Goal: Task Accomplishment & Management: Use online tool/utility

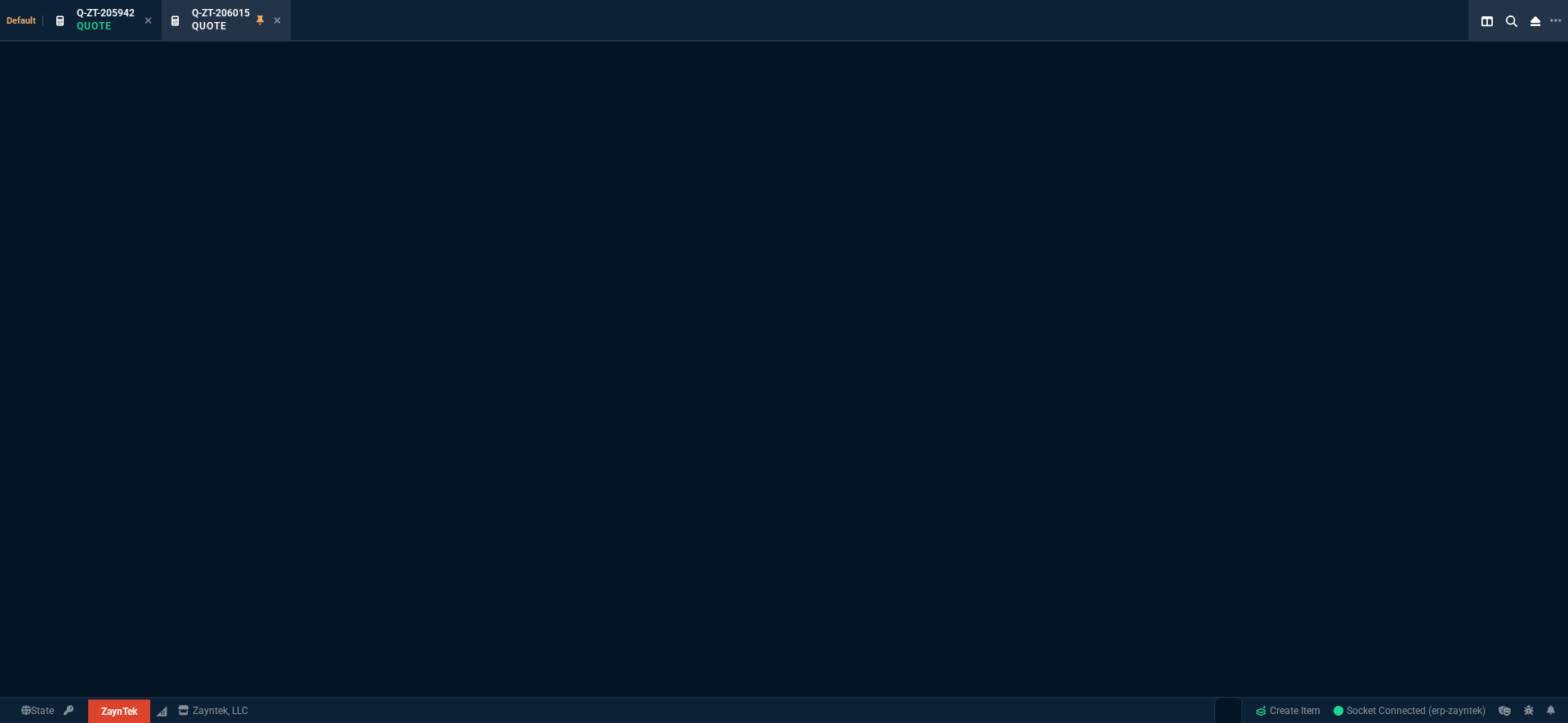
select select "19: totals"
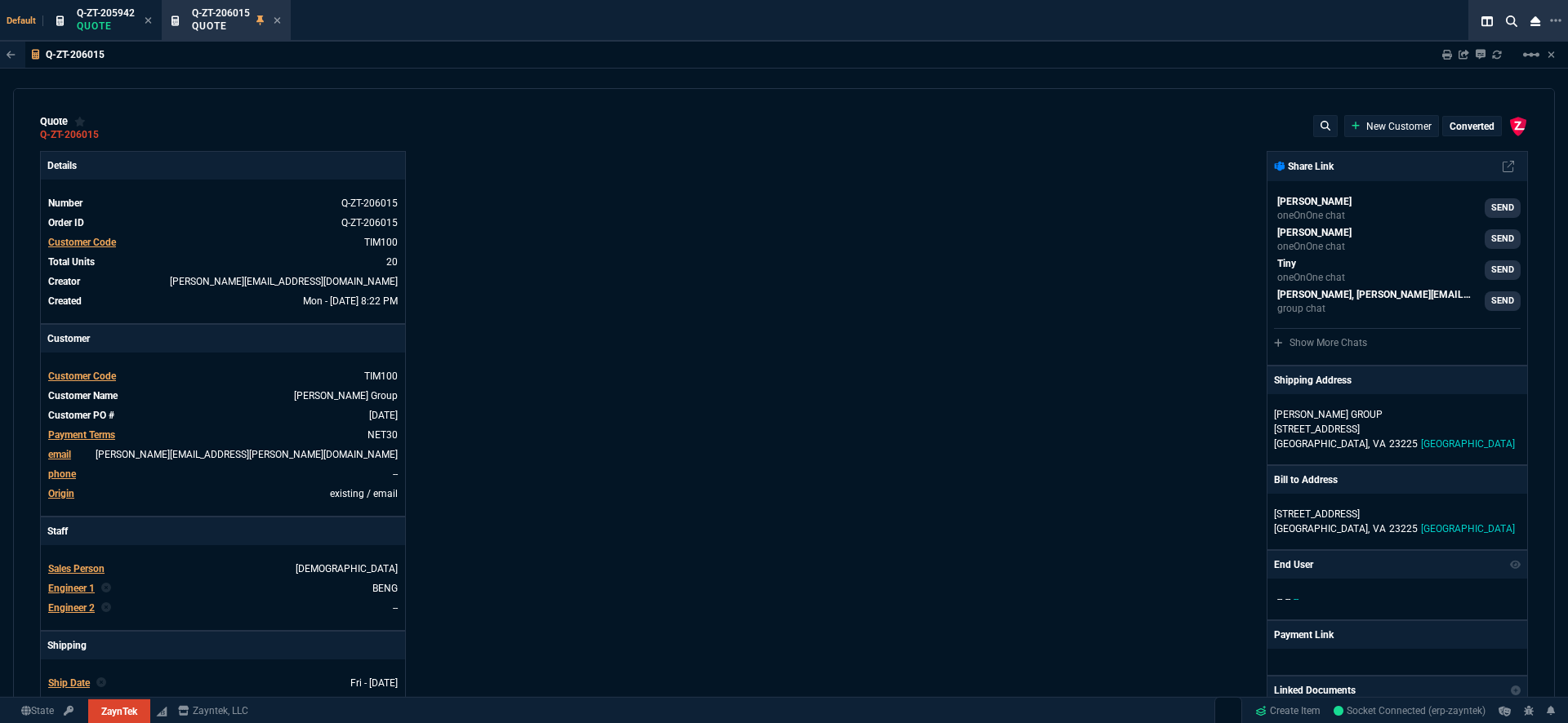
type input "25"
type input "797"
type input "35"
type input "69"
type input "24"
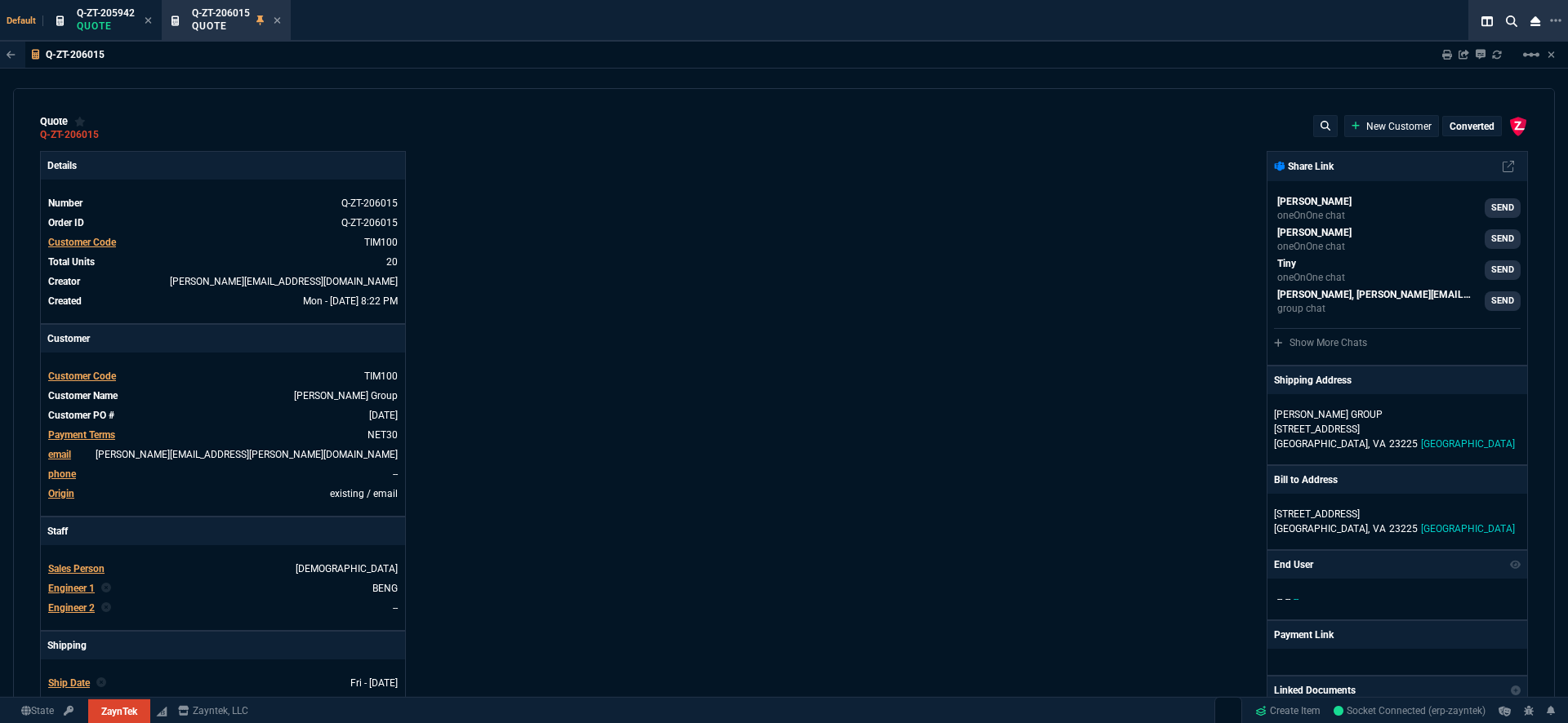
type input "17"
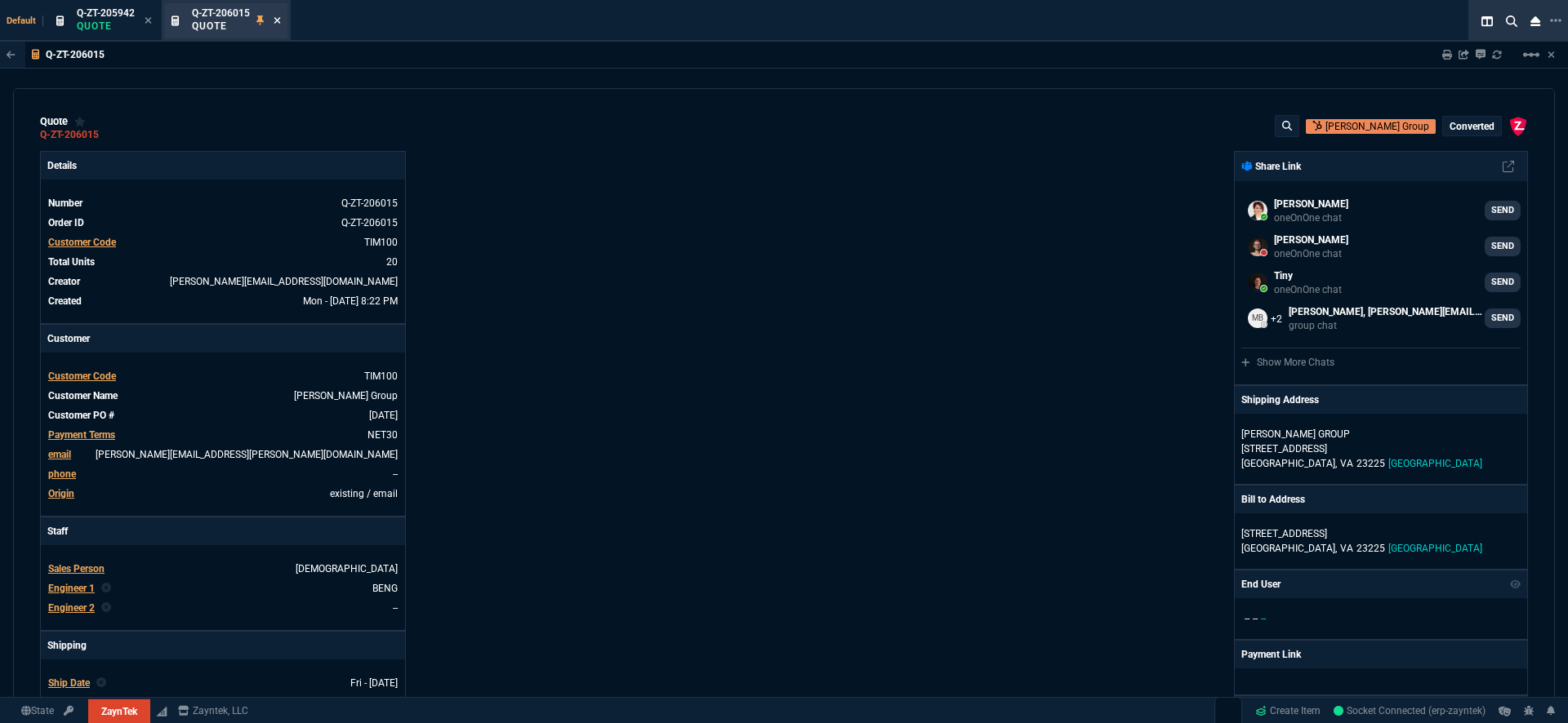
click at [275, 21] on icon at bounding box center [277, 21] width 7 height 10
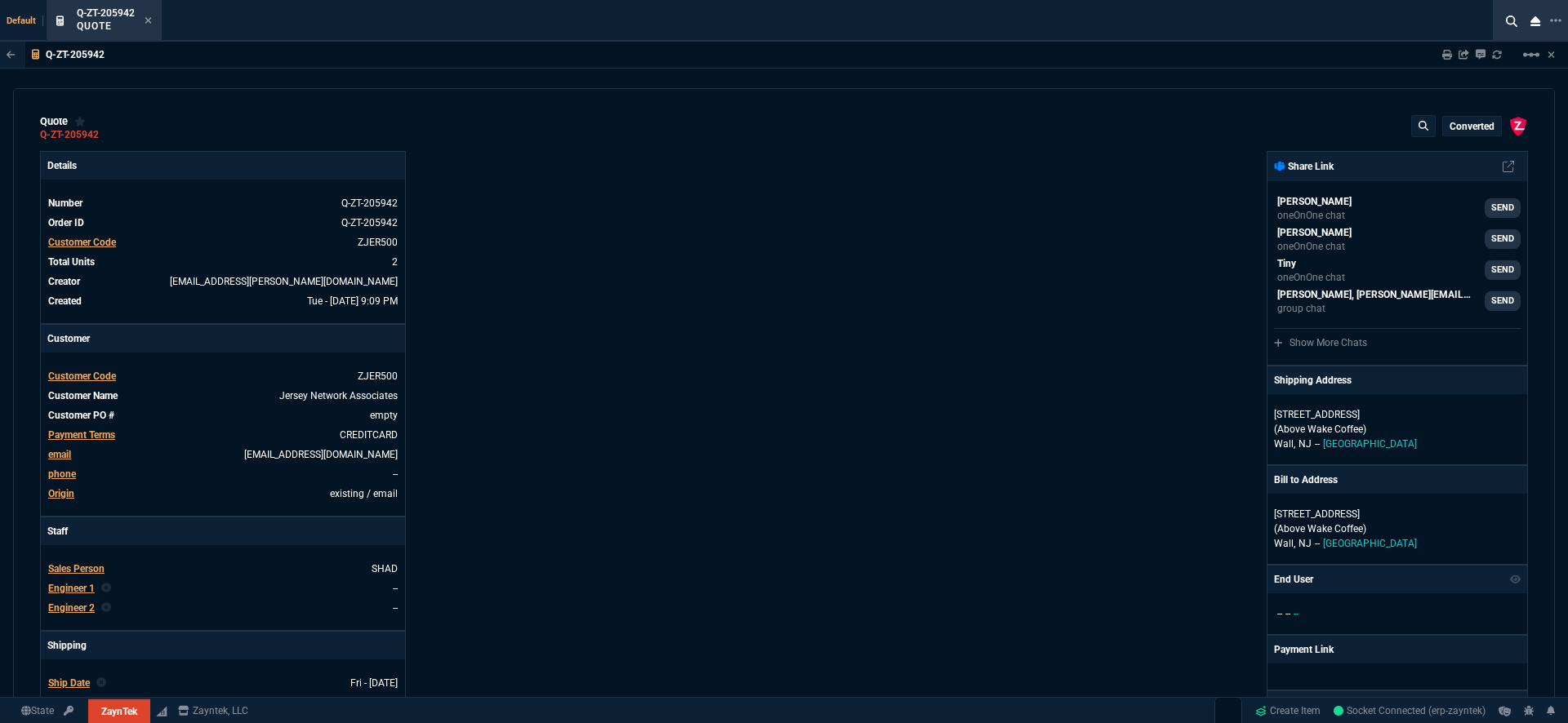
type input "21"
type input "379"
type input "23"
type input "59"
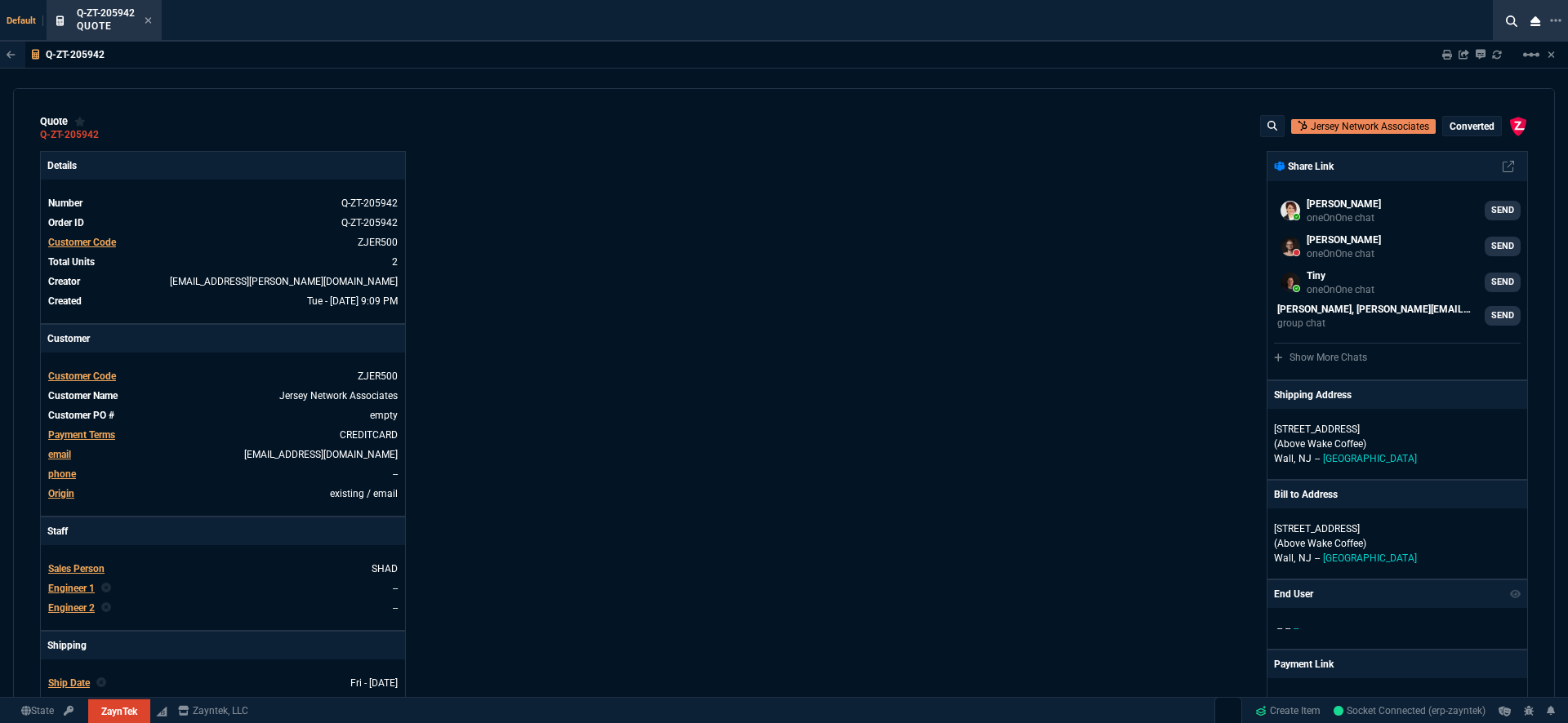
type input "71"
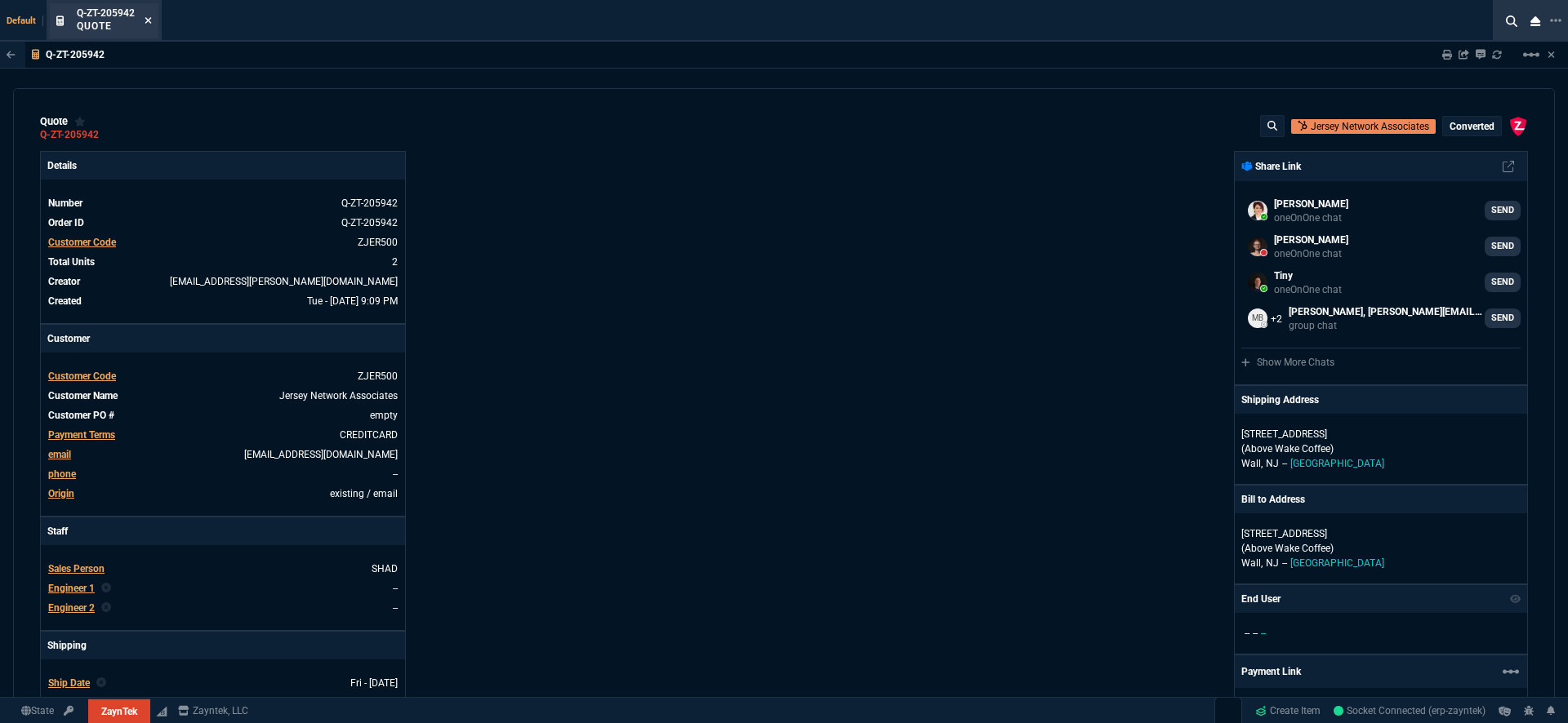
click at [149, 18] on icon at bounding box center [147, 21] width 7 height 10
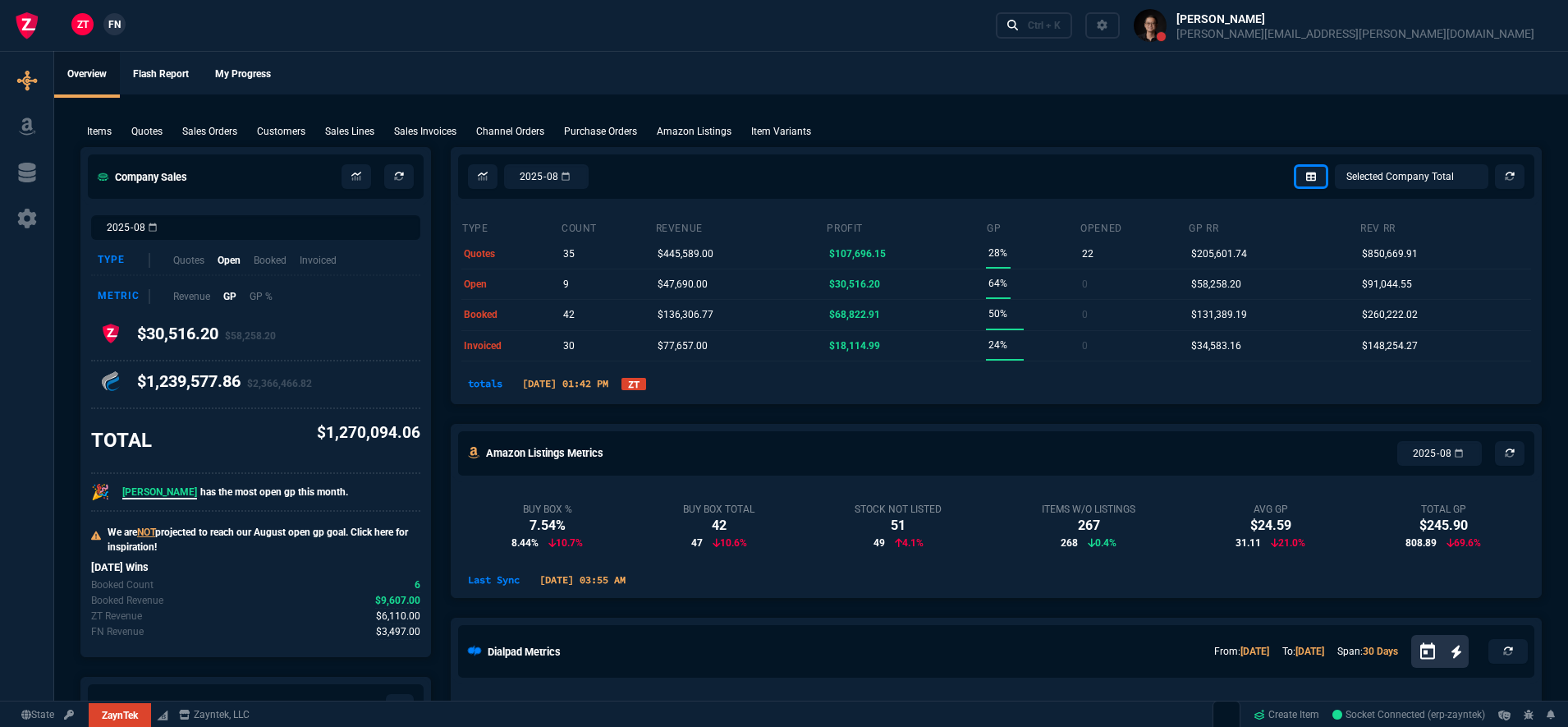
click at [112, 26] on span "FN" at bounding box center [114, 24] width 12 height 15
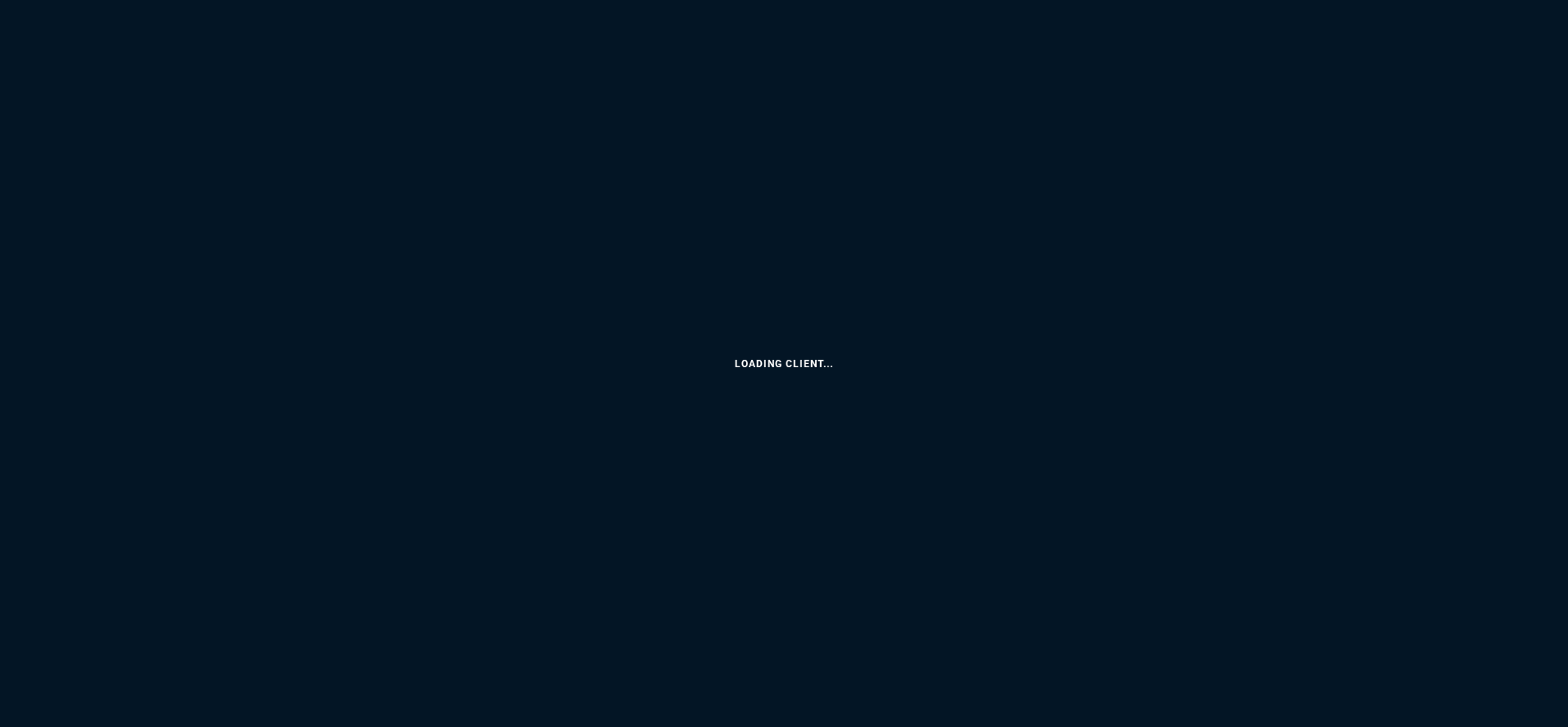
select select "19: totals"
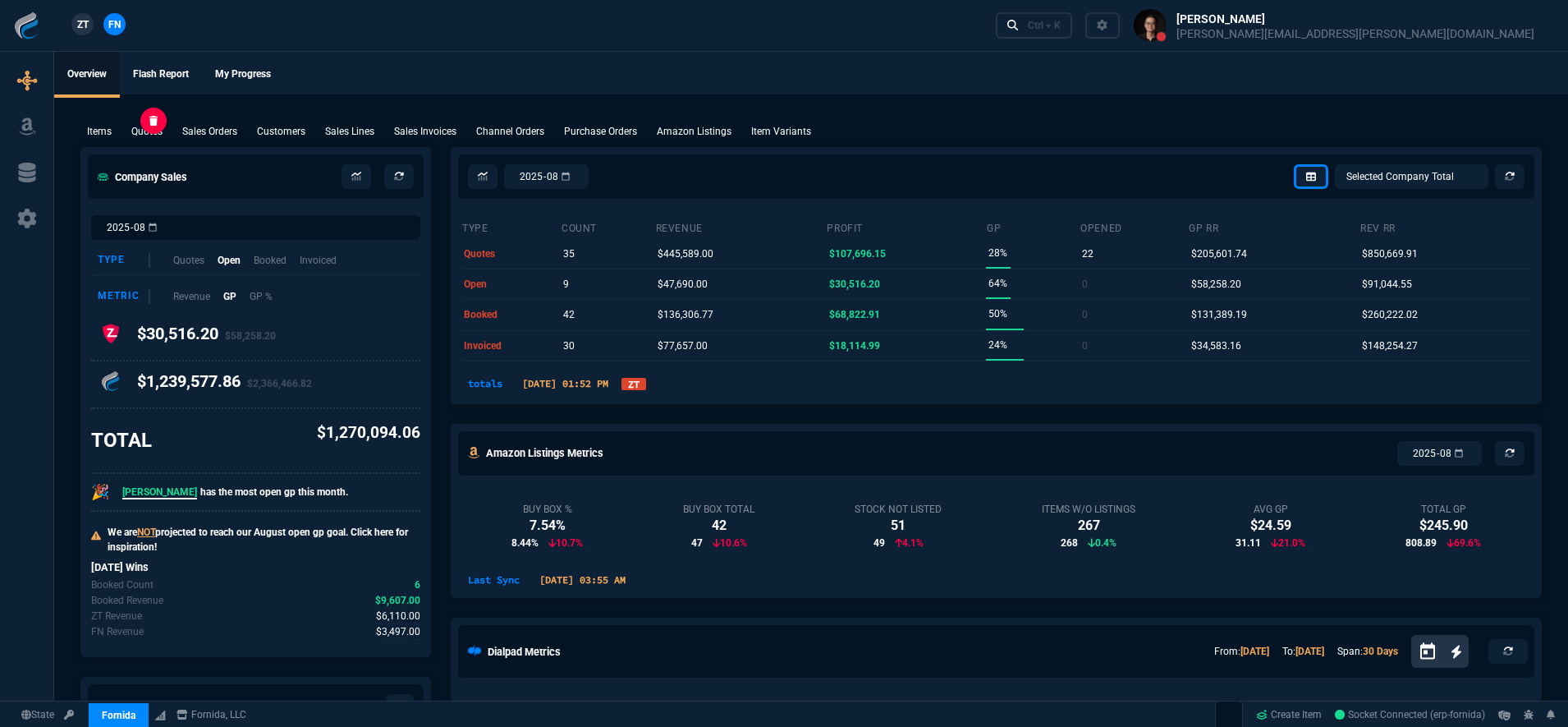
click at [144, 130] on p "Quotes" at bounding box center [146, 131] width 31 height 15
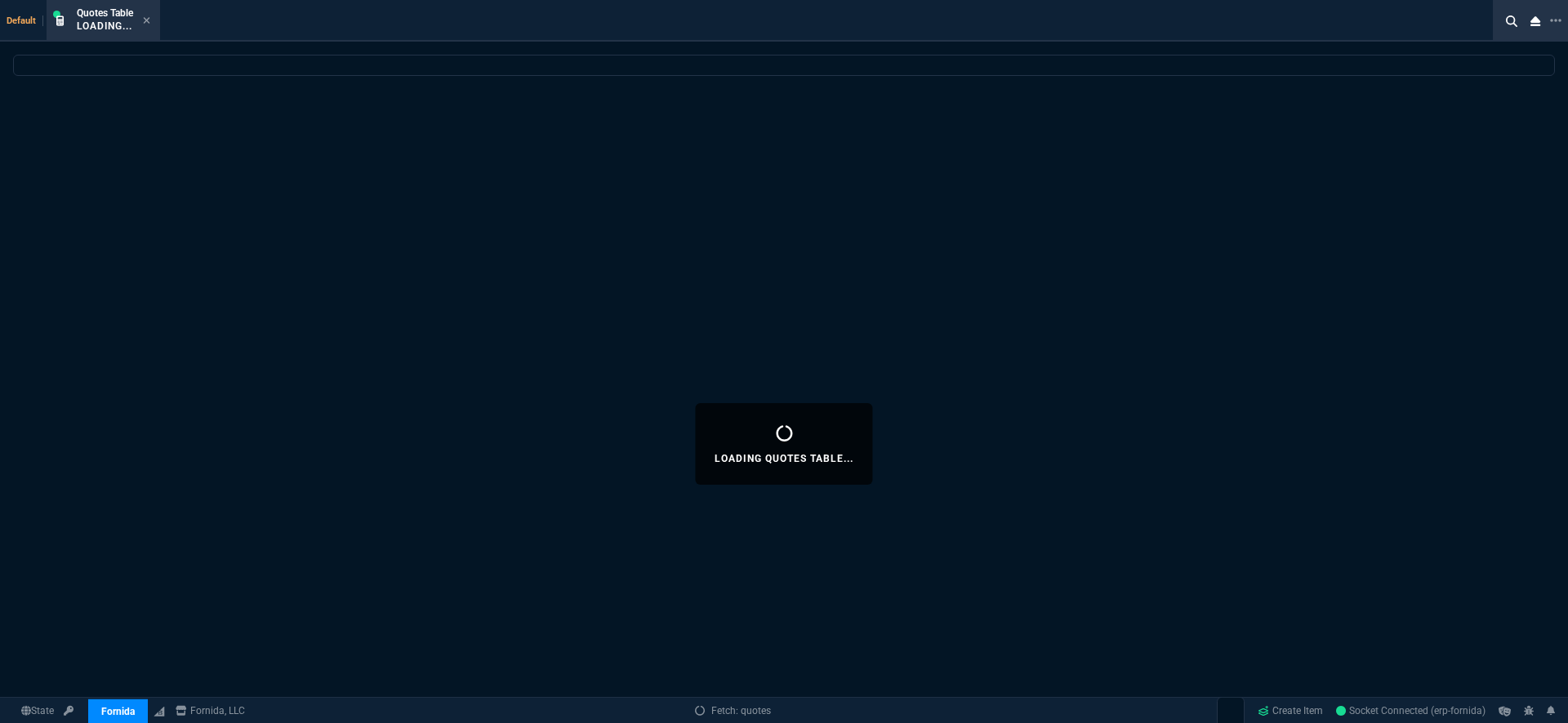
select select
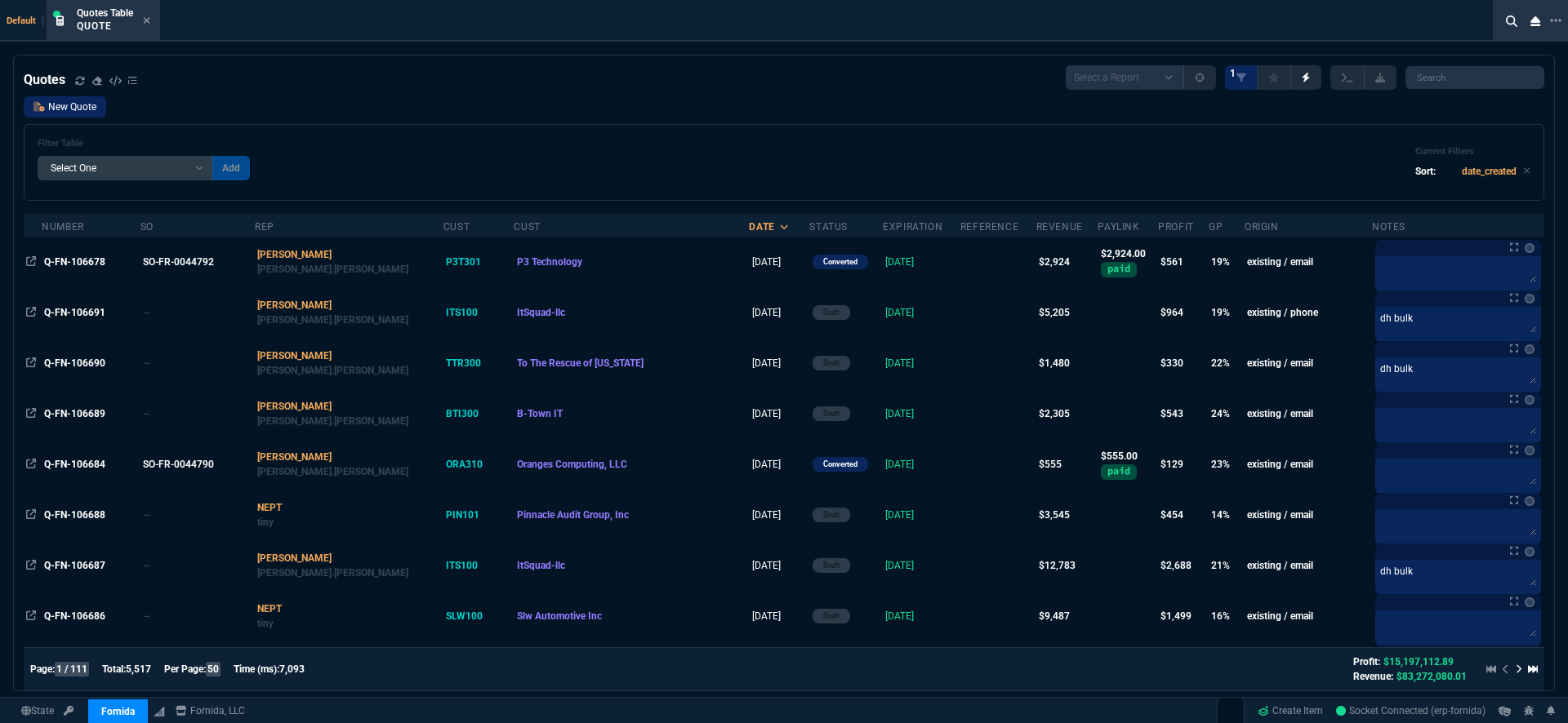
click at [54, 110] on link "New Quote" at bounding box center [64, 107] width 82 height 21
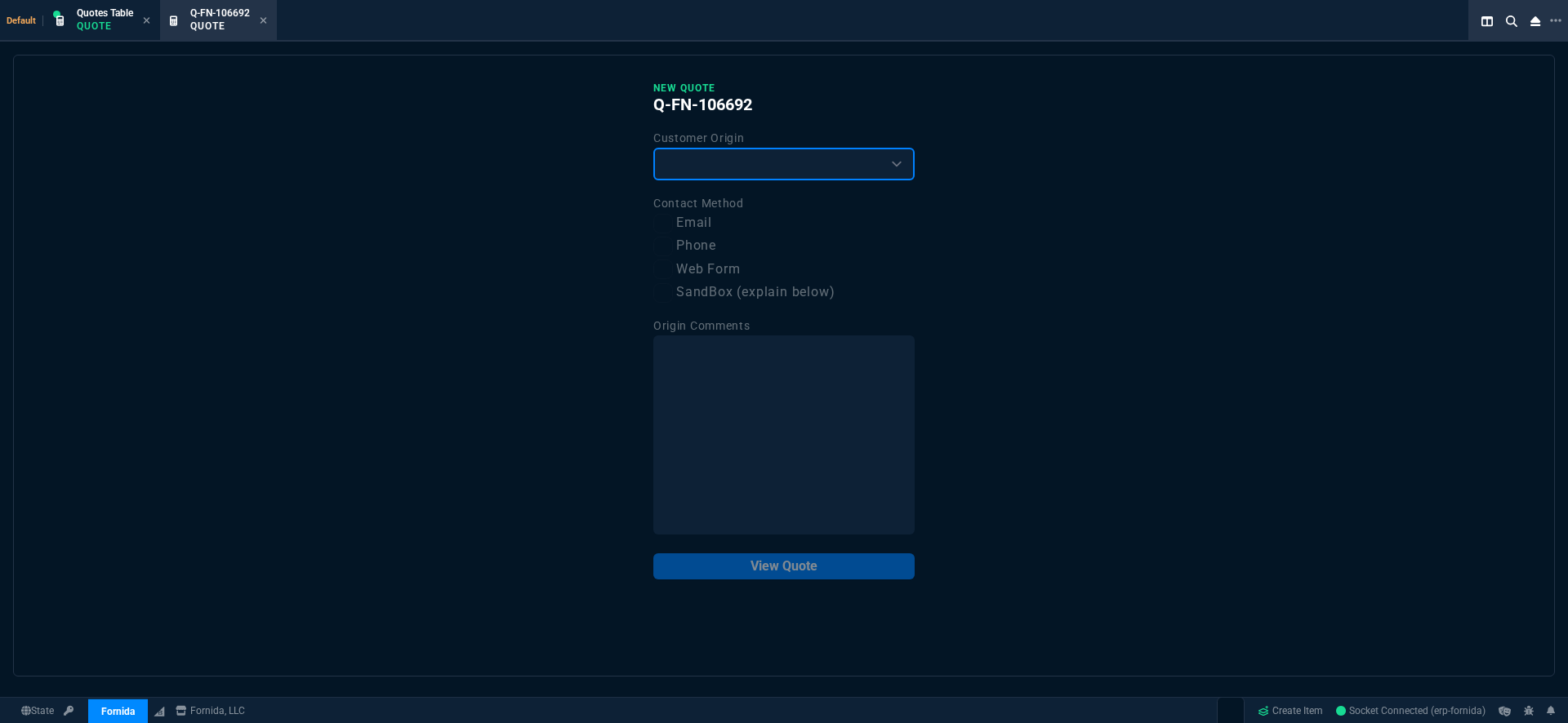
click at [778, 173] on select "Existing Customer Amazon Lead (first order) Website Lead (first order) Called (…" at bounding box center [784, 164] width 262 height 33
select select "existing"
click at [653, 148] on select "Existing Customer Amazon Lead (first order) Website Lead (first order) Called (…" at bounding box center [784, 164] width 262 height 33
click at [821, 573] on p "View Quote" at bounding box center [784, 567] width 262 height 26
click at [660, 224] on input "Email" at bounding box center [663, 224] width 20 height 20
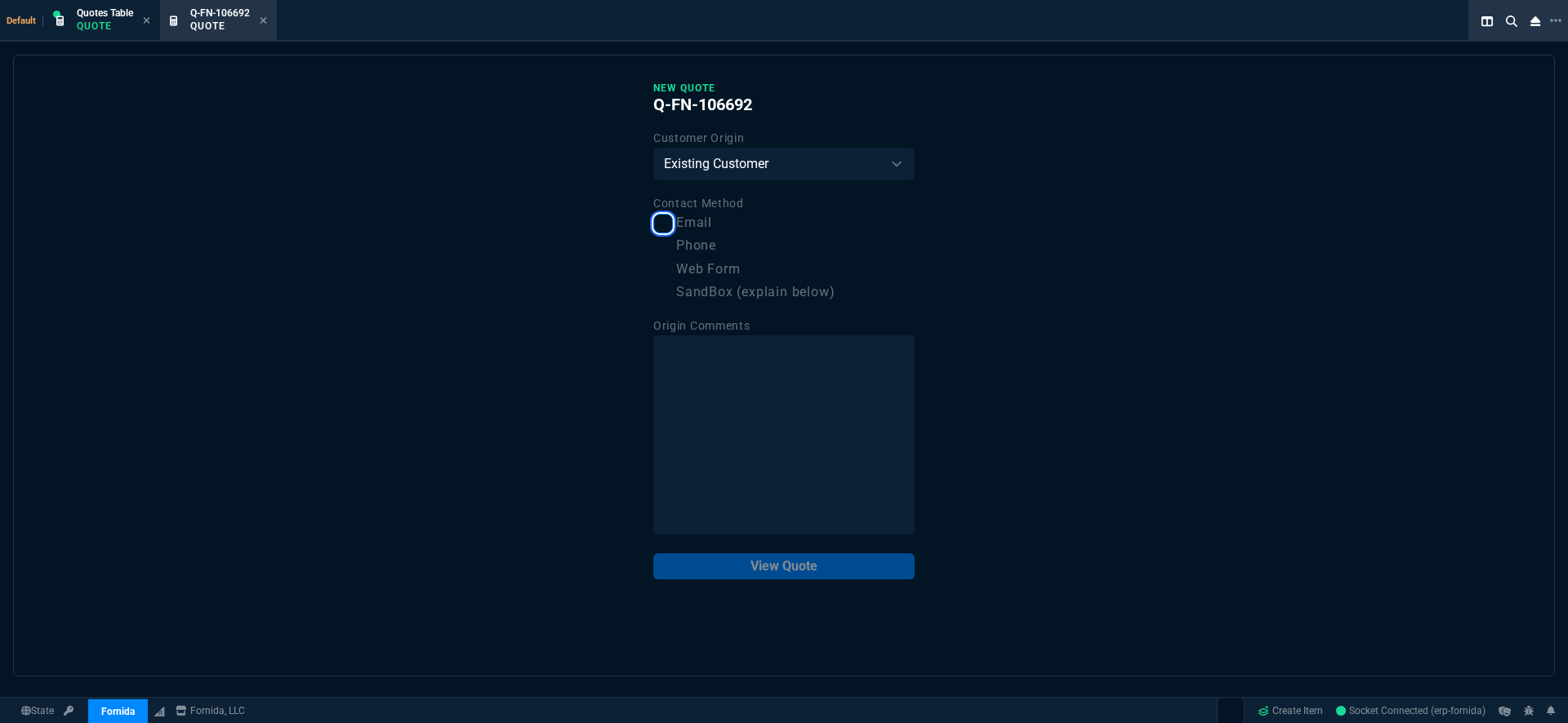
checkbox input "true"
click at [808, 577] on button "View Quote" at bounding box center [784, 567] width 262 height 26
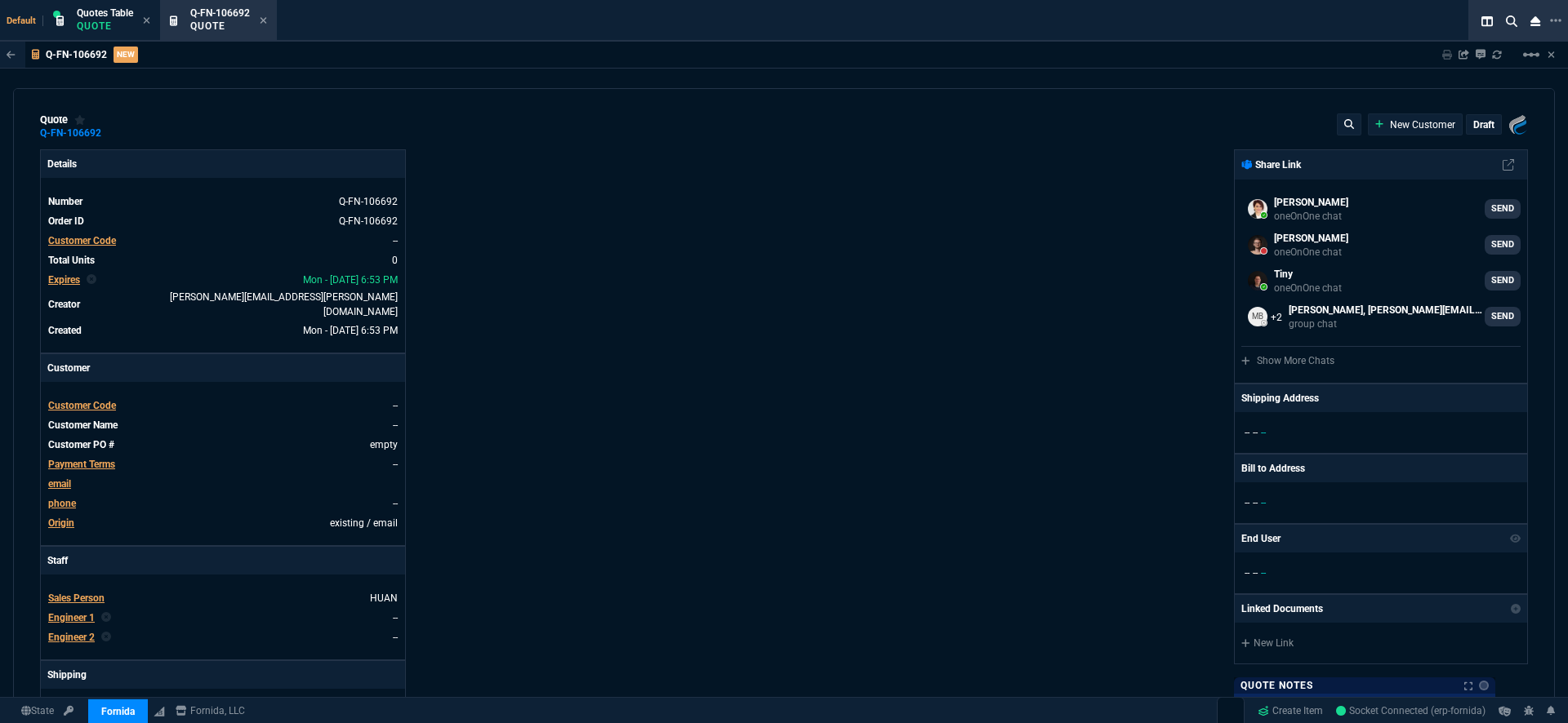
scroll to position [3, 0]
click at [110, 398] on span "Customer Code" at bounding box center [82, 404] width 68 height 12
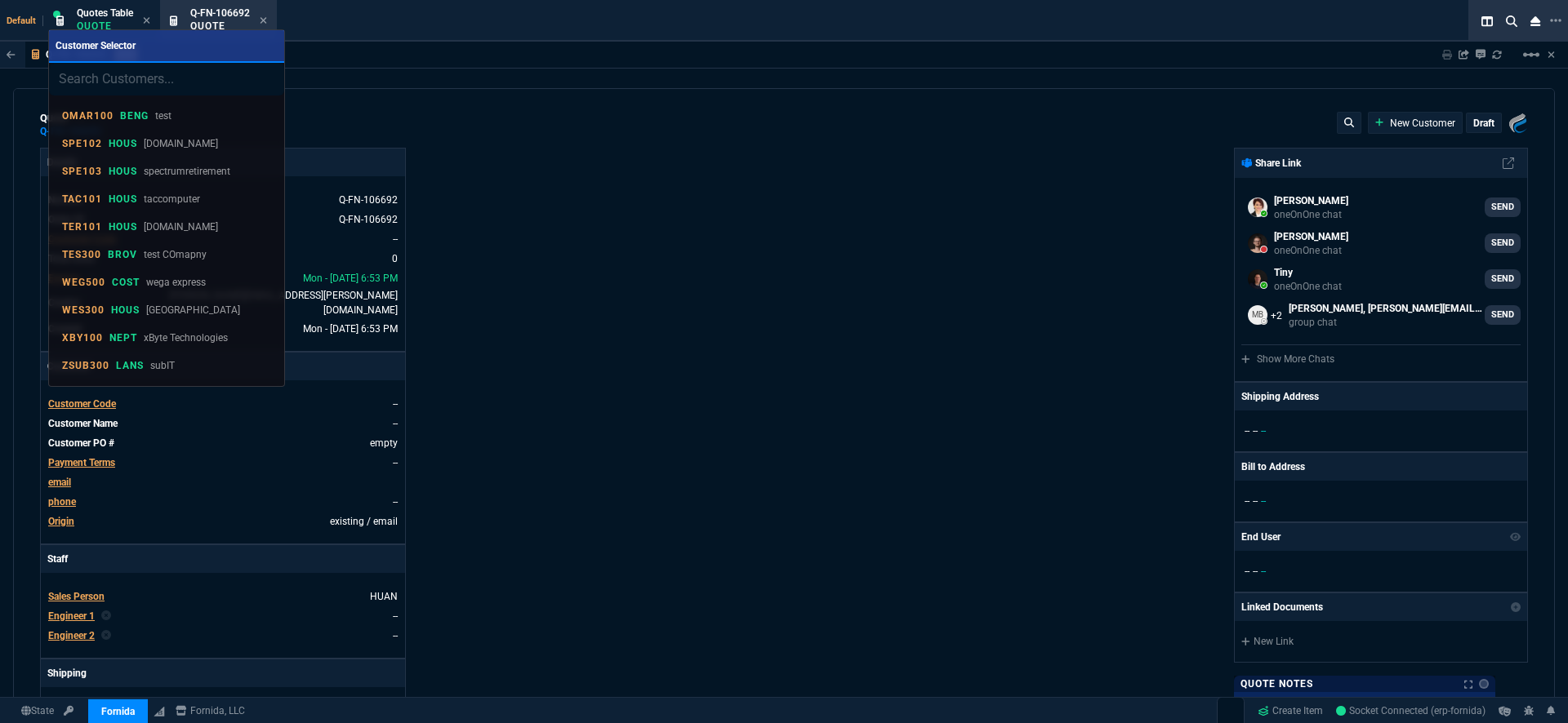
type input "h"
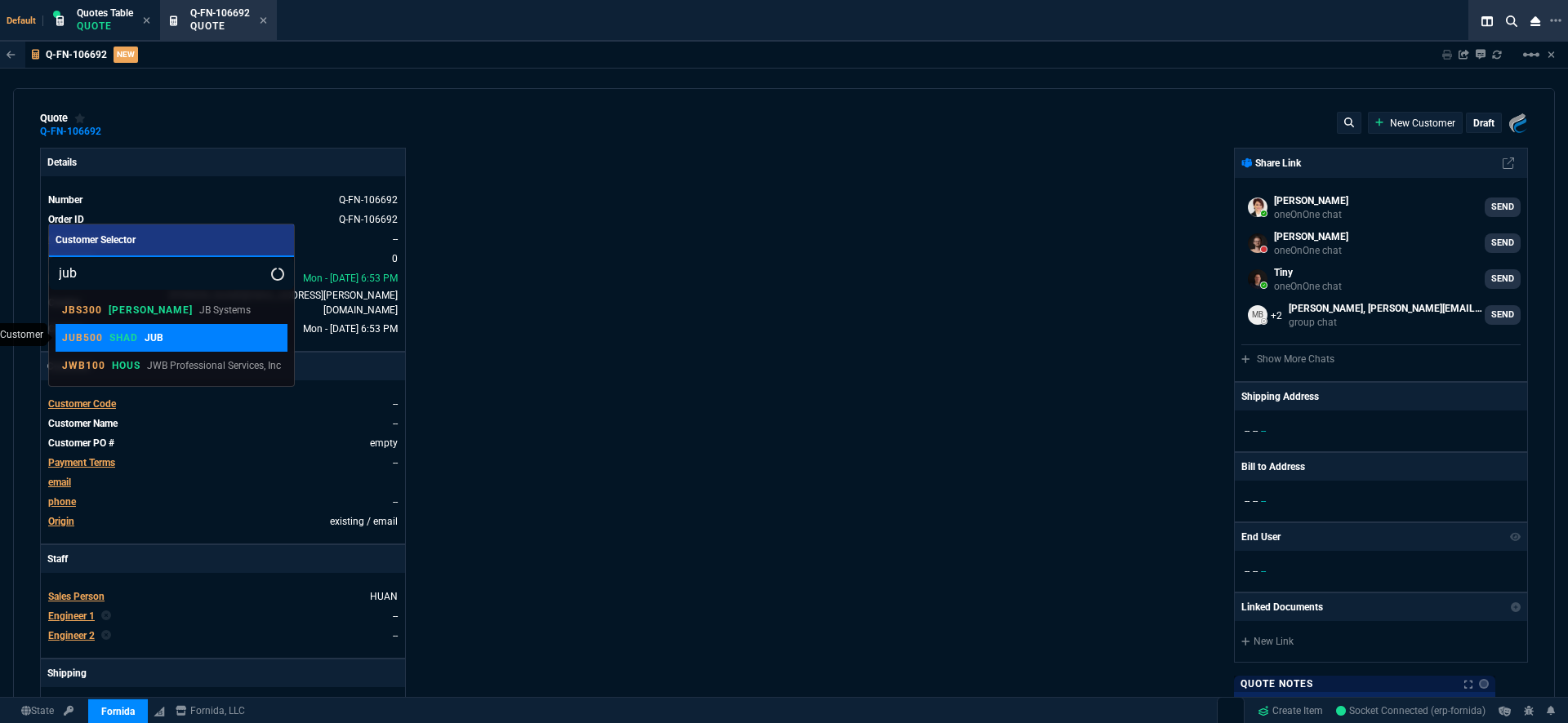
type input "jub"
click at [216, 333] on div "JUB500 SHAD JUB" at bounding box center [172, 338] width 219 height 15
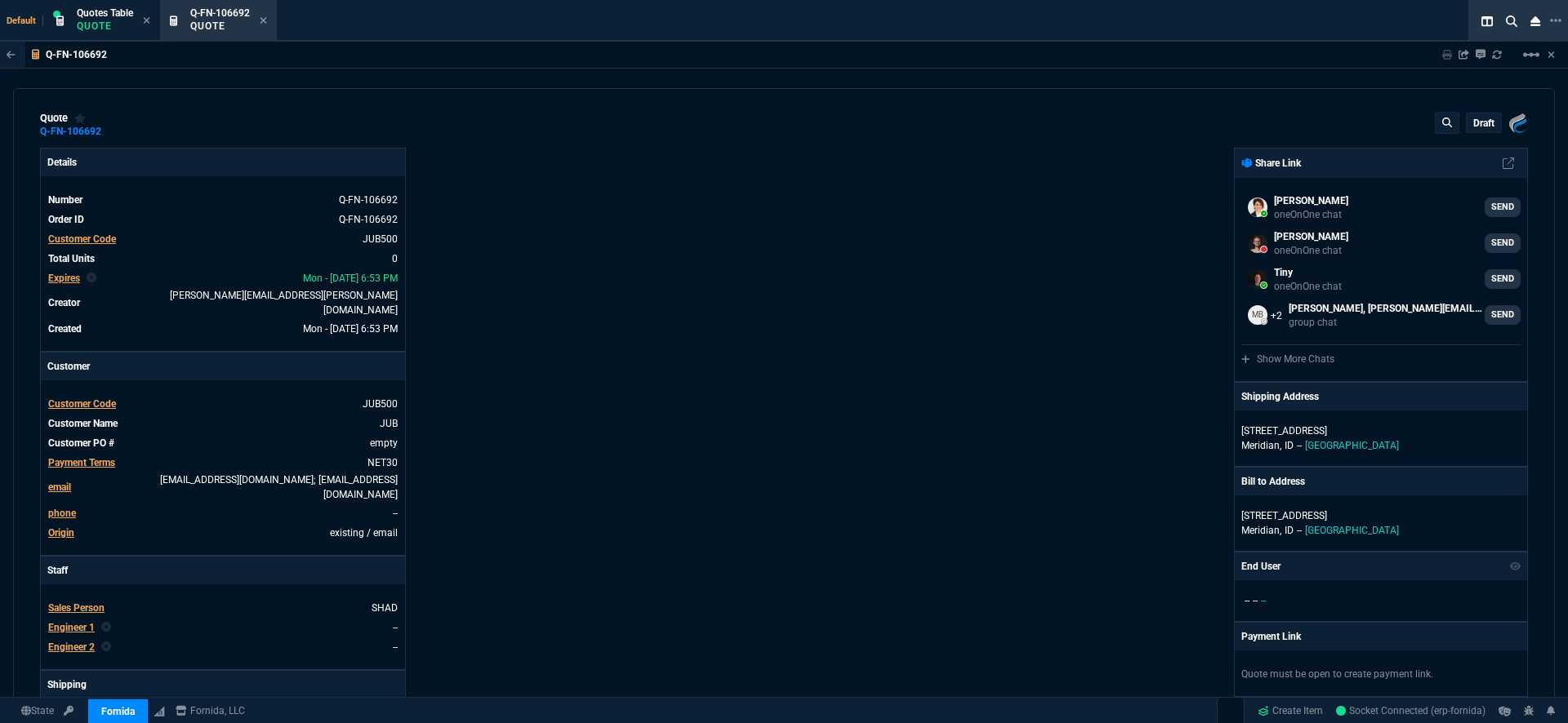
click at [706, 351] on div "Details Number Q-FN-106692 Order ID Q-FN-106692 Customer Code JUB500 Total Unit…" at bounding box center [412, 581] width 744 height 865
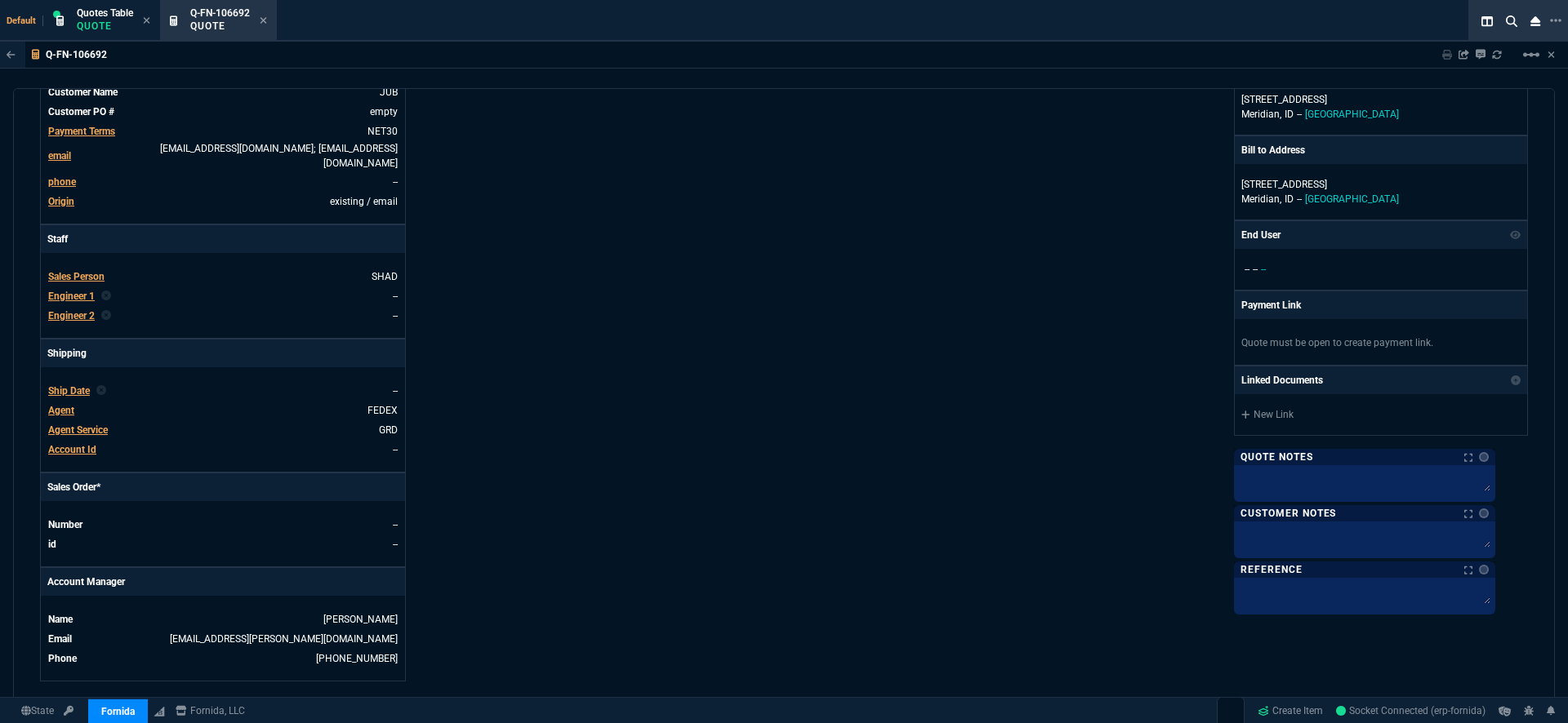
scroll to position [676, 0]
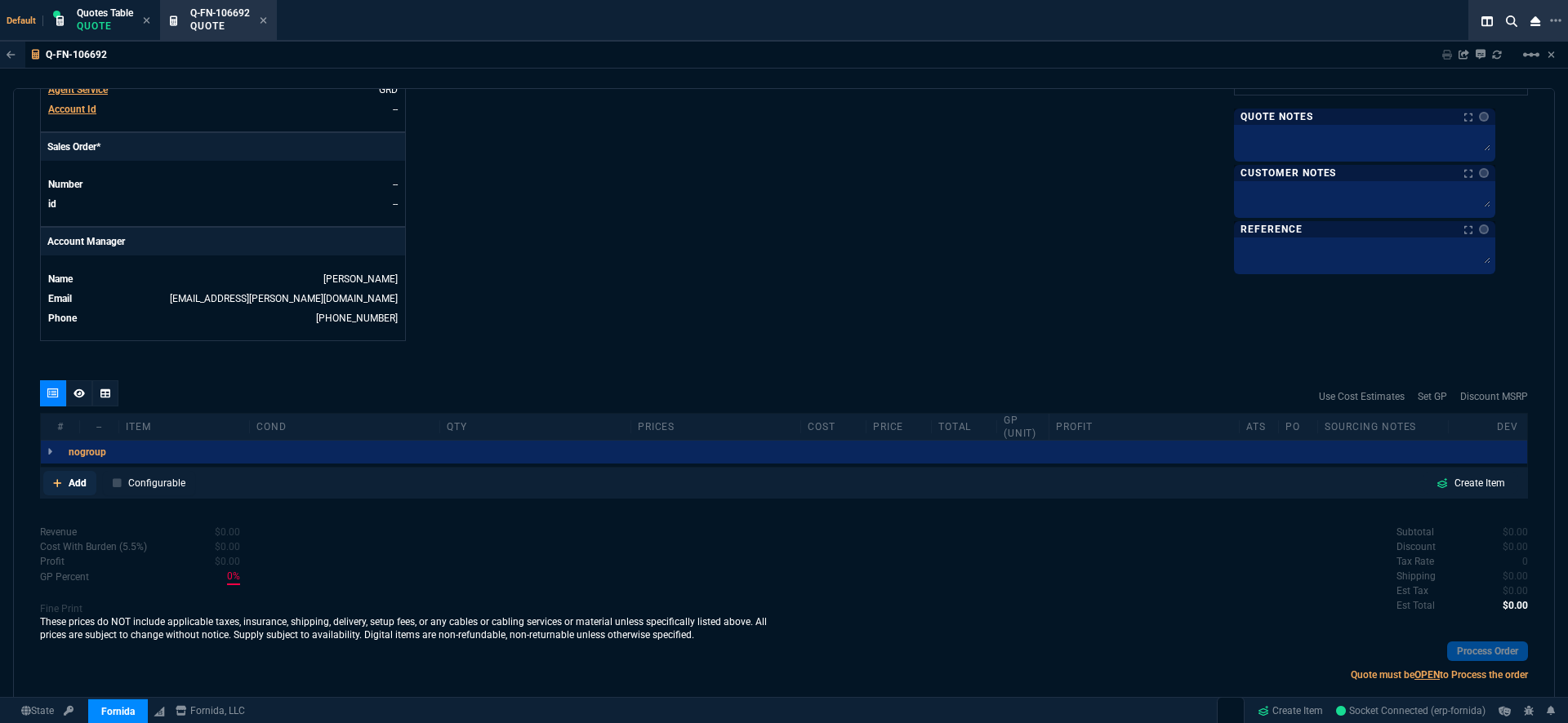
click at [70, 476] on p "Add" at bounding box center [77, 483] width 18 height 15
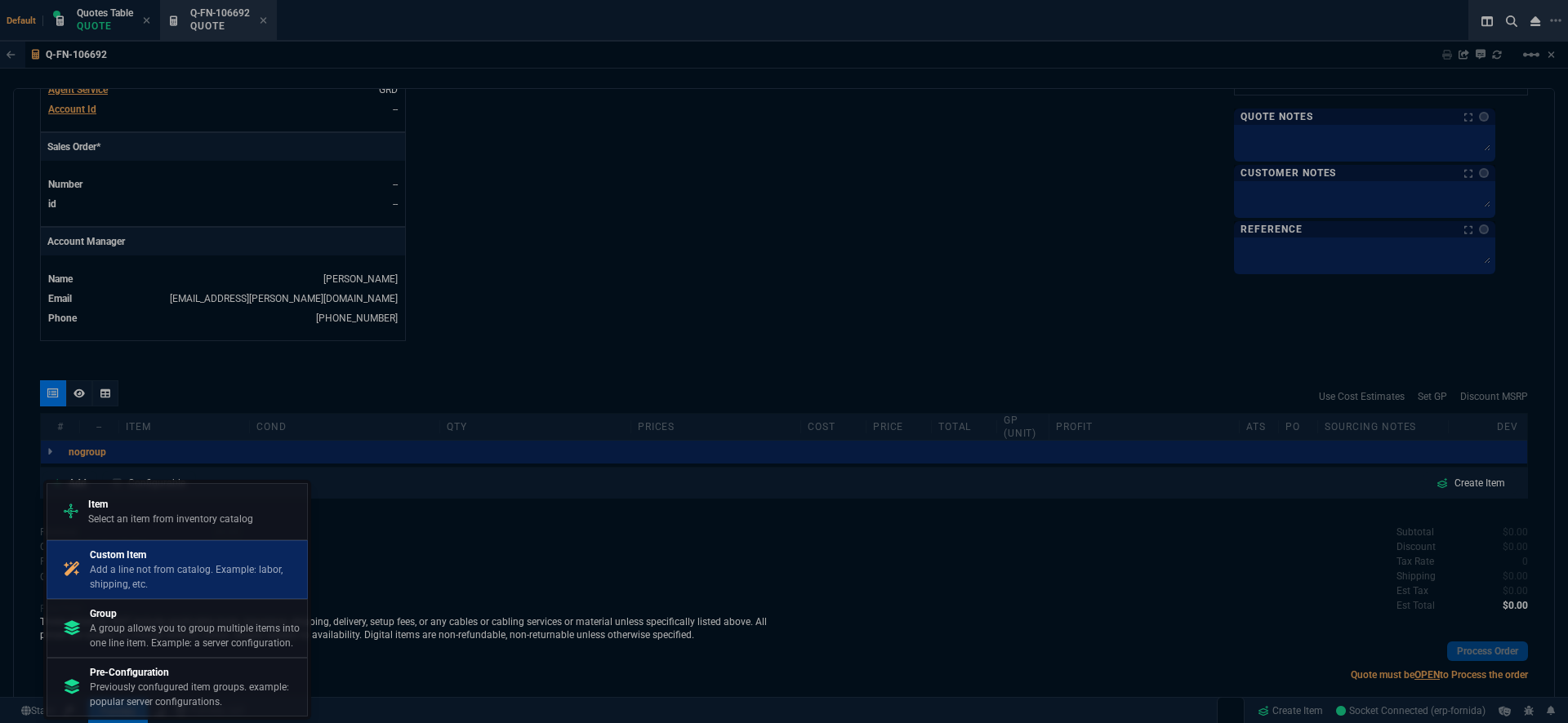
click at [162, 577] on p "Add a line not from catalog. Example: labor, shipping, etc." at bounding box center [195, 578] width 210 height 30
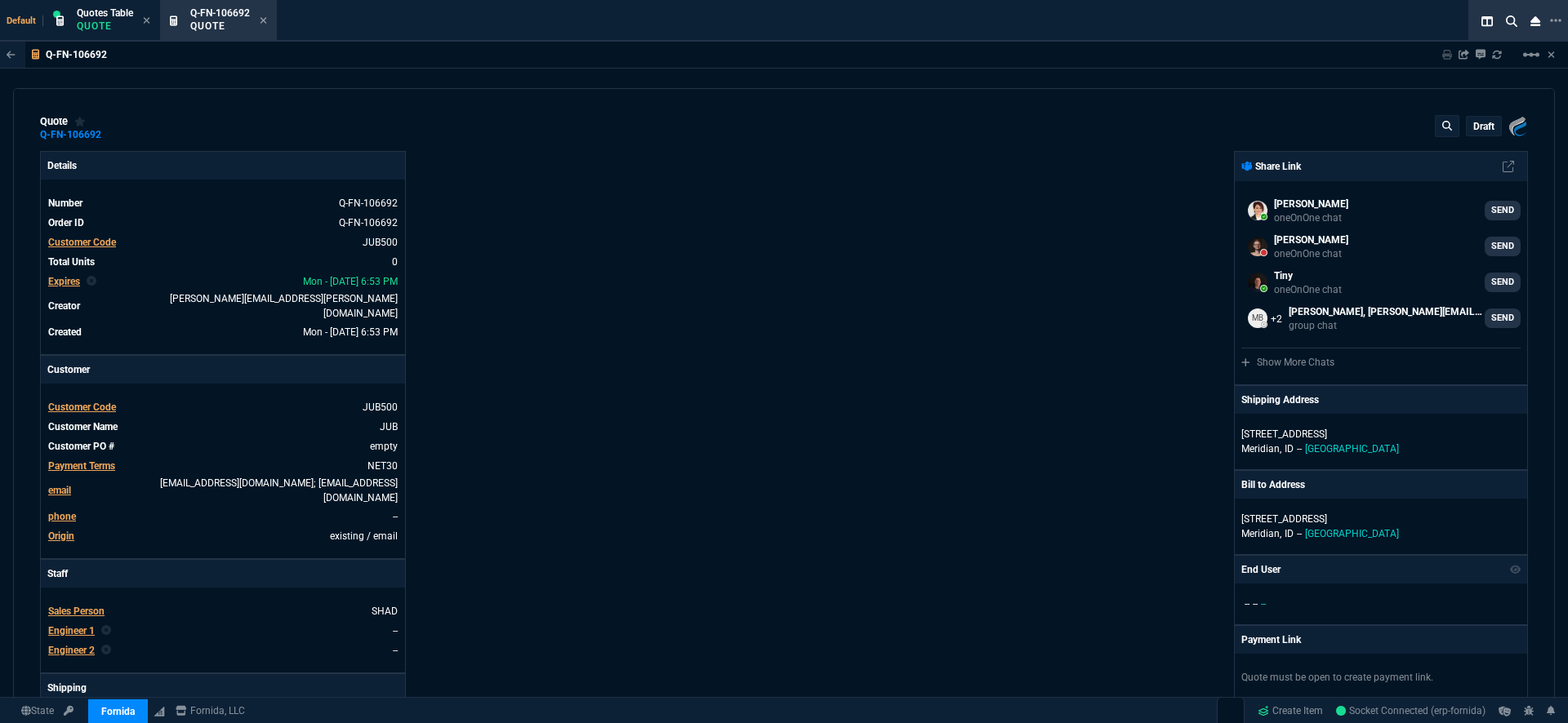
select select "19: totals"
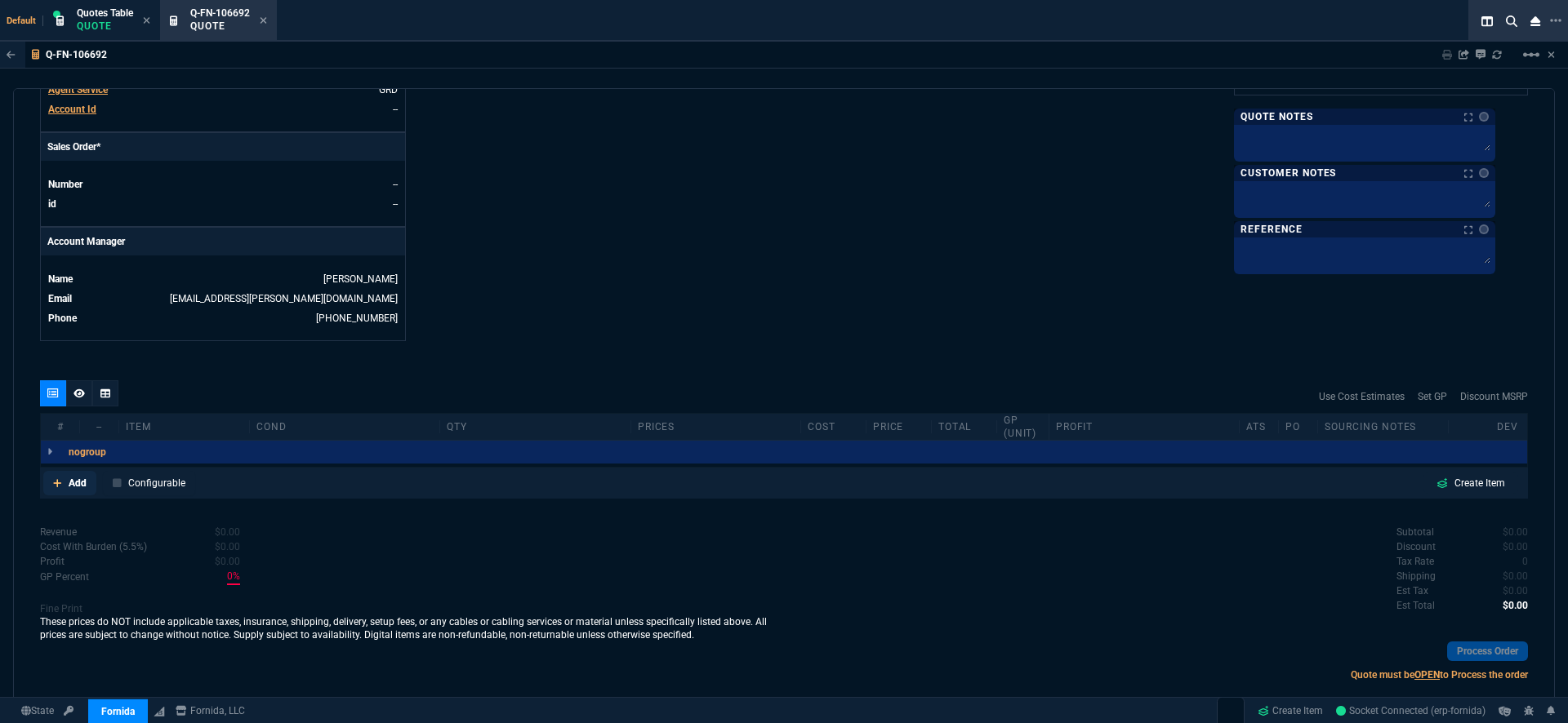
click at [72, 476] on p "Add" at bounding box center [77, 483] width 18 height 15
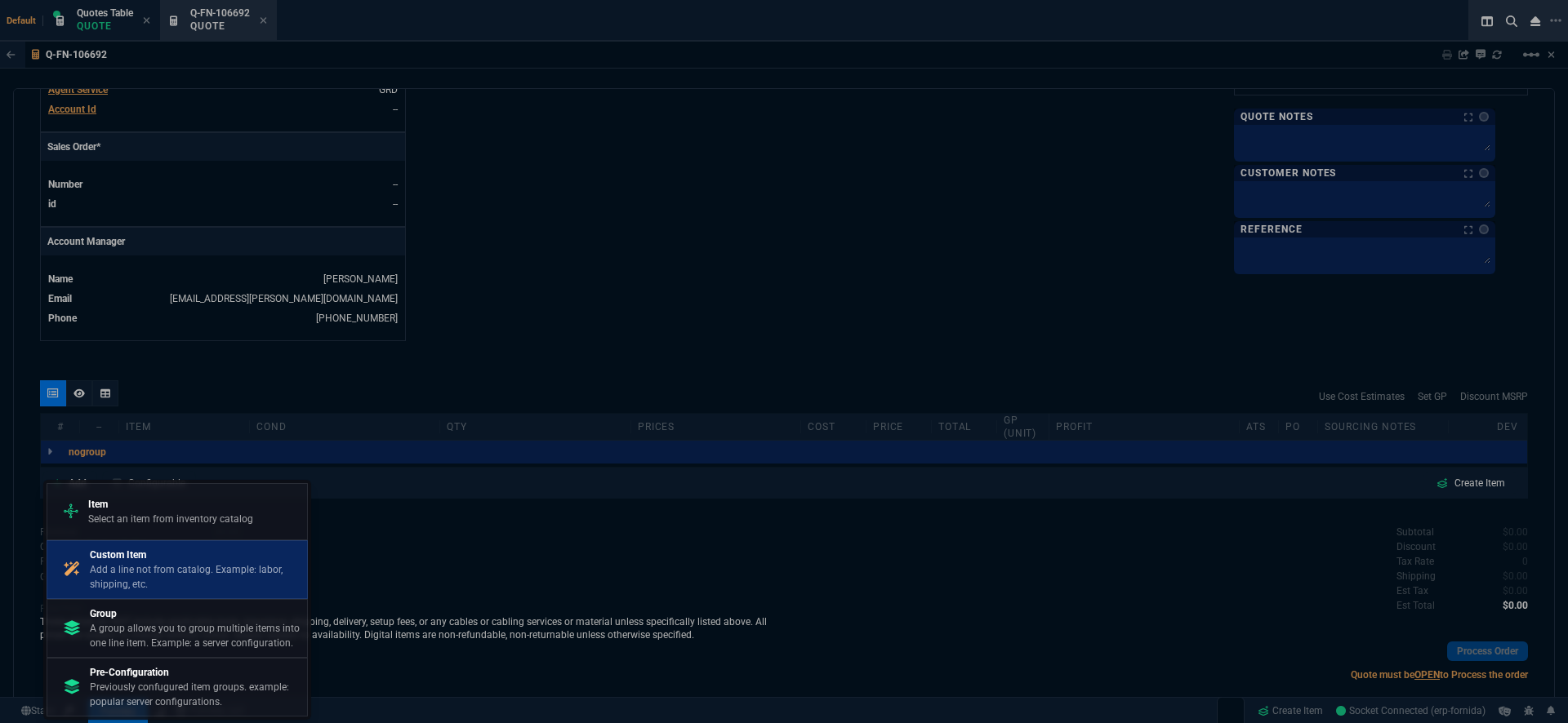
click at [170, 576] on p "Add a line not from catalog. Example: labor, shipping, etc." at bounding box center [195, 578] width 210 height 30
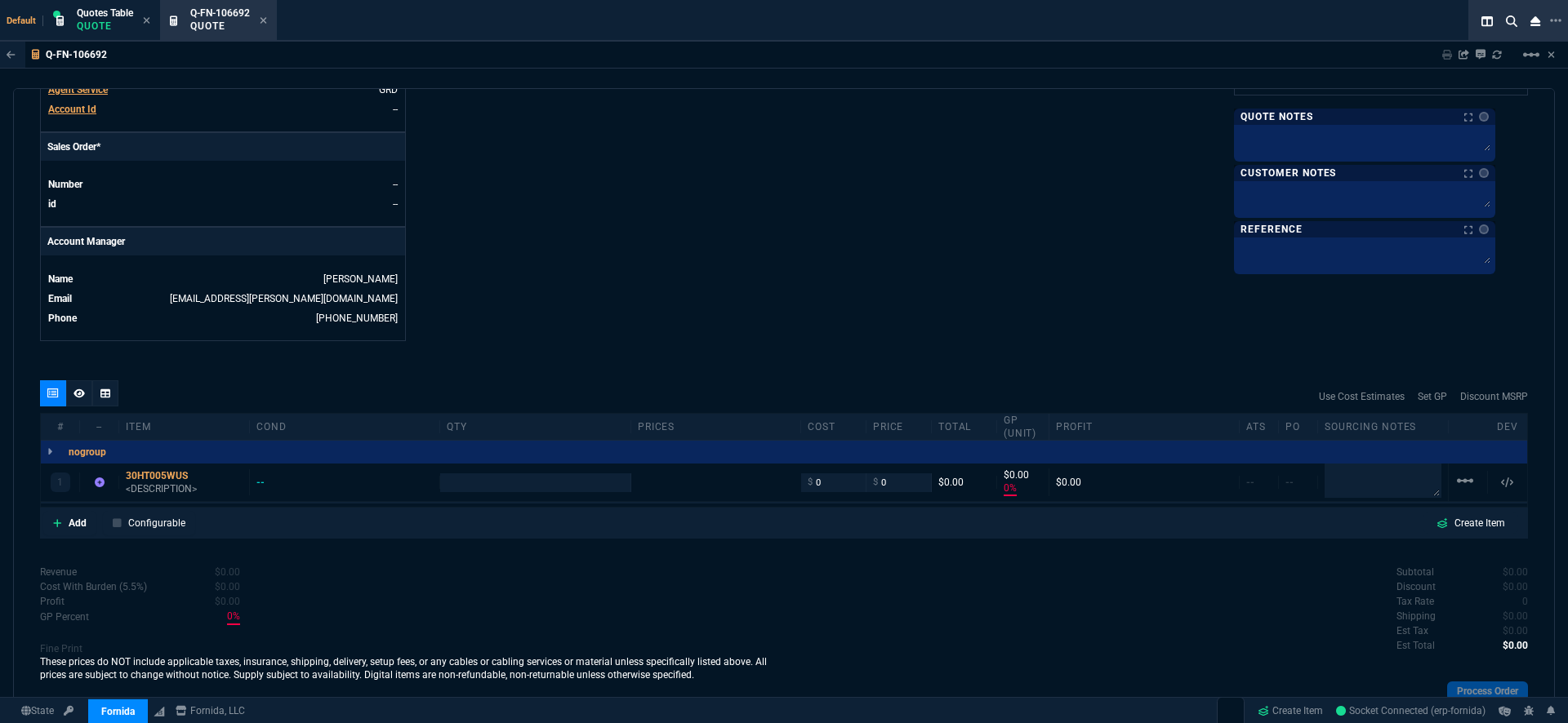
type input "0"
click at [144, 469] on div "30HT005WUS" at bounding box center [184, 475] width 117 height 13
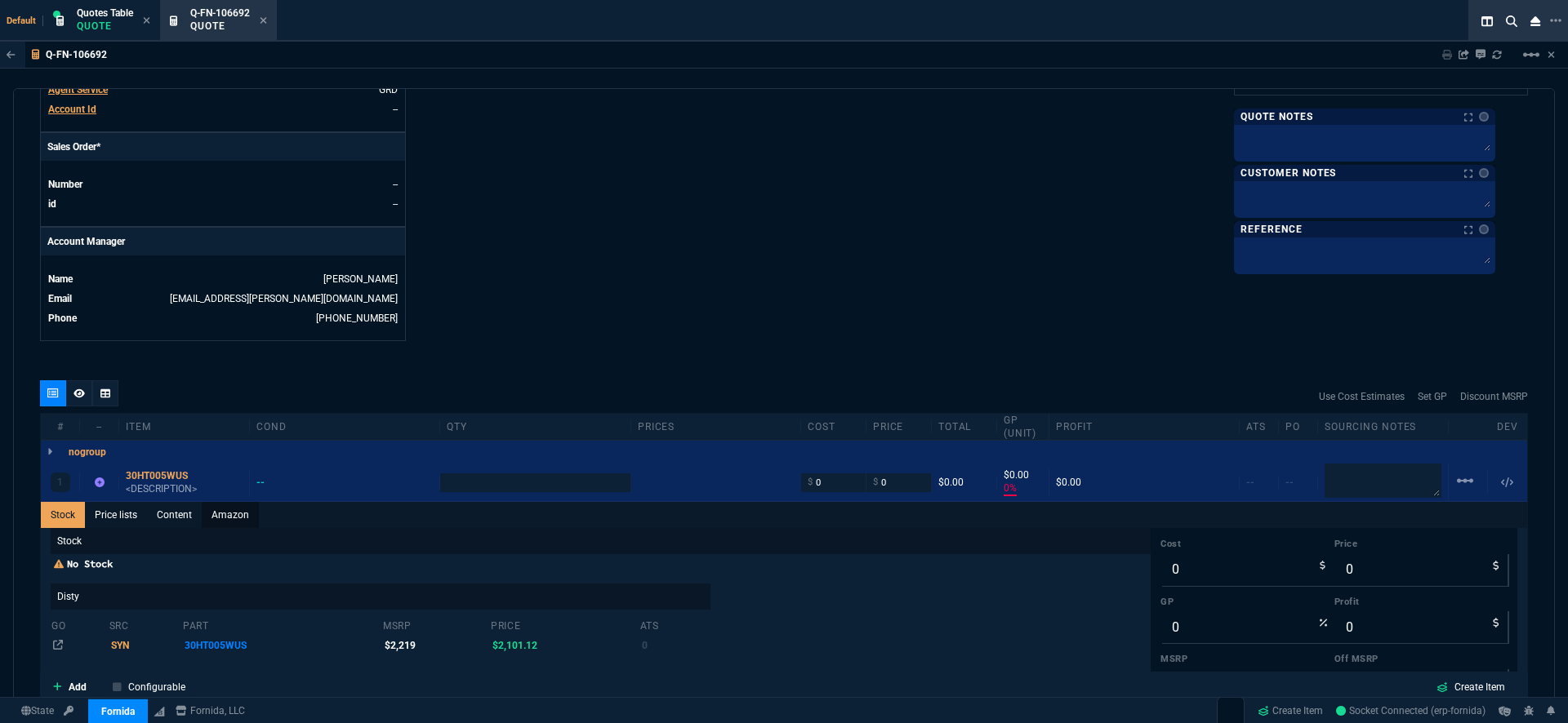
drag, startPoint x: 185, startPoint y: 493, endPoint x: 240, endPoint y: 505, distance: 56.3
click at [184, 502] on link "Content" at bounding box center [174, 515] width 54 height 26
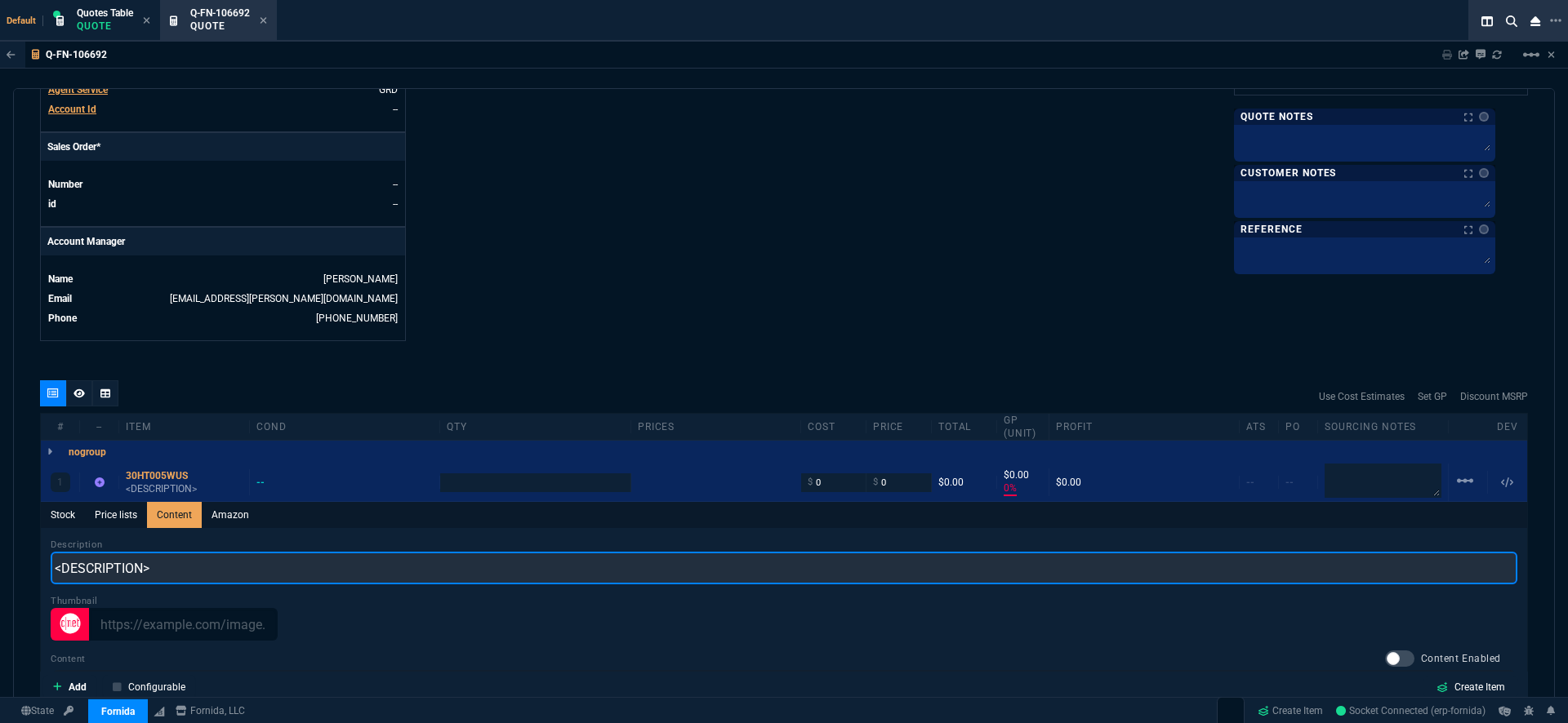
drag, startPoint x: 154, startPoint y: 540, endPoint x: 30, endPoint y: 541, distance: 124.0
click at [30, 541] on div "quote Q-FN-106692 draft Fornida, LLC 2609 Technology Dr Suite 300 Plano, TX 750…" at bounding box center [784, 395] width 1542 height 615
paste input "Thinkstation P3 Tower Gen 2, Intel Core Ultra 9 285 VPRO"
click at [67, 552] on input "Thinkstation P3 Tower Gen 2, Intel Core Ultra 9 285 VPRO" at bounding box center [784, 568] width 1467 height 33
click at [432, 552] on input "Thinkstation P3 Tower Gen 2, Intel Core Ultra 9 285 VPRO" at bounding box center [784, 568] width 1467 height 33
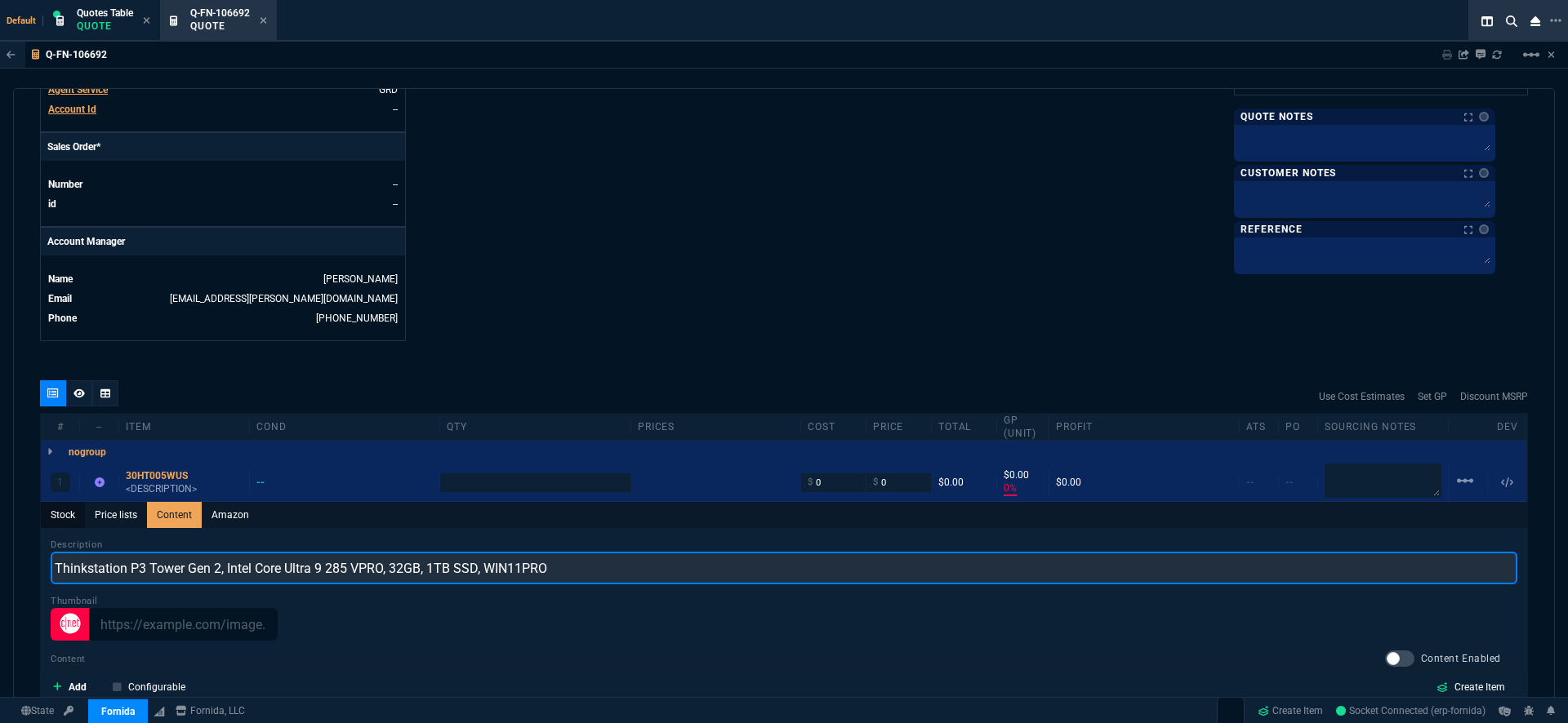
type input "Thinkstation P3 Tower Gen 2, Intel Core Ultra 9 285 VPRO, 32GB, 1TB SSD, WIN11P…"
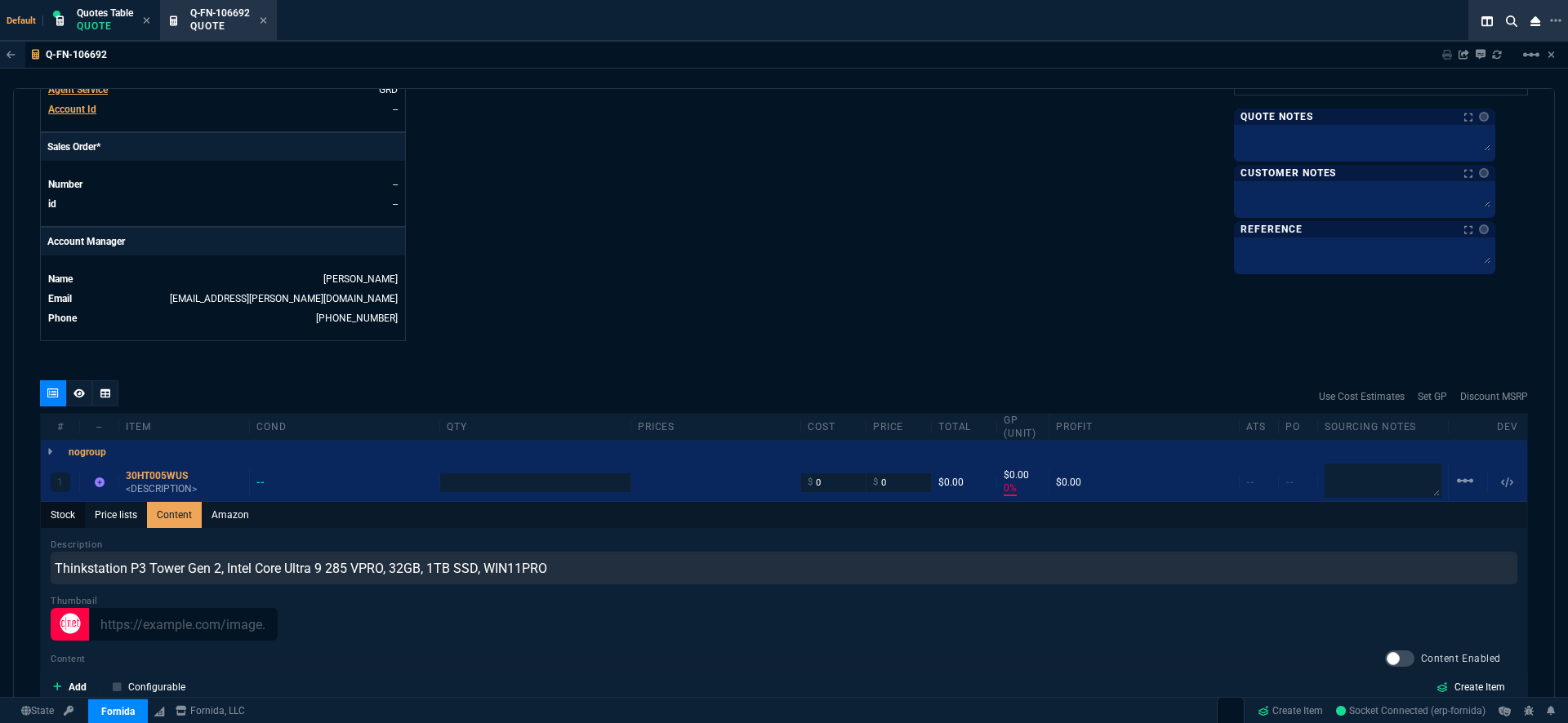
click at [59, 502] on link "Stock" at bounding box center [62, 515] width 44 height 26
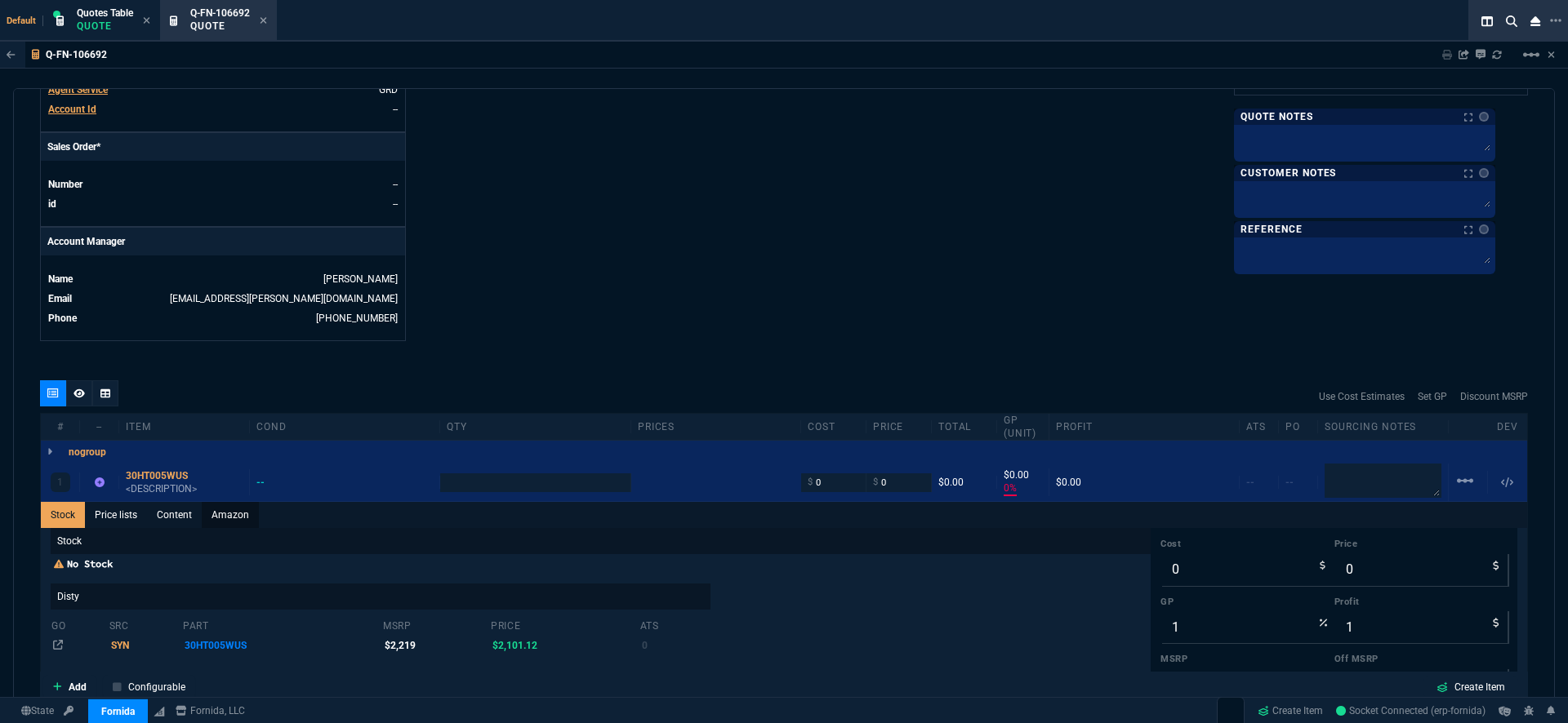
type input "0"
type input "1"
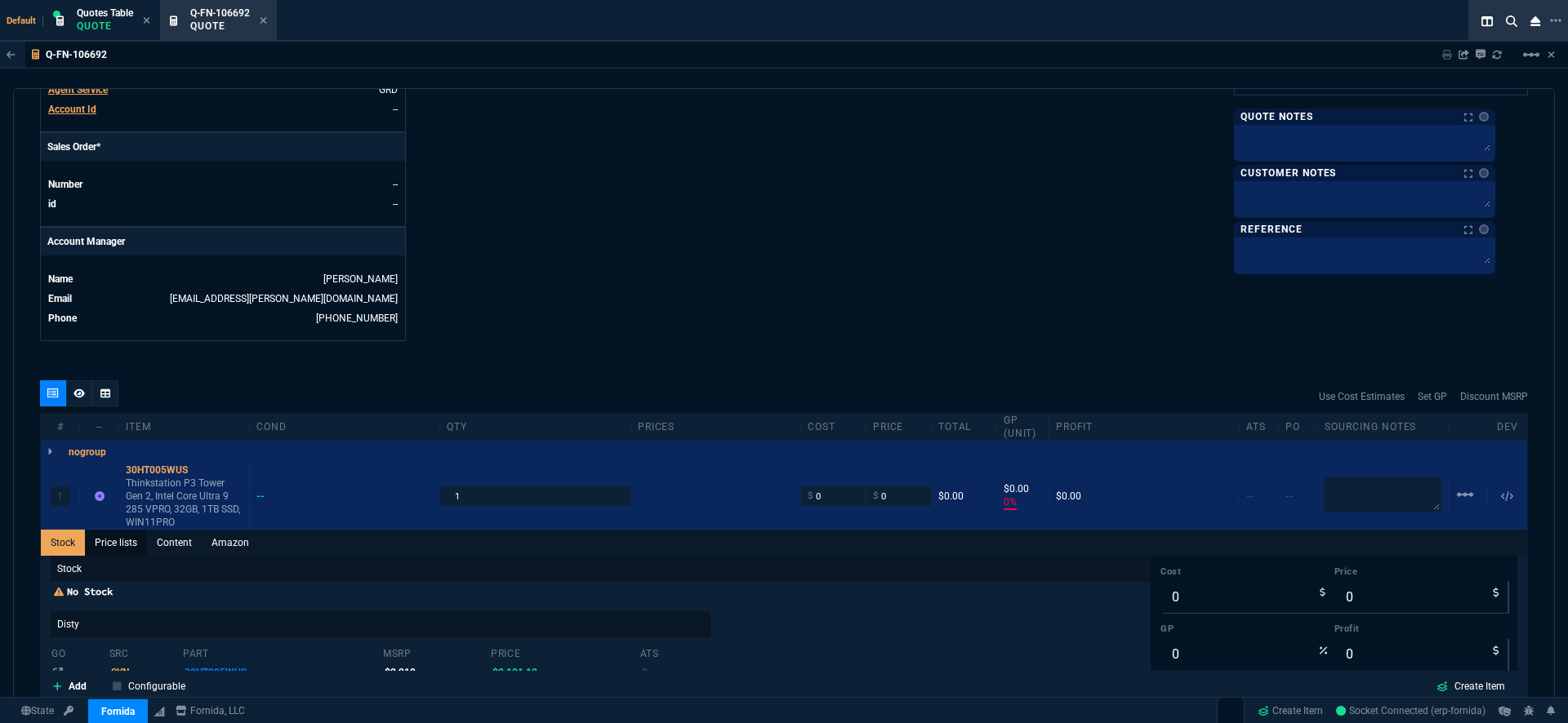
click at [121, 530] on link "Price lists" at bounding box center [116, 543] width 62 height 26
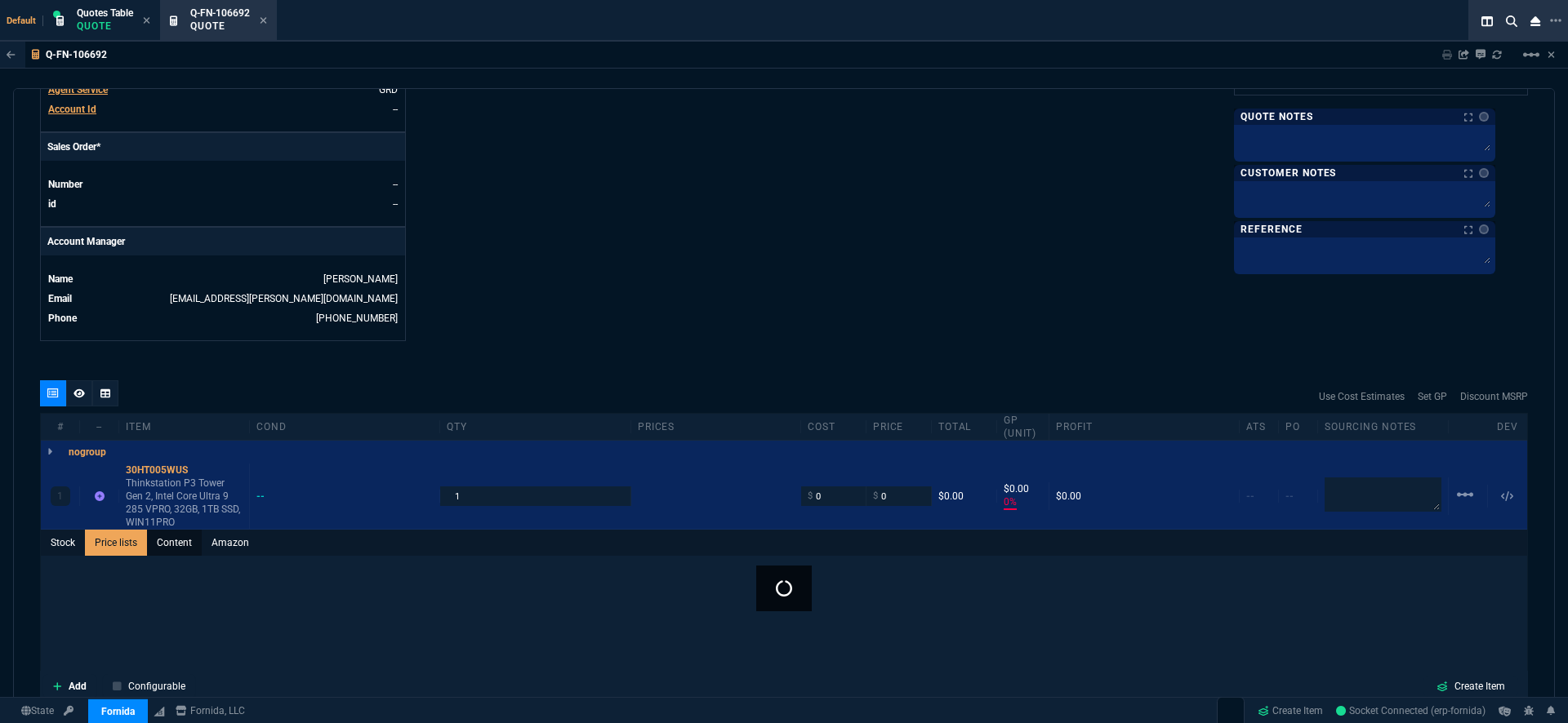
click at [188, 530] on link "Content" at bounding box center [174, 543] width 54 height 26
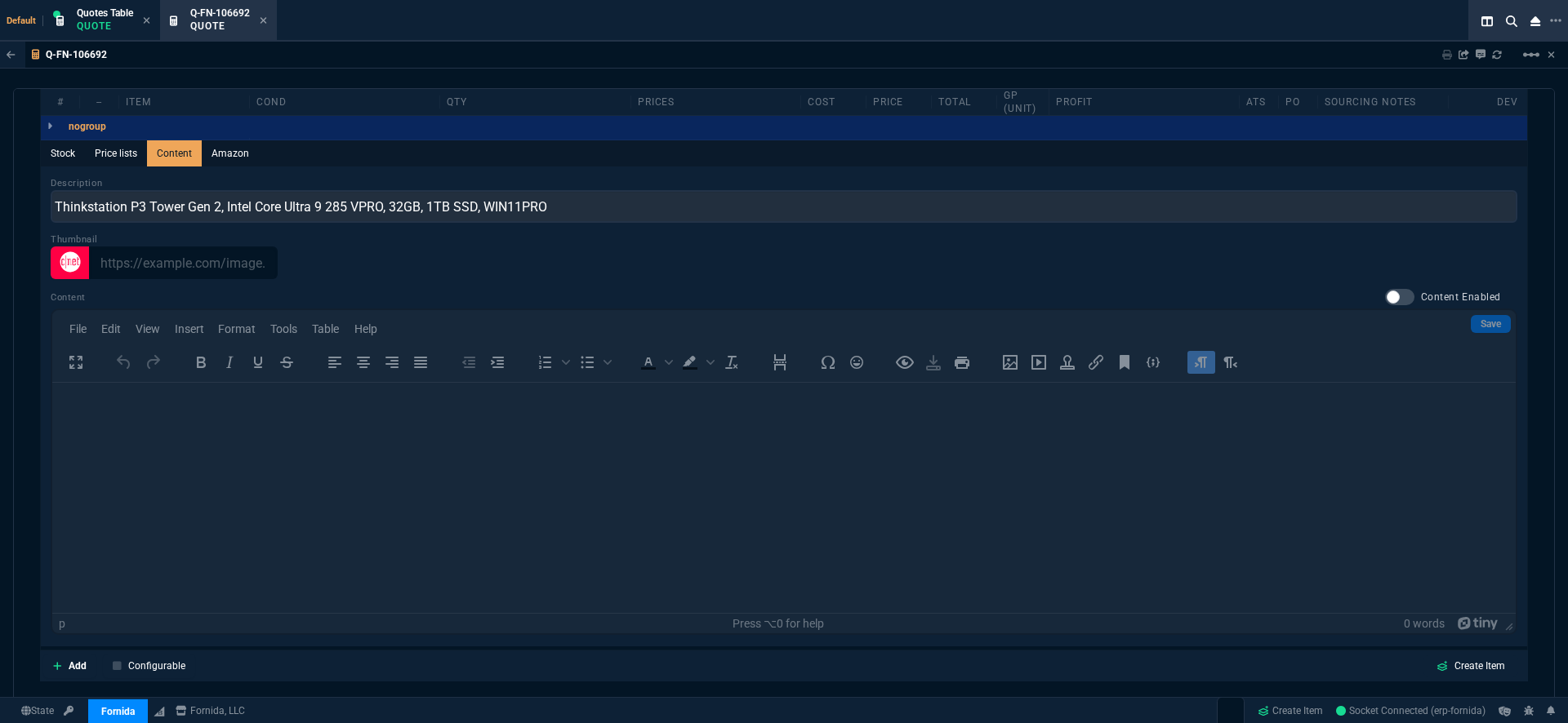
scroll to position [940, 0]
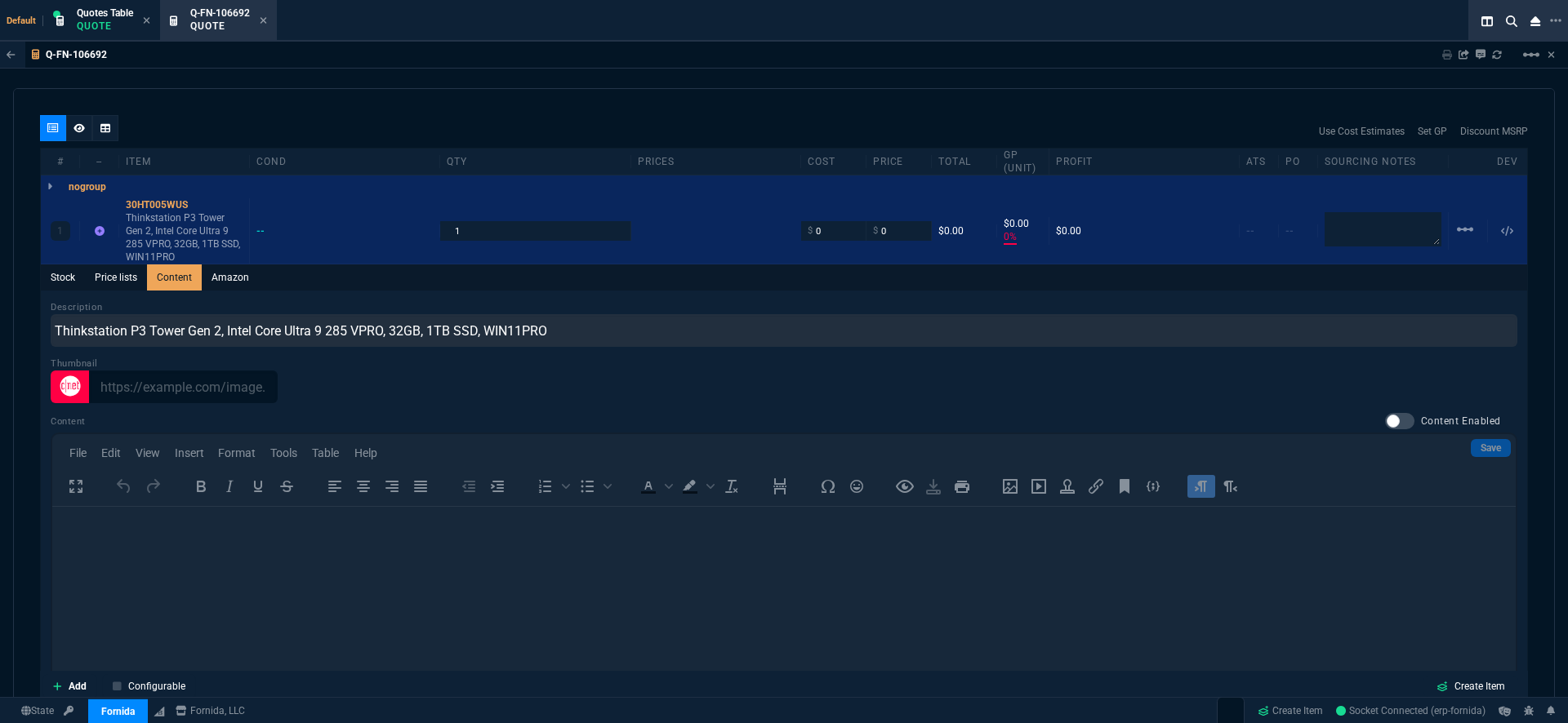
click at [1385, 413] on div at bounding box center [1400, 421] width 30 height 17
checkbox input "true"
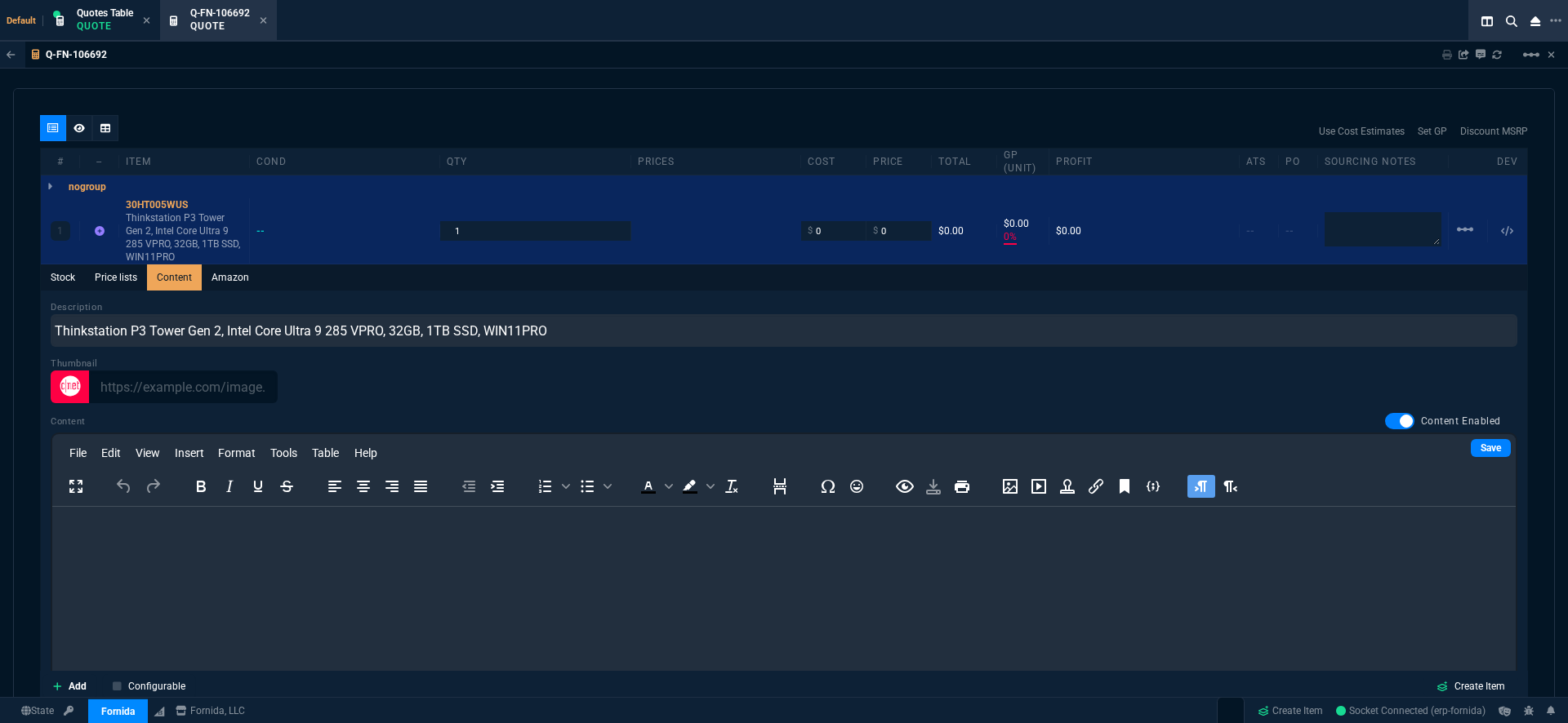
click at [179, 543] on html at bounding box center [784, 528] width 1463 height 44
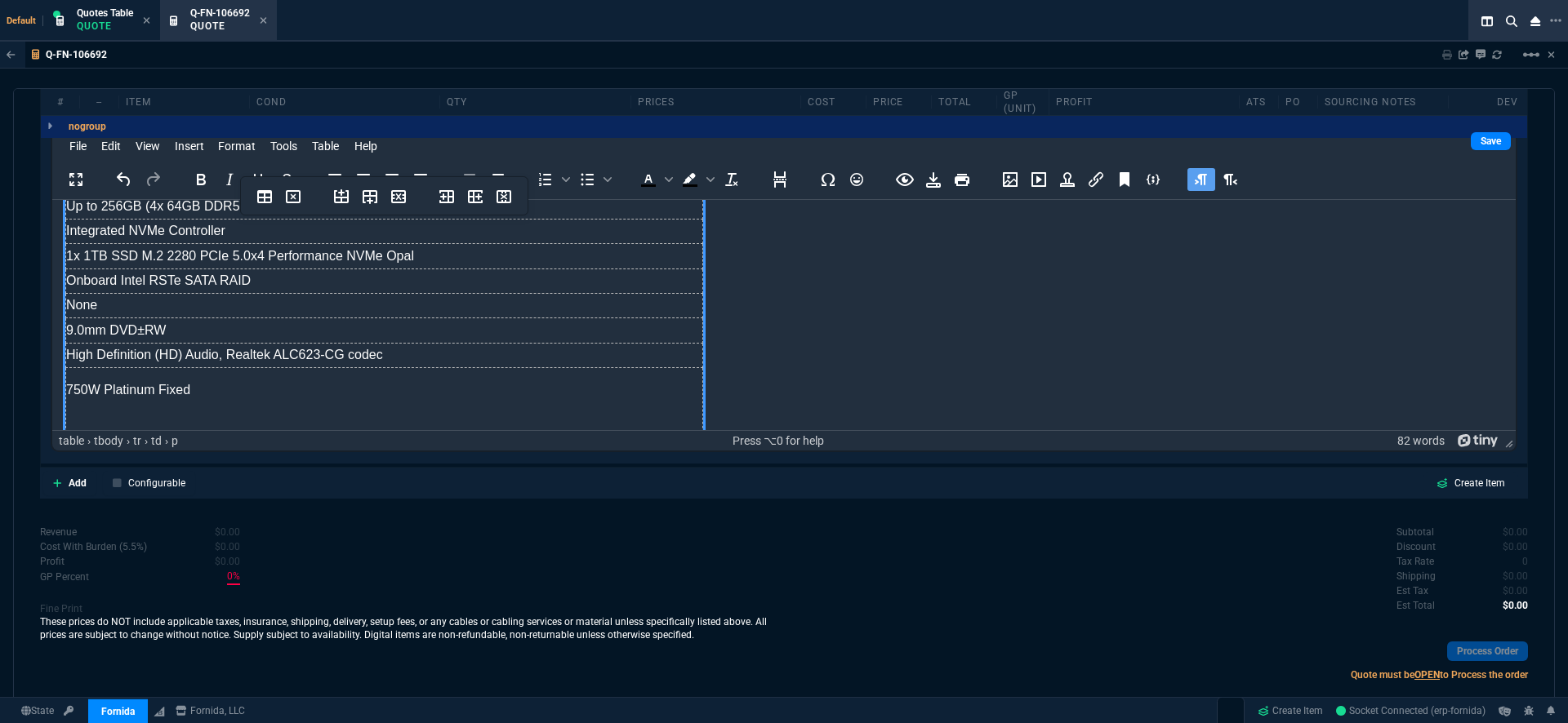
scroll to position [213, 0]
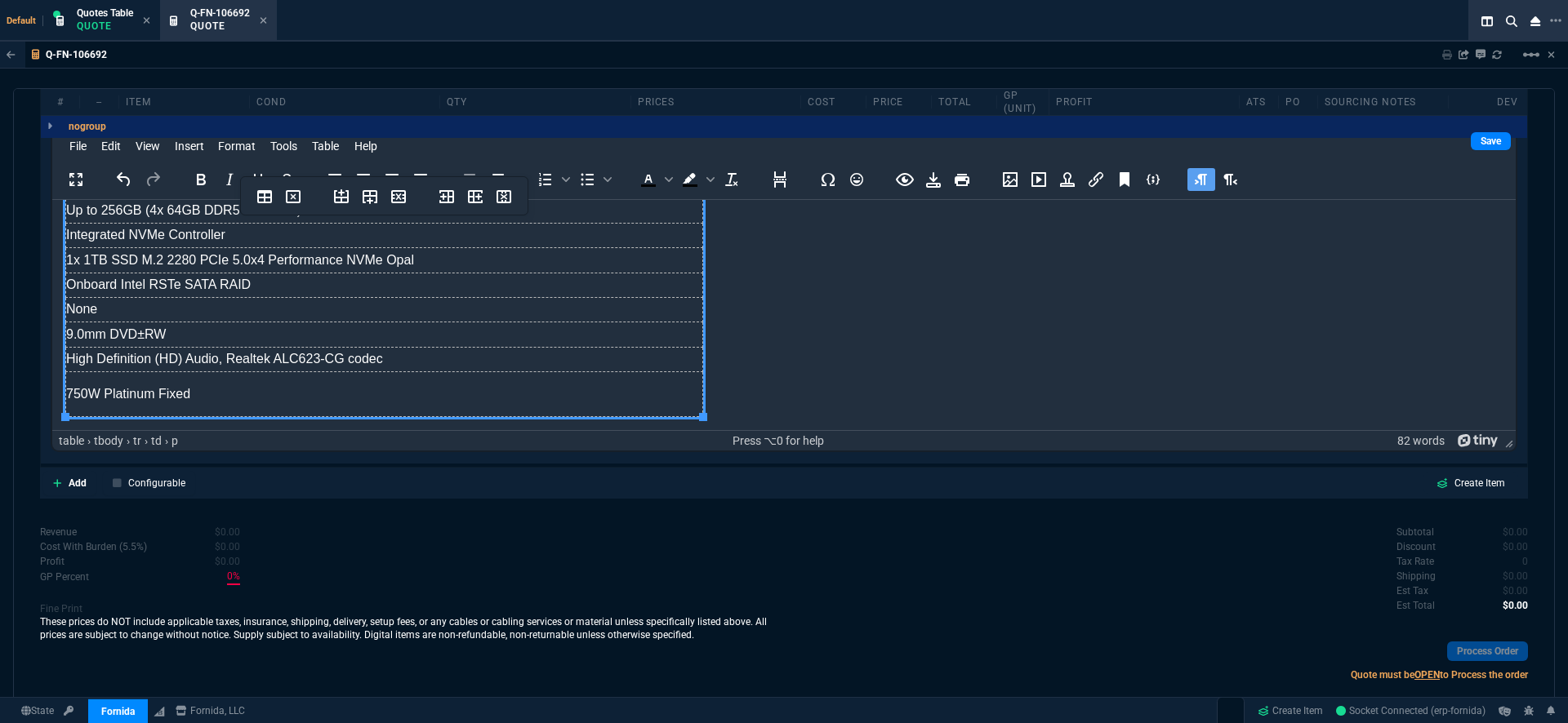
click at [715, 392] on body "Intel Core Ultra 9 285, 24C (8P + 16E) / 24T, Max Turbo up to 5.6GHz, 36MB Inte…" at bounding box center [784, 208] width 1438 height 417
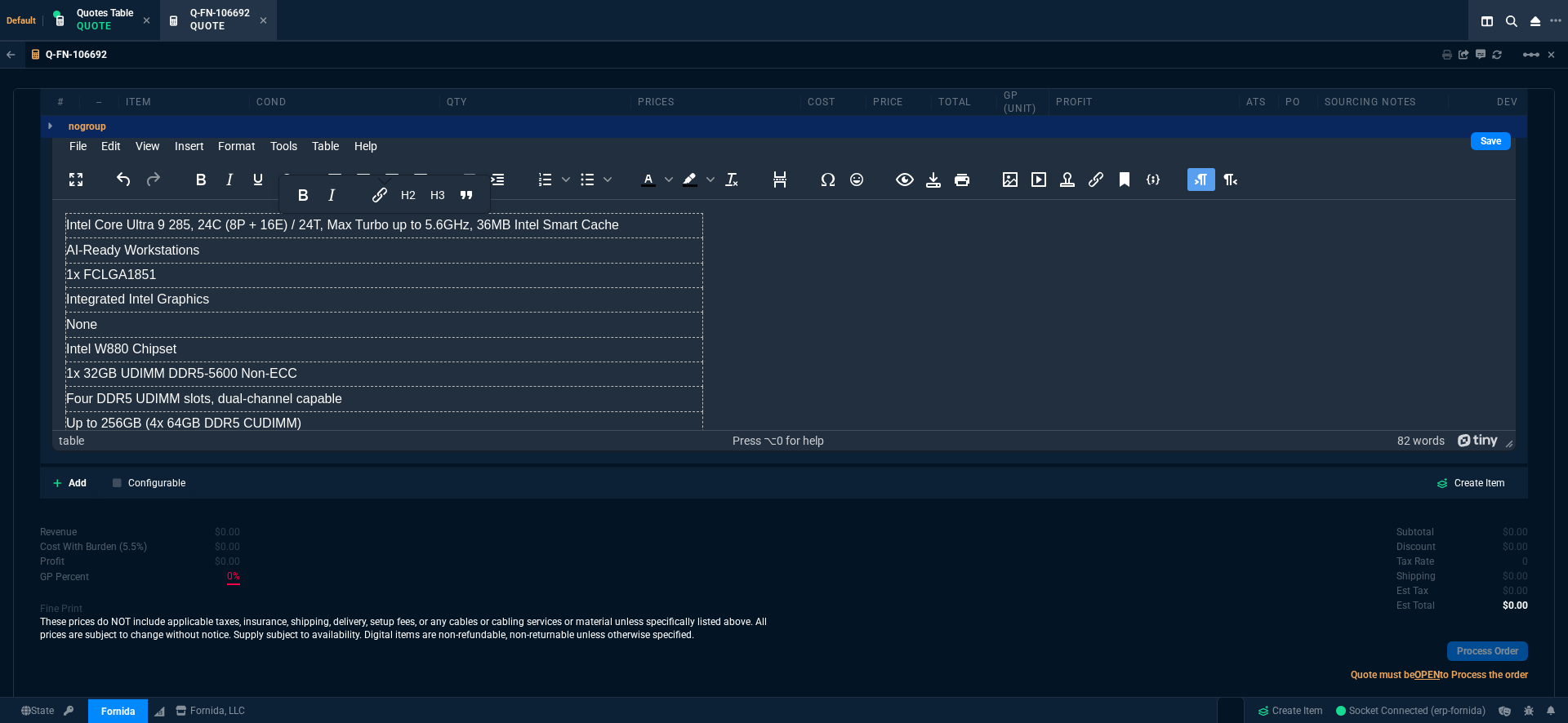
scroll to position [1204, 0]
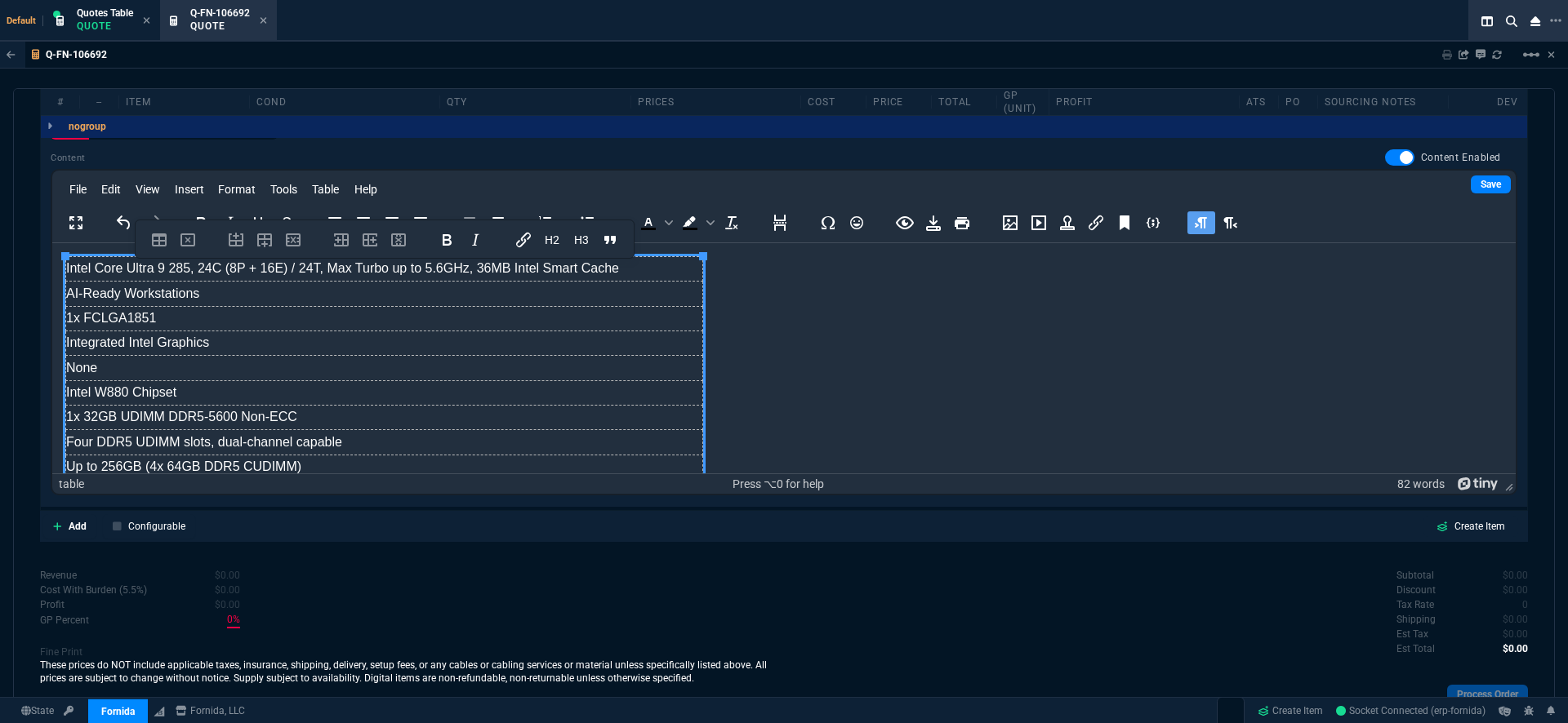
drag, startPoint x: 747, startPoint y: 422, endPoint x: 6, endPoint y: 269, distance: 756.6
click at [52, 269] on html "Intel Core Ultra 9 285, 24C (8P + 16E) / 24T, Max Turbo up to 5.6GHz, 36MB Inte…" at bounding box center [784, 480] width 1463 height 475
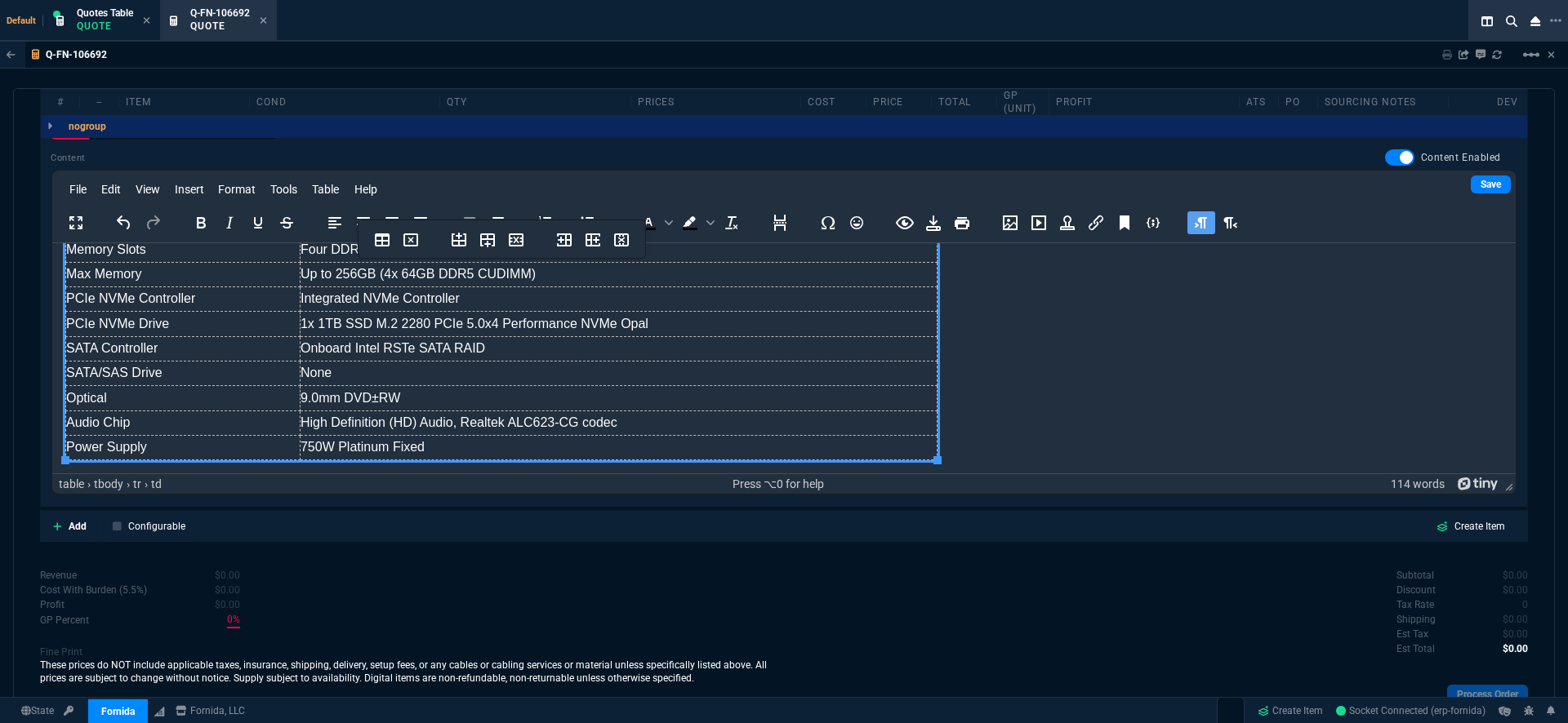
scroll to position [1247, 0]
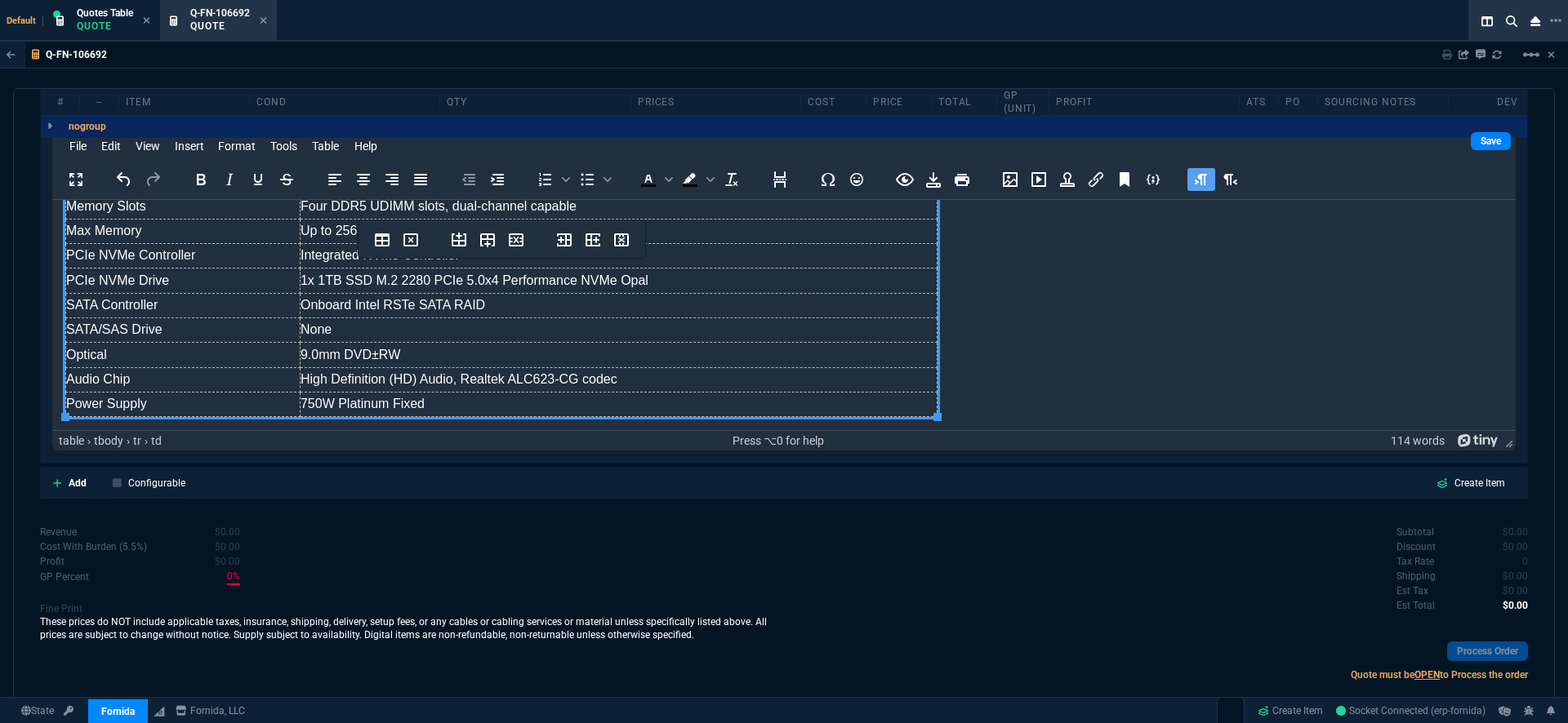
click at [1053, 375] on body "Processor Intel Core Ultra 9 285, 24C (8P + 16E) / 24T, Max Turbo up to 5.6GHz,…" at bounding box center [784, 219] width 1438 height 397
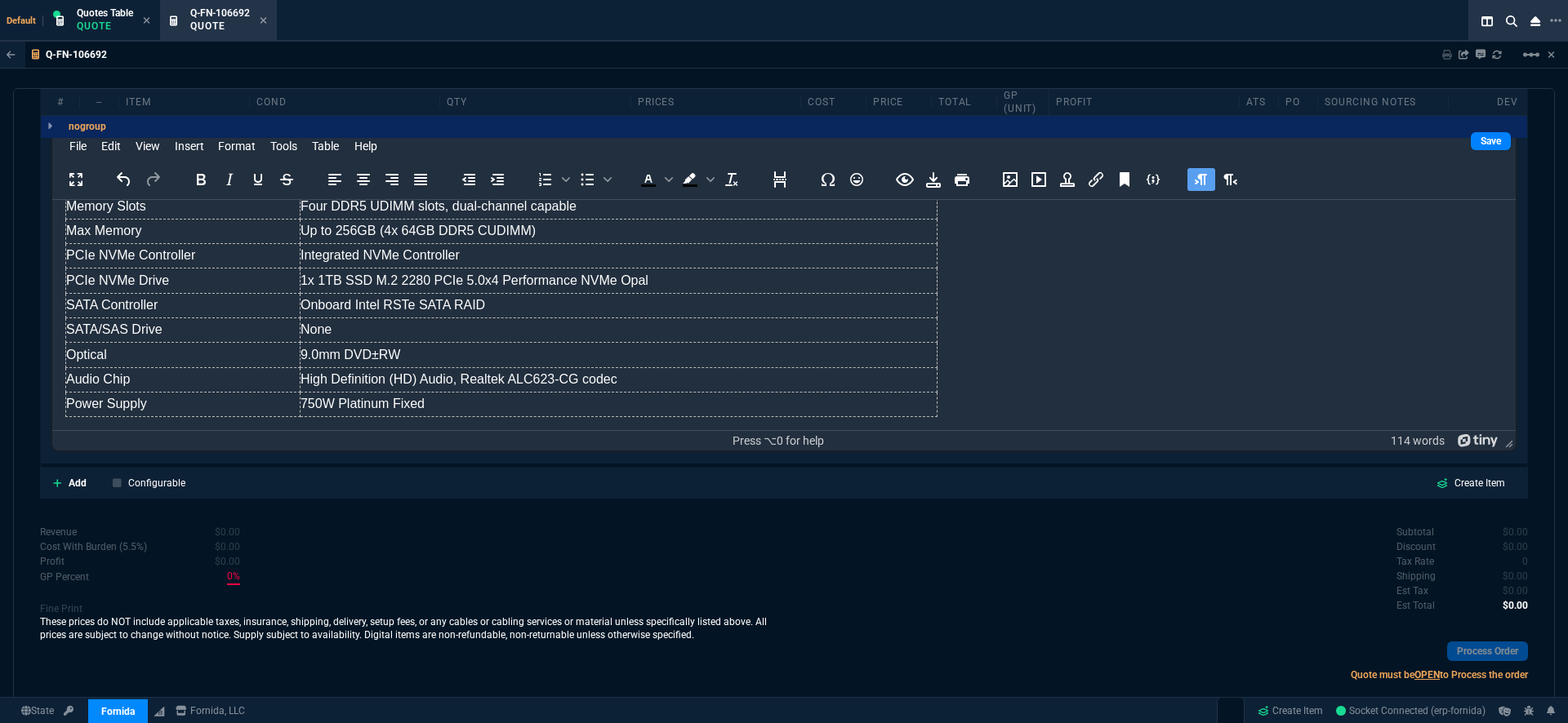
scroll to position [210, 0]
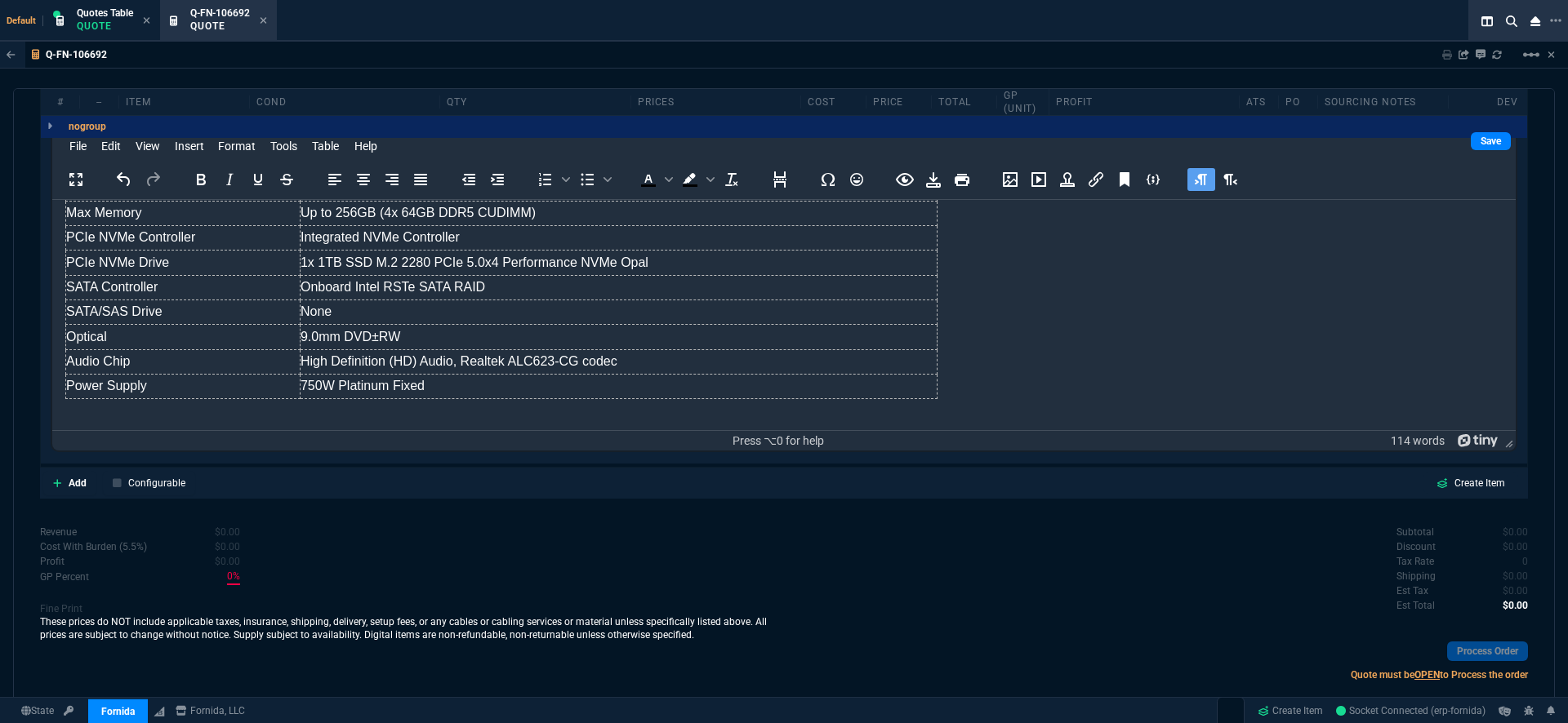
click at [977, 371] on body "Processor Intel Core Ultra 9 285, 24C (8P + 16E) / 24T, Max Turbo up to 5.6GHz,…" at bounding box center [784, 216] width 1438 height 429
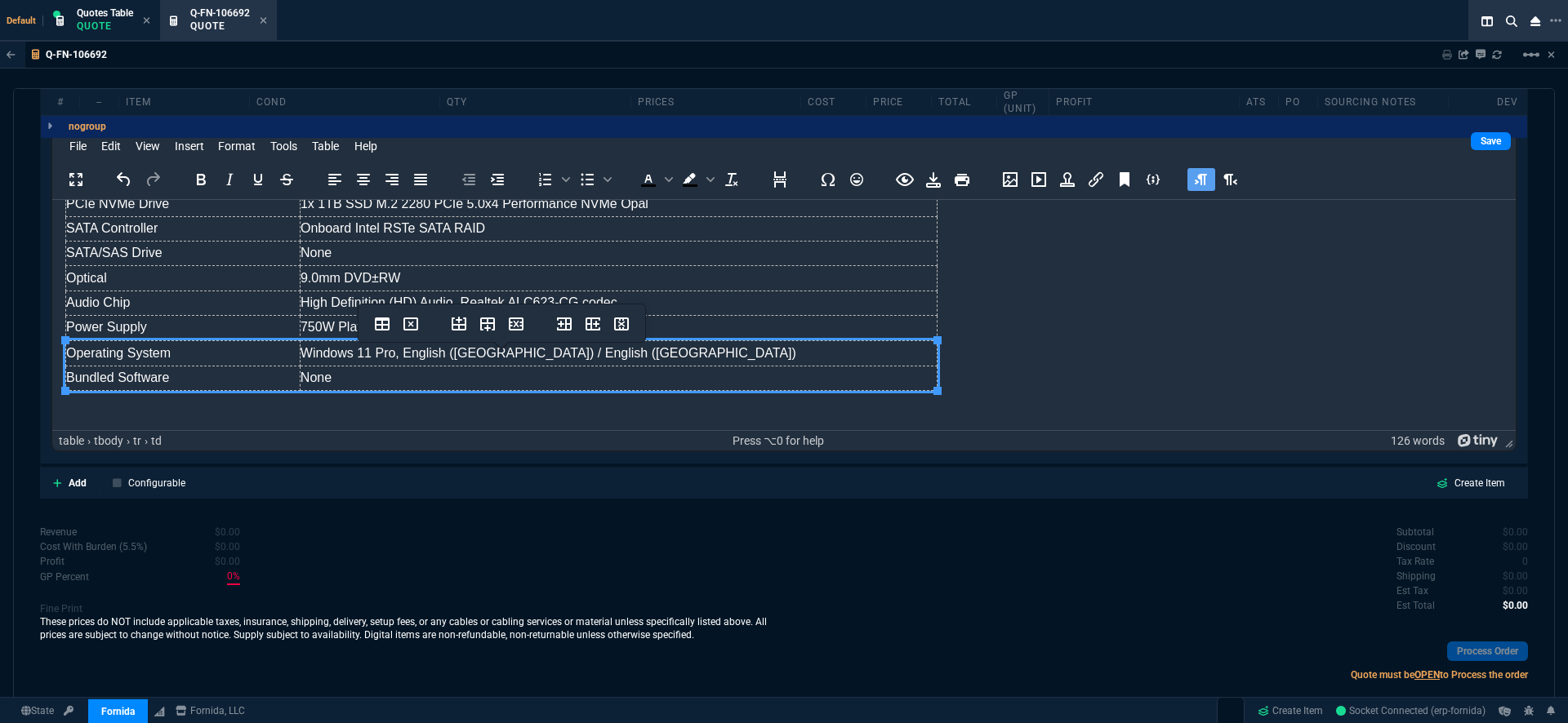
scroll to position [275, 0]
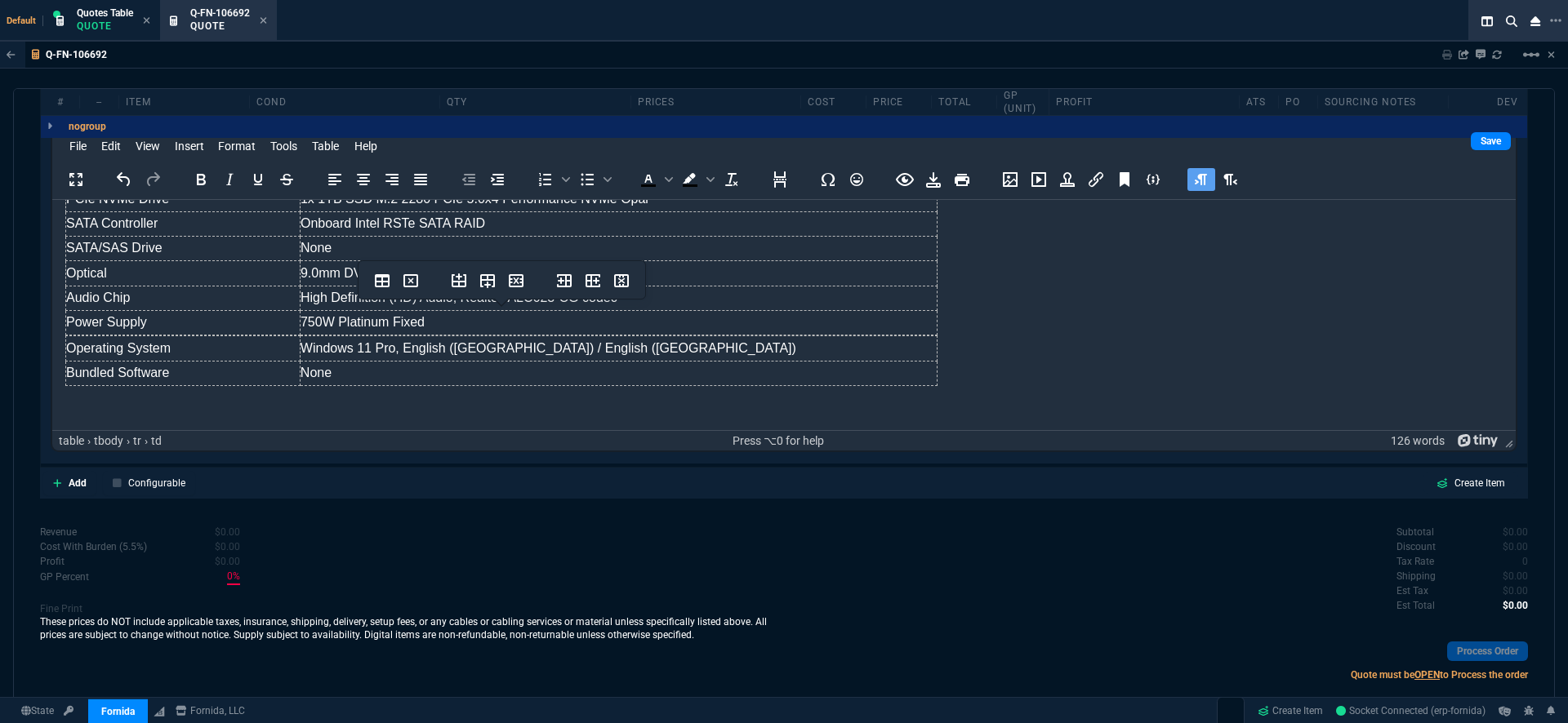
click at [985, 286] on body "Processor Intel Core Ultra 9 285, 24C (8P + 16E) / 24T, Max Turbo up to 5.6GHz,…" at bounding box center [784, 178] width 1438 height 478
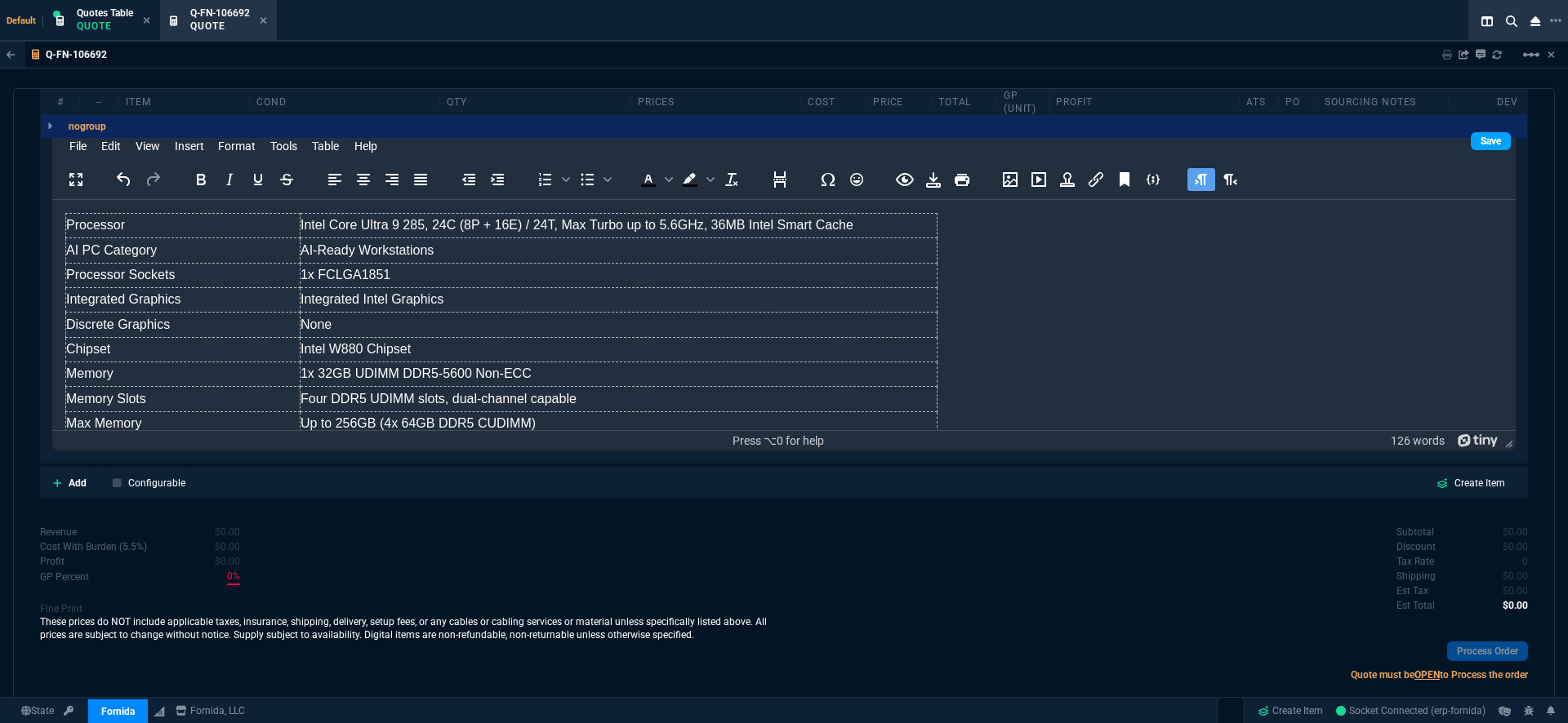
click at [1479, 132] on link "Save" at bounding box center [1491, 141] width 41 height 18
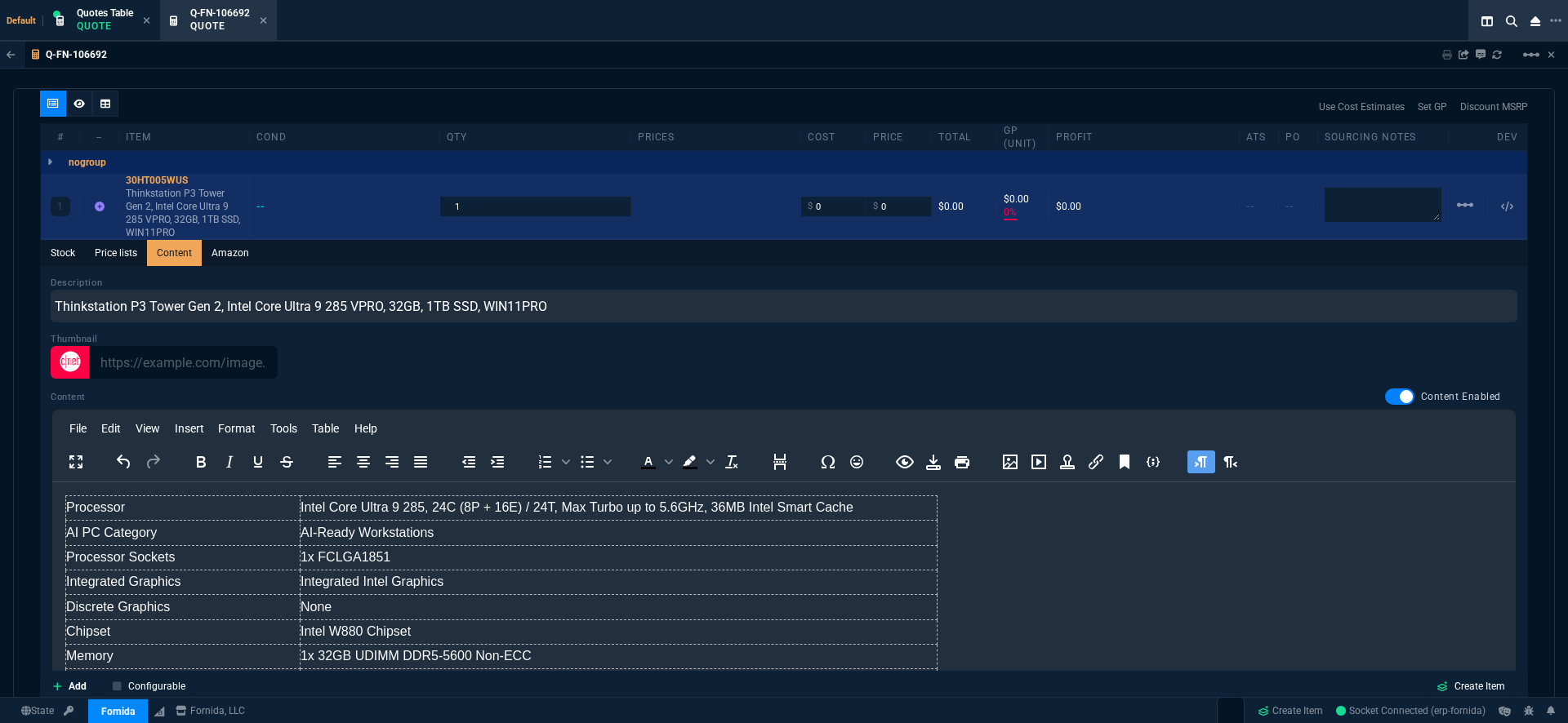
scroll to position [871, 0]
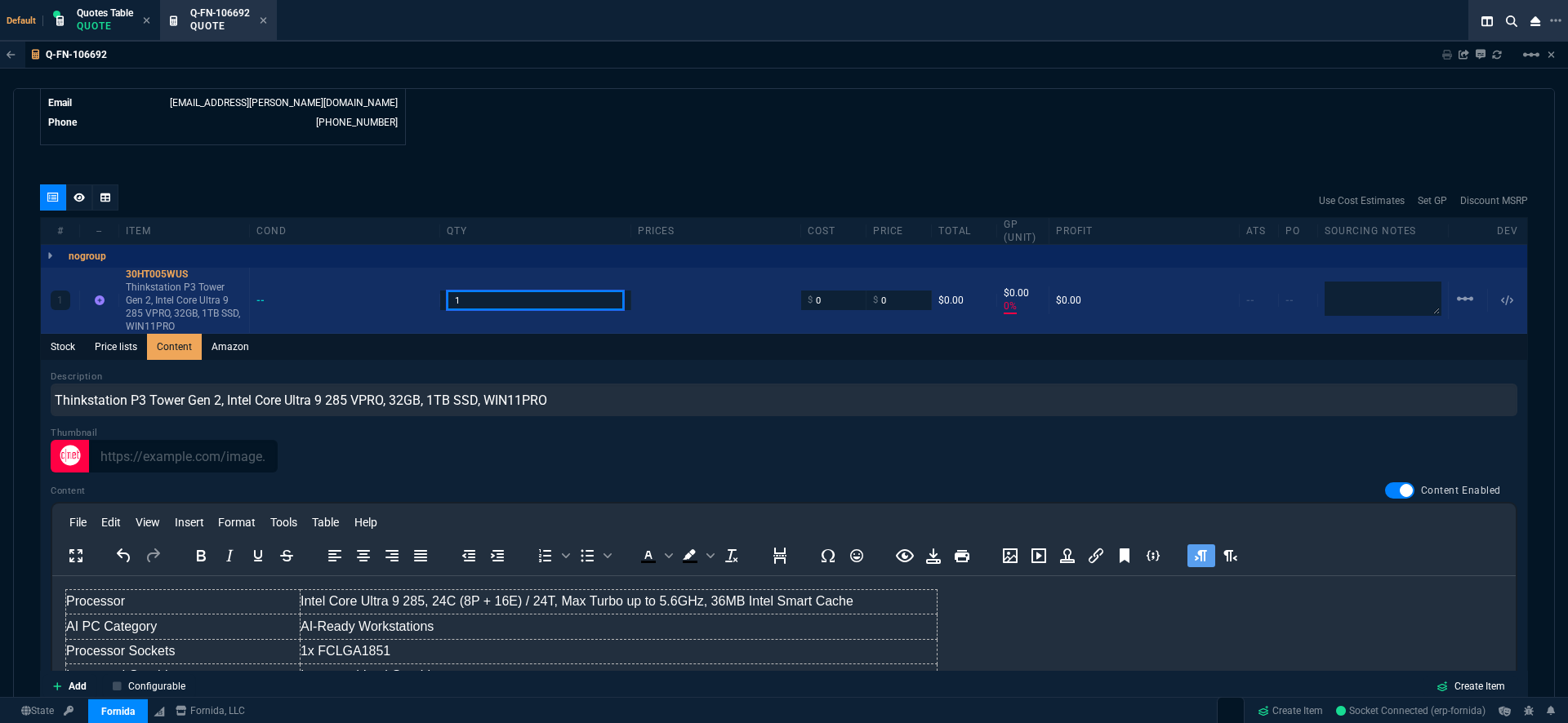
click at [471, 290] on input "1" at bounding box center [535, 299] width 177 height 19
drag, startPoint x: 493, startPoint y: 277, endPoint x: 382, endPoint y: 275, distance: 111.0
click at [382, 275] on div "1 30HT005WUS Thinkstation P3 Tower Gen 2, Intel Core Ultra 9 285 VPRO, 32GB, 1T…" at bounding box center [784, 300] width 1487 height 66
drag, startPoint x: 522, startPoint y: 276, endPoint x: 374, endPoint y: 276, distance: 148.0
click at [374, 276] on div "1 30HT005WUS Thinkstation P3 Tower Gen 2, Intel Core Ultra 9 285 VPRO, 32GB, 1T…" at bounding box center [784, 300] width 1487 height 66
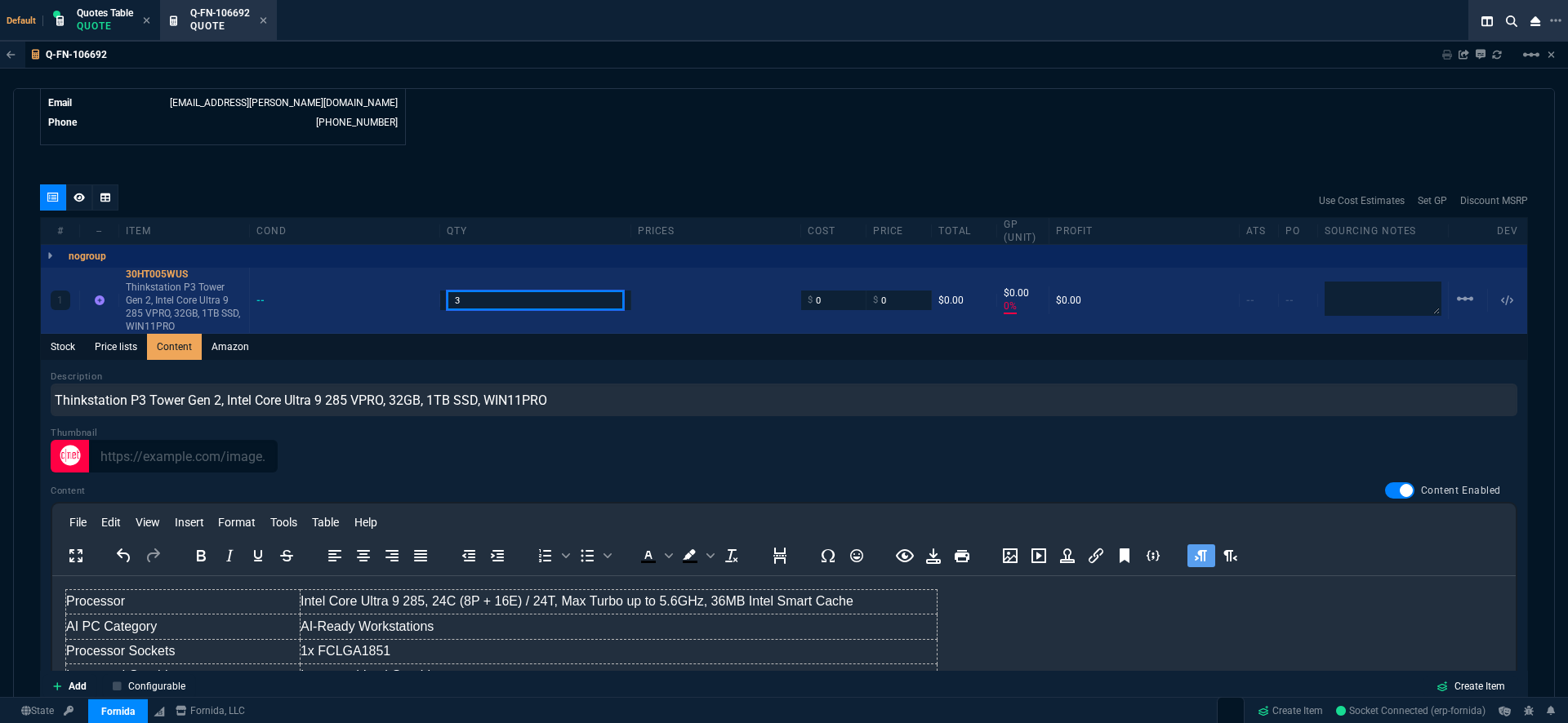
type input "3"
click at [836, 290] on input "0" at bounding box center [834, 299] width 51 height 19
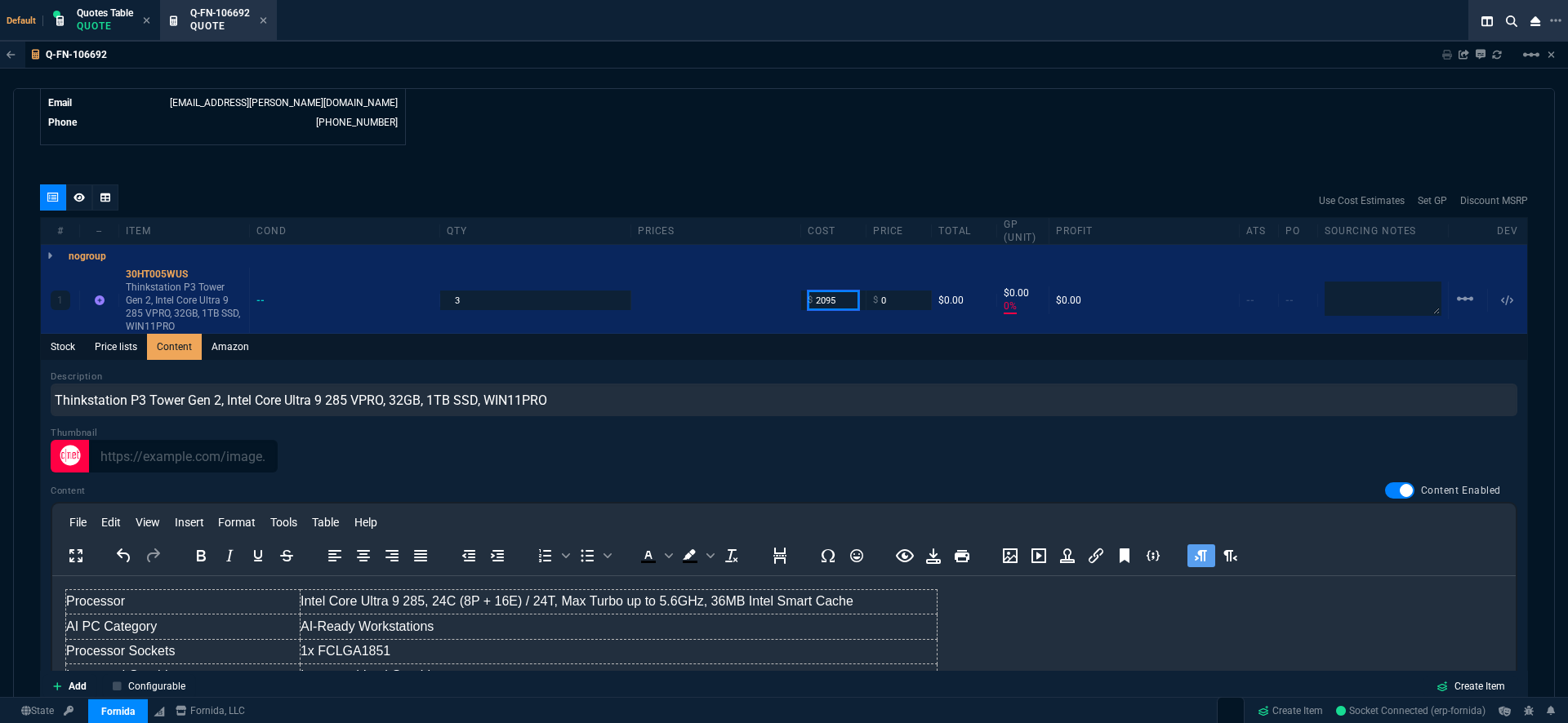
type input "2095"
click at [772, 370] on div "Description Thinkstation P3 Tower Gen 2, Intel Core Ultra 9 285 VPRO, 32GB, 1TB…" at bounding box center [784, 393] width 1467 height 46
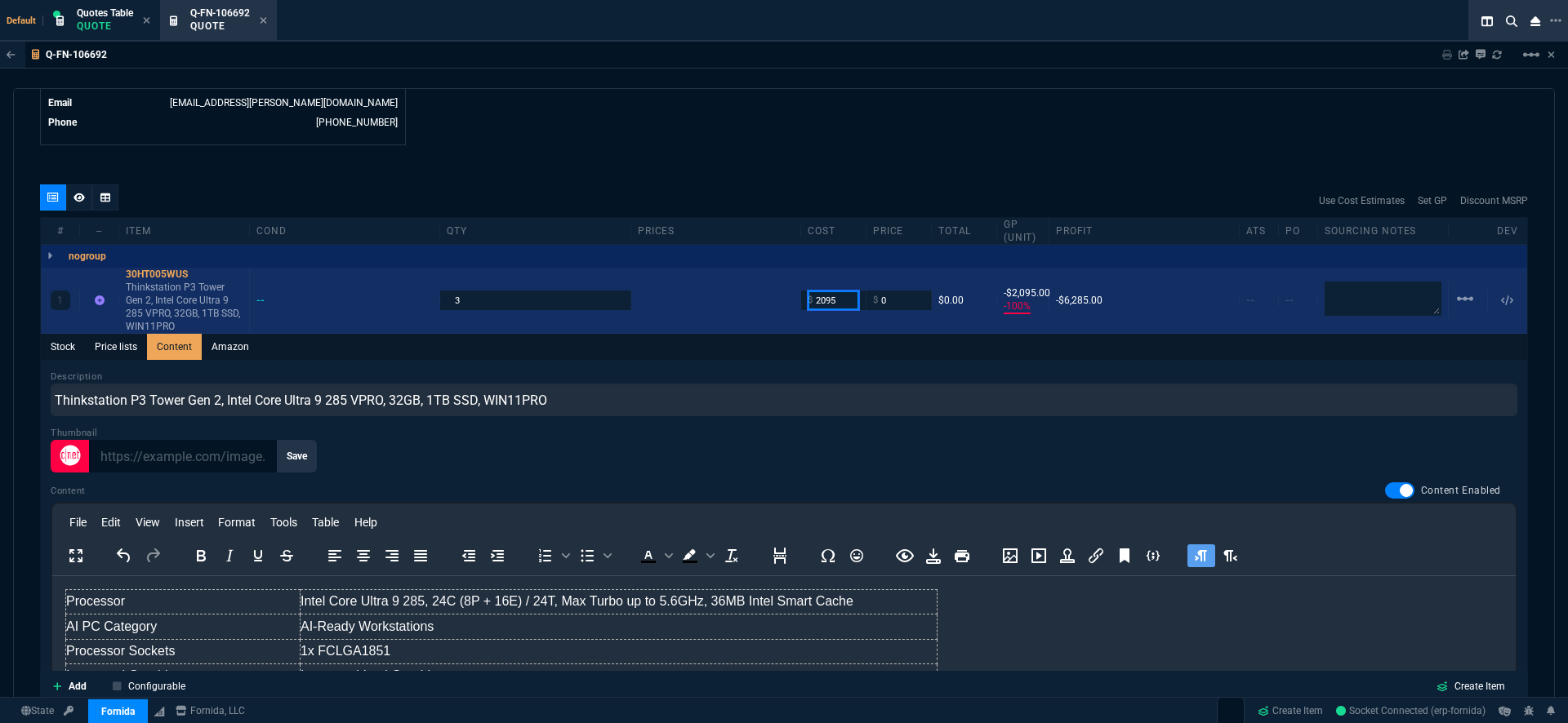
drag, startPoint x: 840, startPoint y: 278, endPoint x: 745, endPoint y: 276, distance: 95.0
click at [745, 276] on div "1 30HT005WUS Thinkstation P3 Tower Gen 2, Intel Core Ultra 9 285 VPRO, 32GB, 1T…" at bounding box center [784, 300] width 1487 height 66
drag, startPoint x: 889, startPoint y: 282, endPoint x: 812, endPoint y: 273, distance: 77.5
click at [812, 273] on div "1 30HT005WUS Thinkstation P3 Tower Gen 2, Intel Core Ultra 9 285 VPRO, 32GB, 1T…" at bounding box center [784, 300] width 1487 height 66
paste input "2"
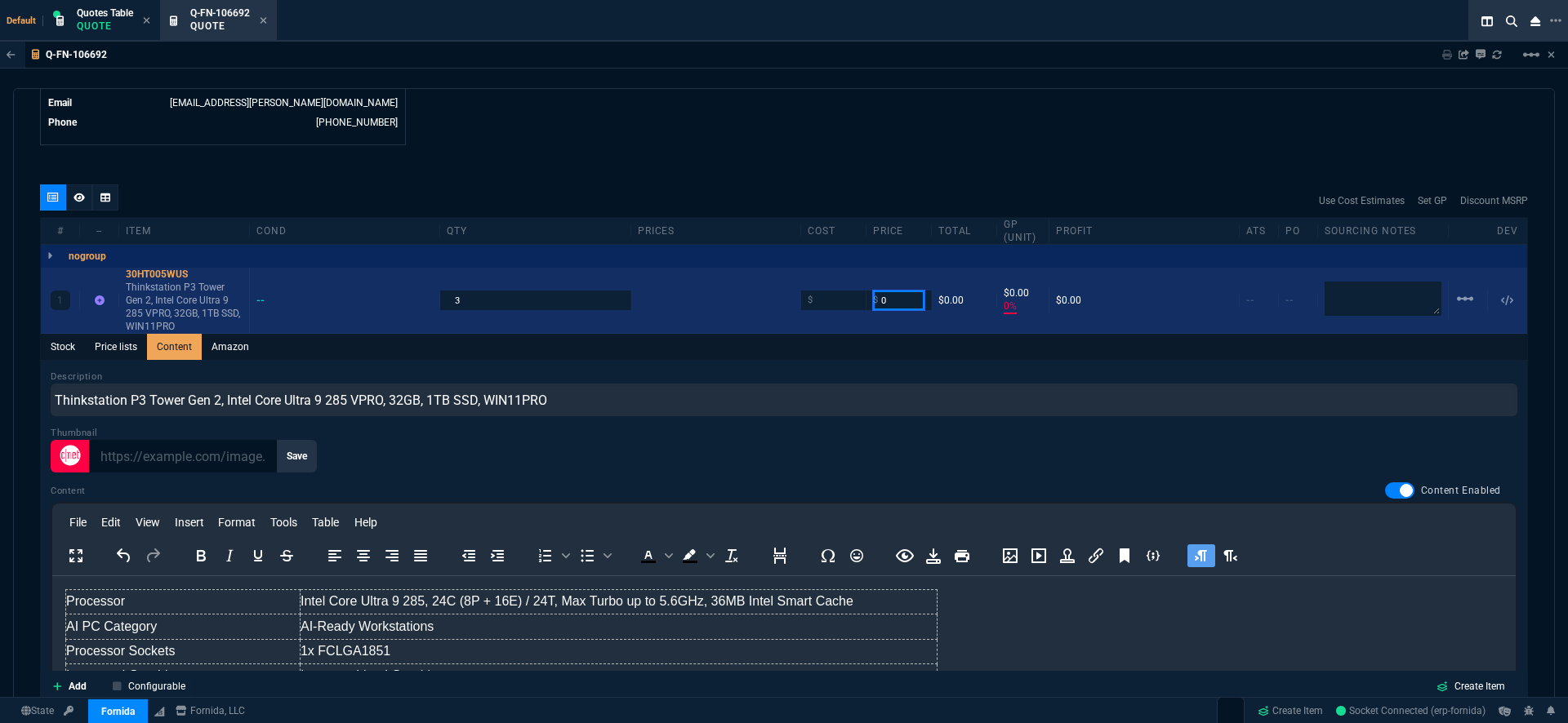
drag, startPoint x: 897, startPoint y: 281, endPoint x: 819, endPoint y: 273, distance: 78.4
click at [819, 273] on div "1 30HT005WUS Thinkstation P3 Tower Gen 2, Intel Core Ultra 9 285 VPRO, 32GB, 1T…" at bounding box center [784, 300] width 1487 height 66
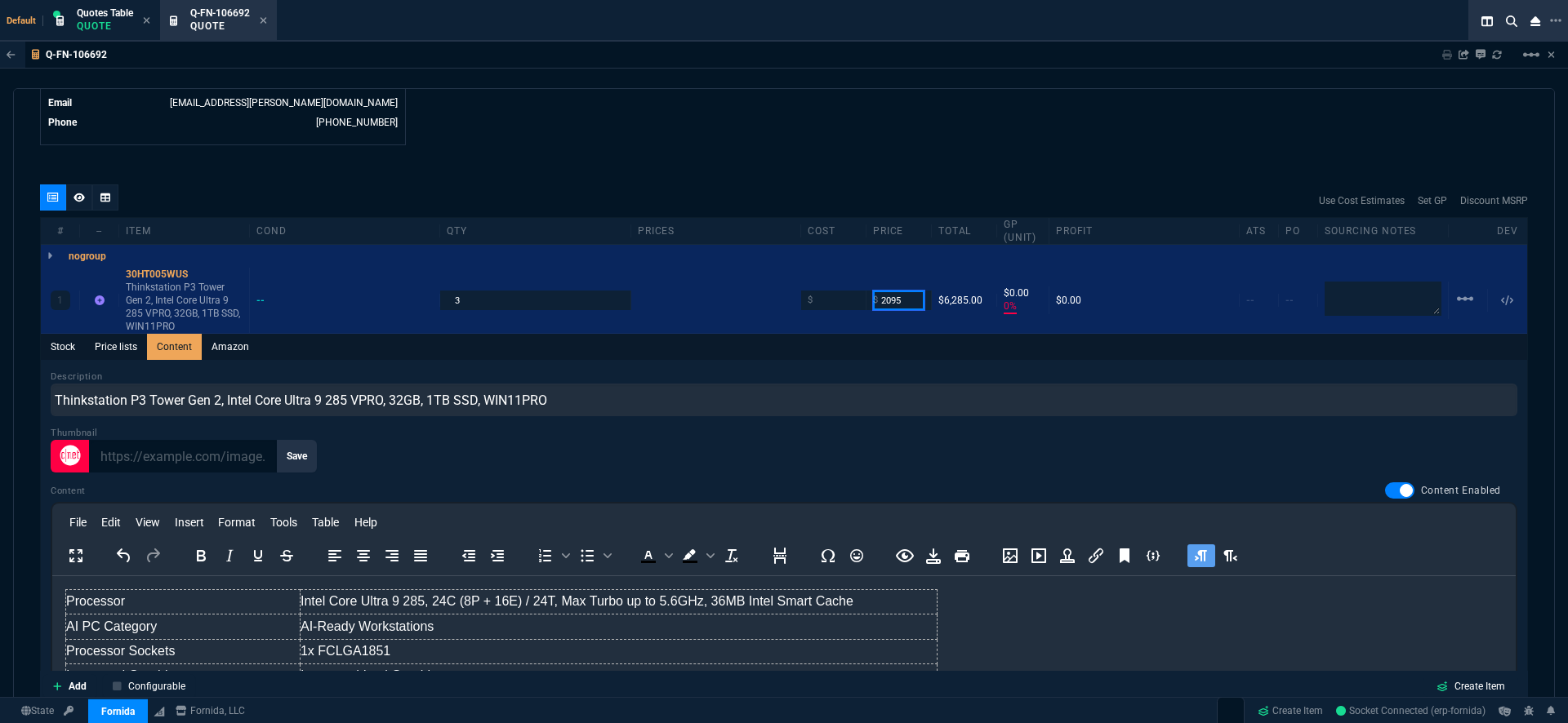
type input "2095"
click at [823, 361] on div "Description Thinkstation P3 Tower Gen 2, Intel Core Ultra 9 285 VPRO, 32GB, 1TB…" at bounding box center [784, 600] width 1487 height 478
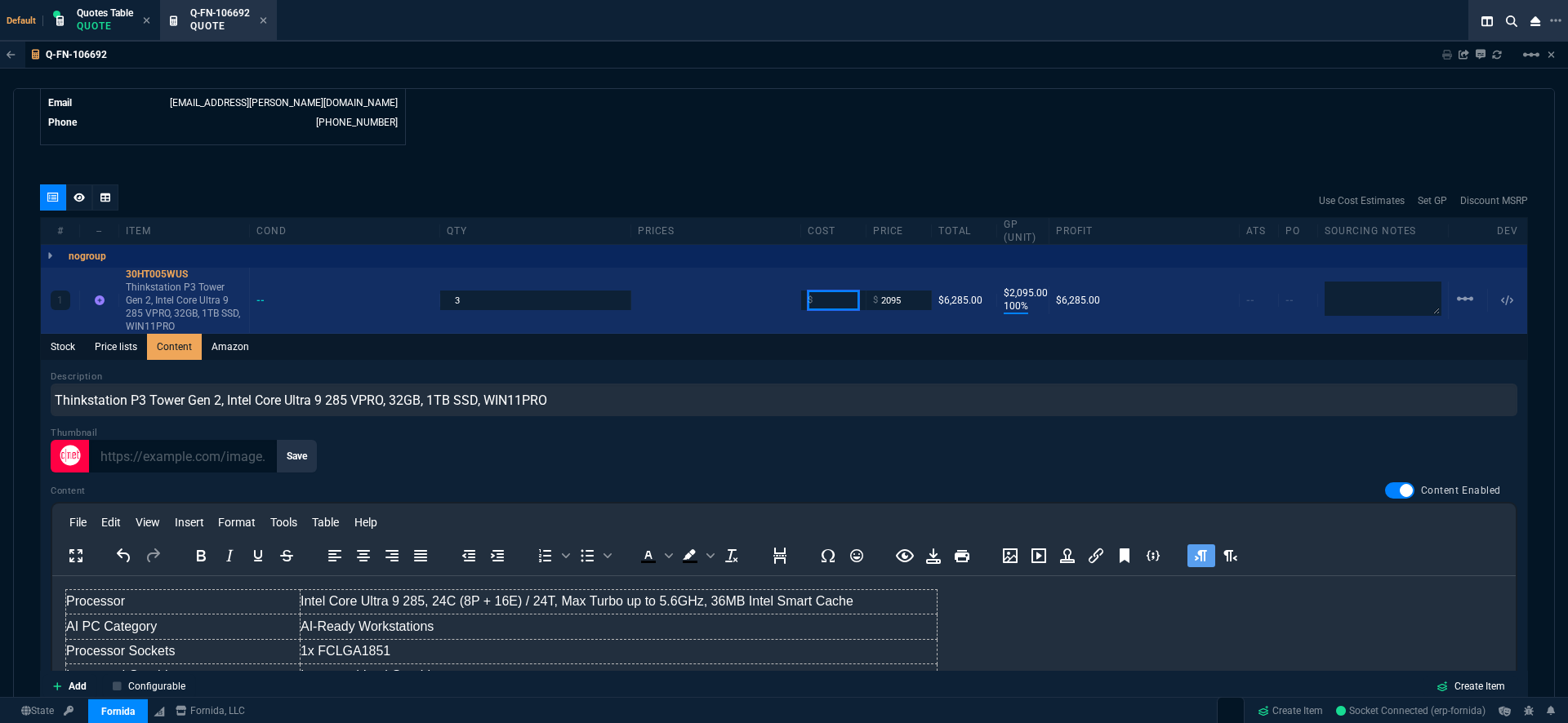
click at [833, 290] on input "number" at bounding box center [834, 299] width 51 height 19
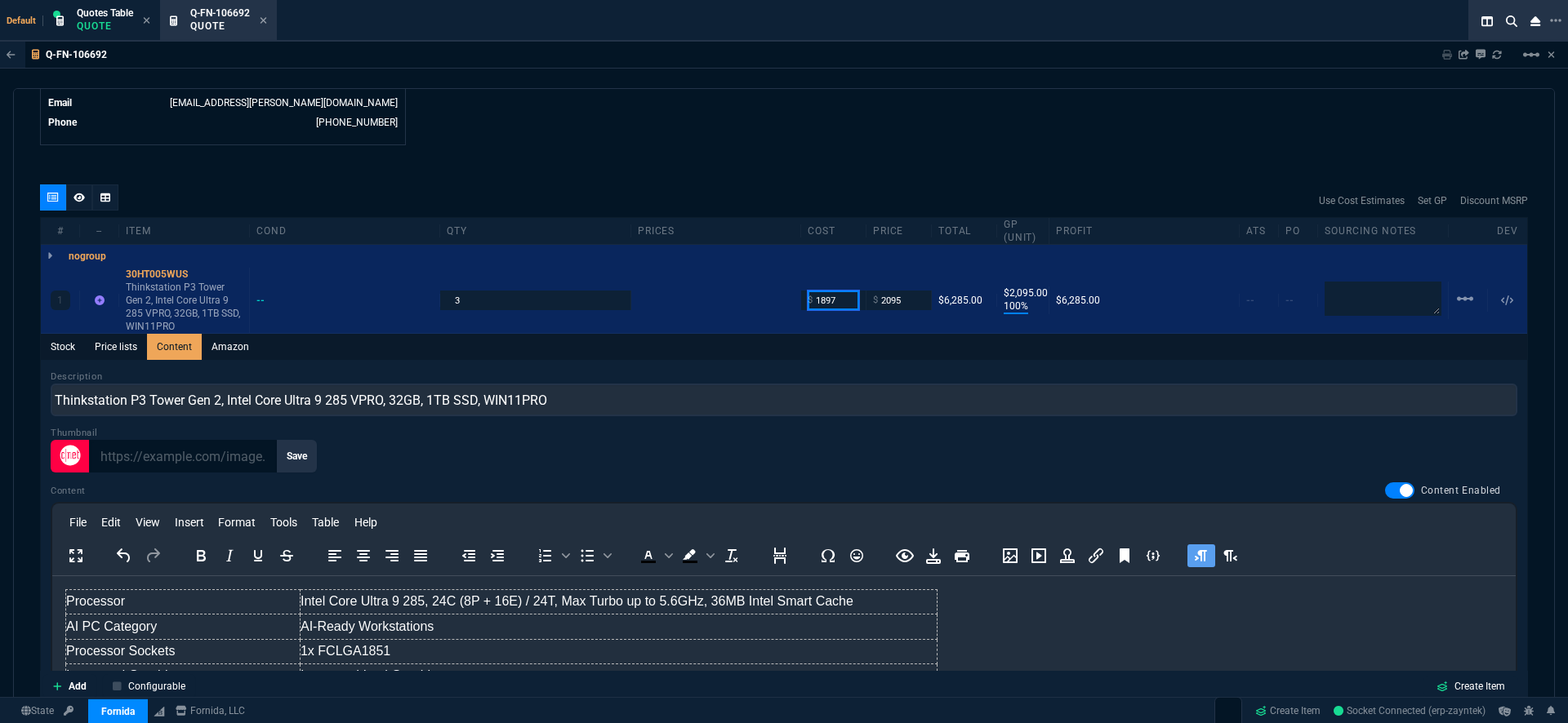
type input "1897"
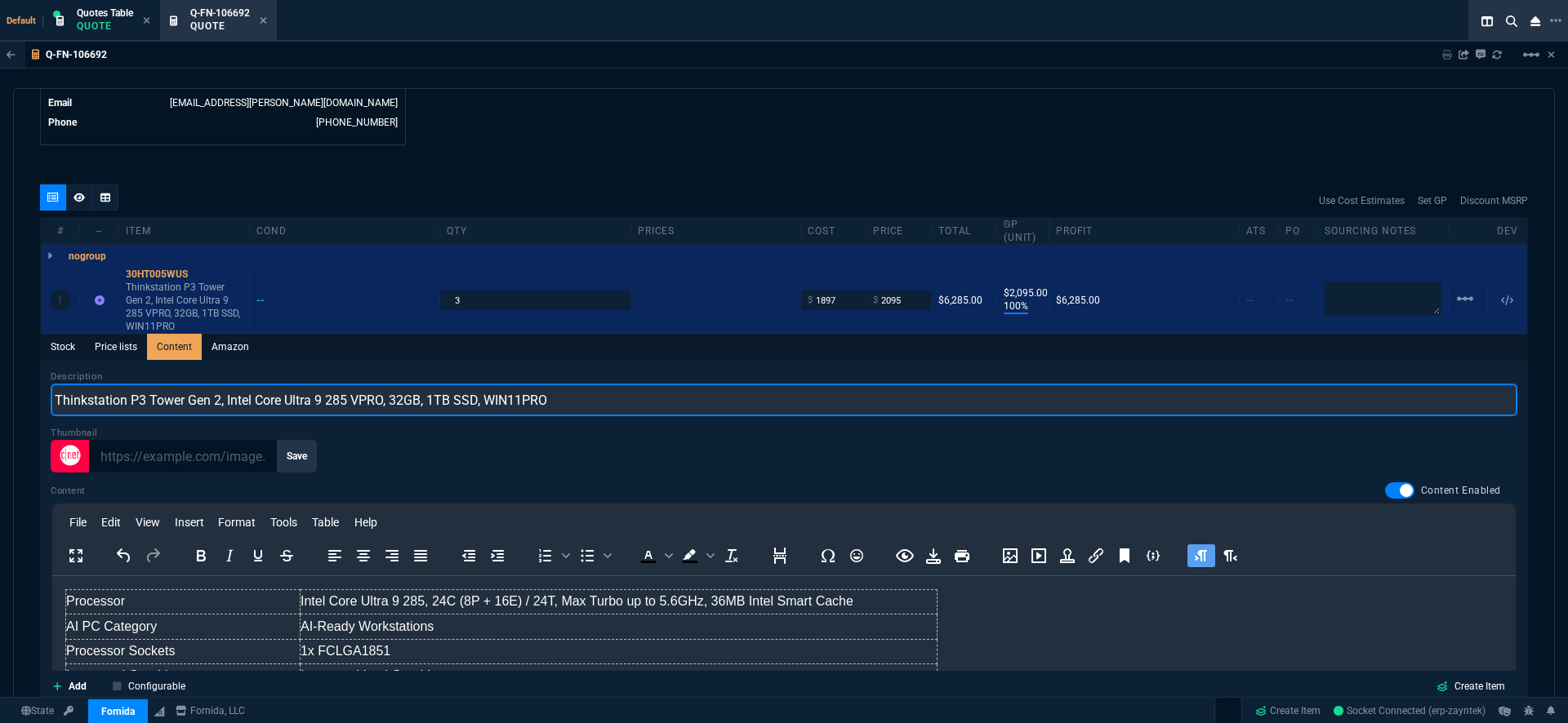
click at [870, 384] on input "Thinkstation P3 Tower Gen 2, Intel Core Ultra 9 285 VPRO, 32GB, 1TB SSD, WIN11P…" at bounding box center [784, 400] width 1467 height 33
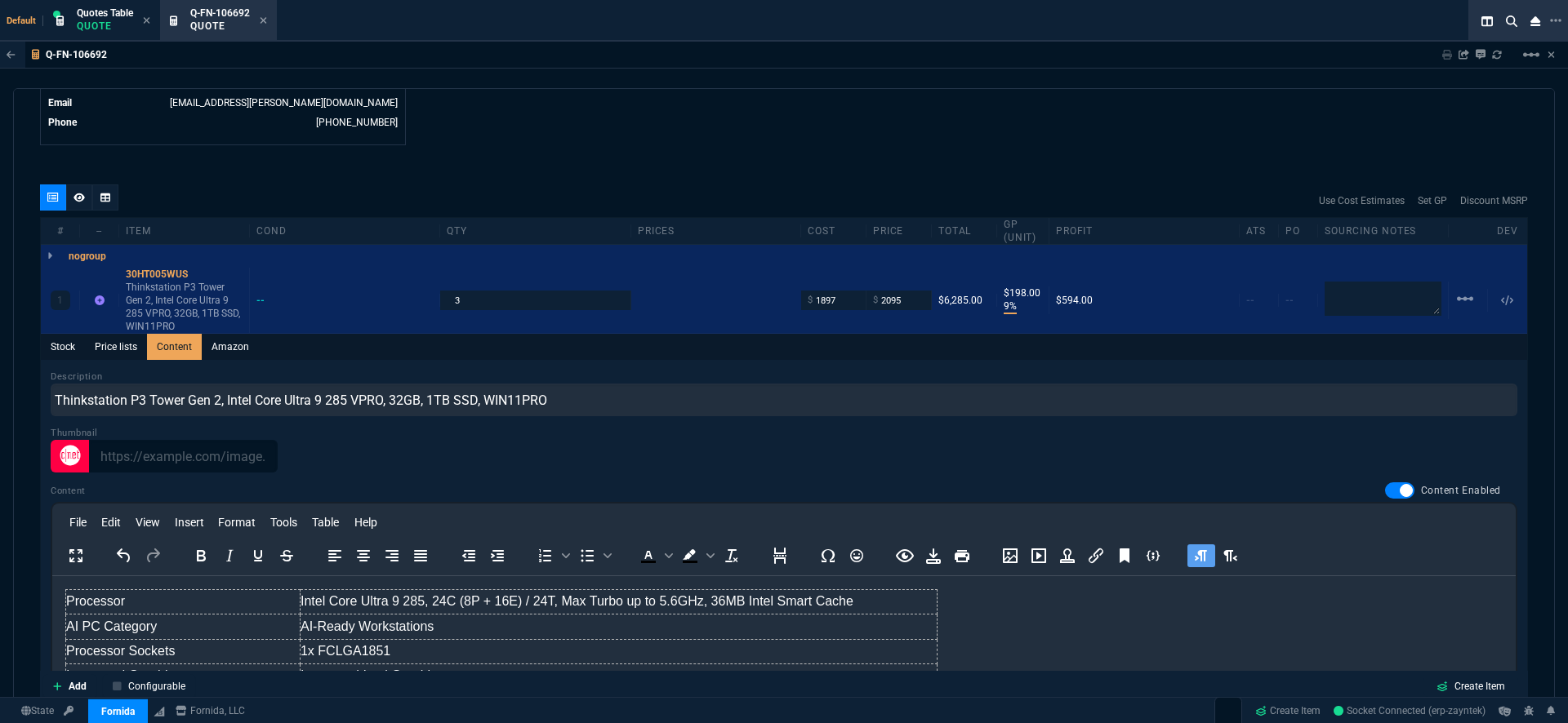
click at [863, 427] on div "Thumbnail" at bounding box center [784, 449] width 1467 height 46
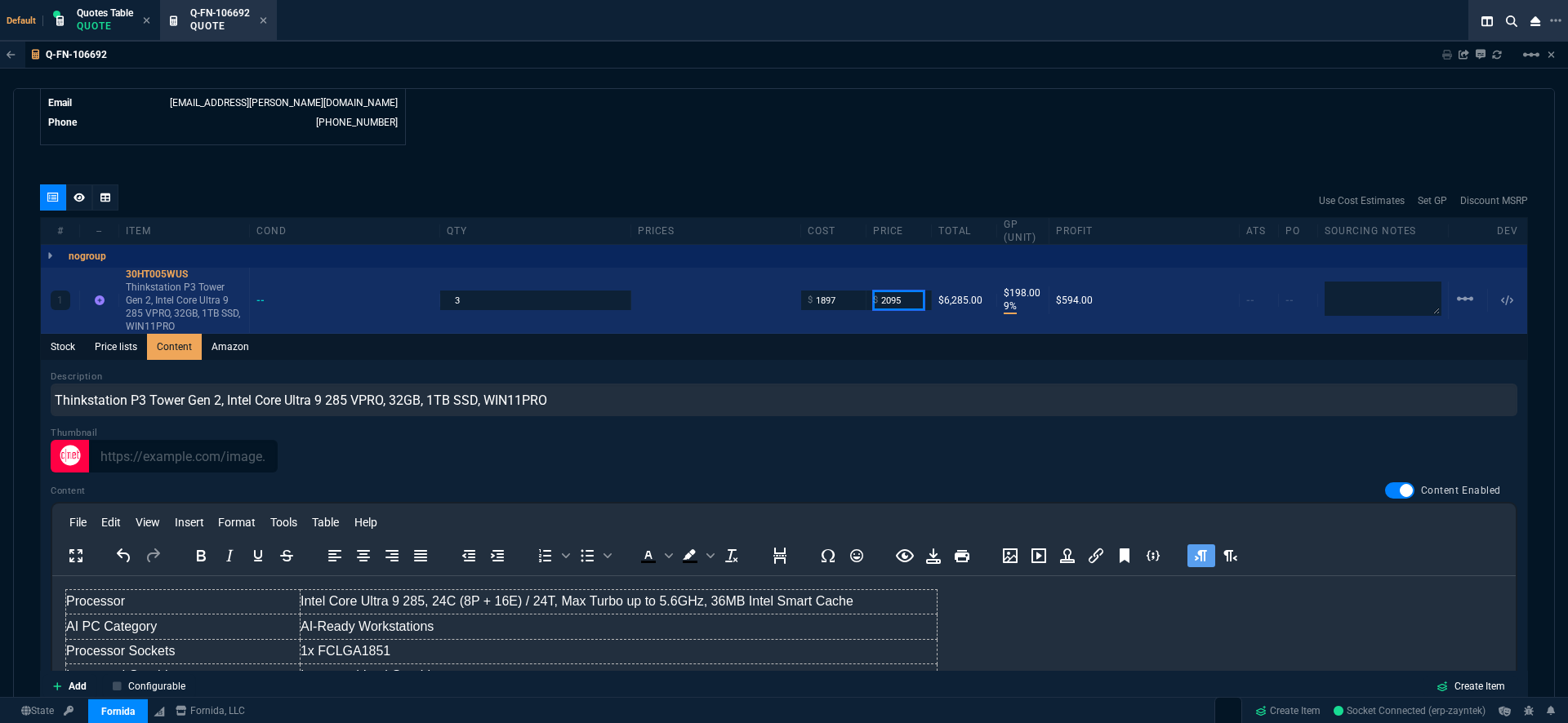
click at [899, 290] on input "2095" at bounding box center [899, 299] width 51 height 19
drag, startPoint x: 909, startPoint y: 280, endPoint x: 821, endPoint y: 279, distance: 88.0
click at [821, 279] on div "1 30HT005WUS Thinkstation P3 Tower Gen 2, Intel Core Ultra 9 285 VPRO, 32GB, 1T…" at bounding box center [784, 300] width 1487 height 66
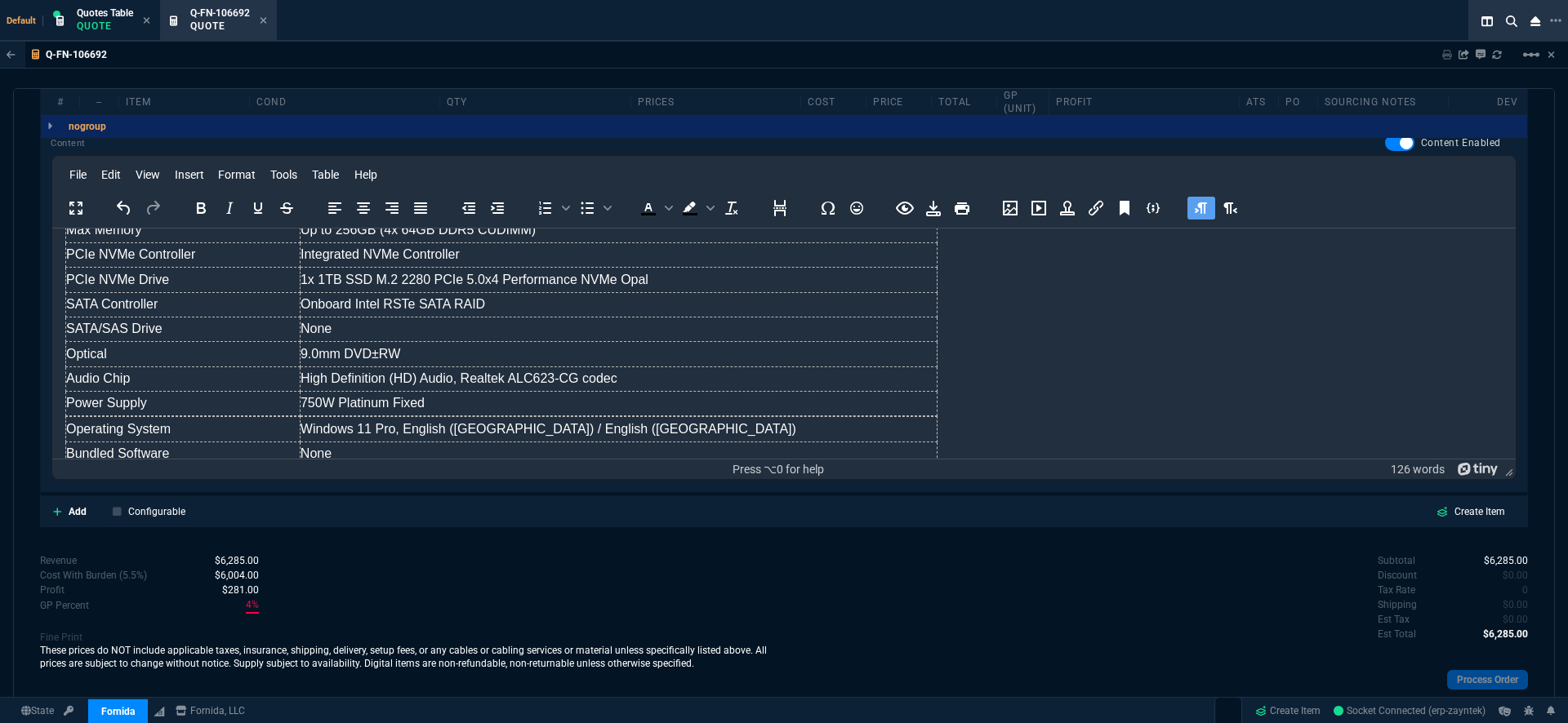
scroll to position [275, 0]
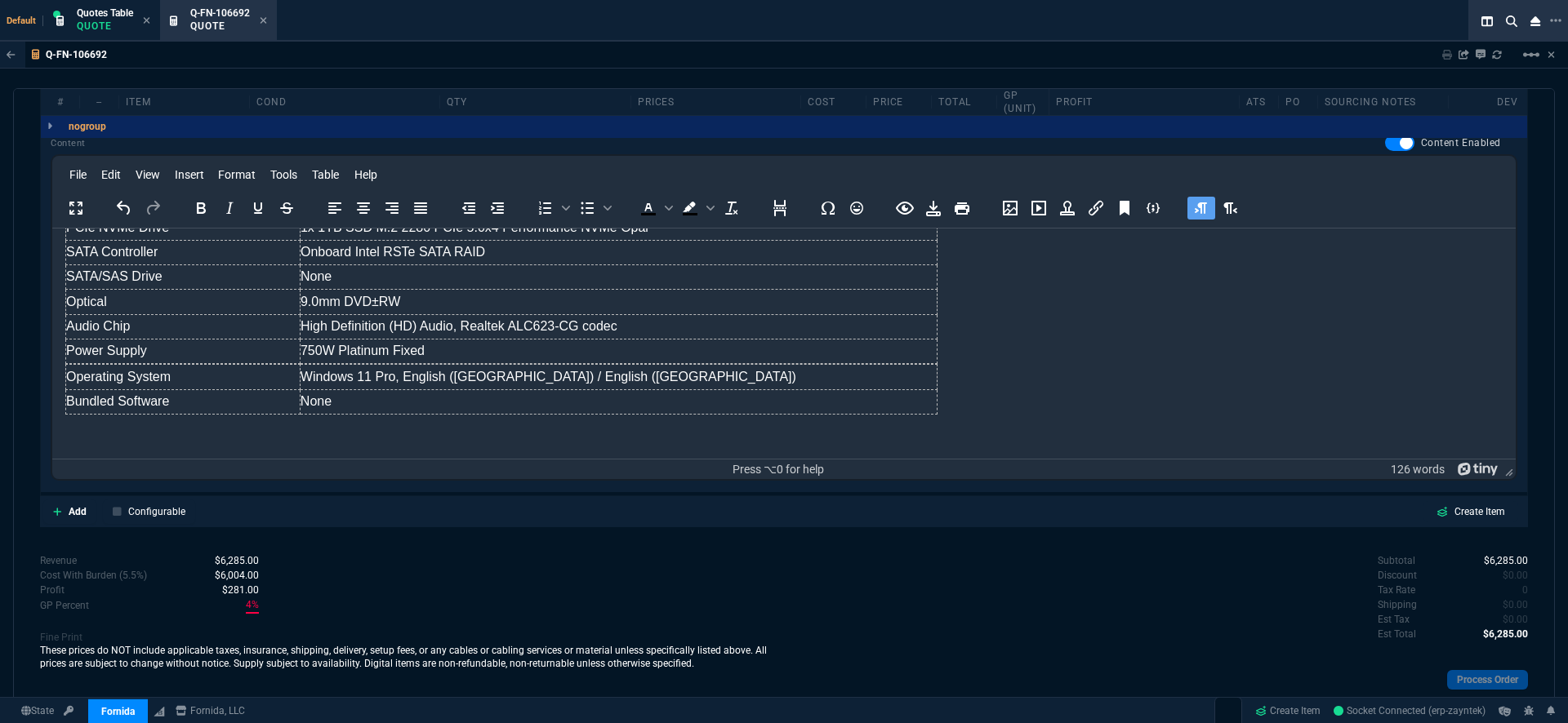
click at [670, 577] on div "Revenue $6,285.00 Cost $5,691.00 Cost With Burden (5.5%) $6,004.00 Profit $281.…" at bounding box center [412, 637] width 744 height 167
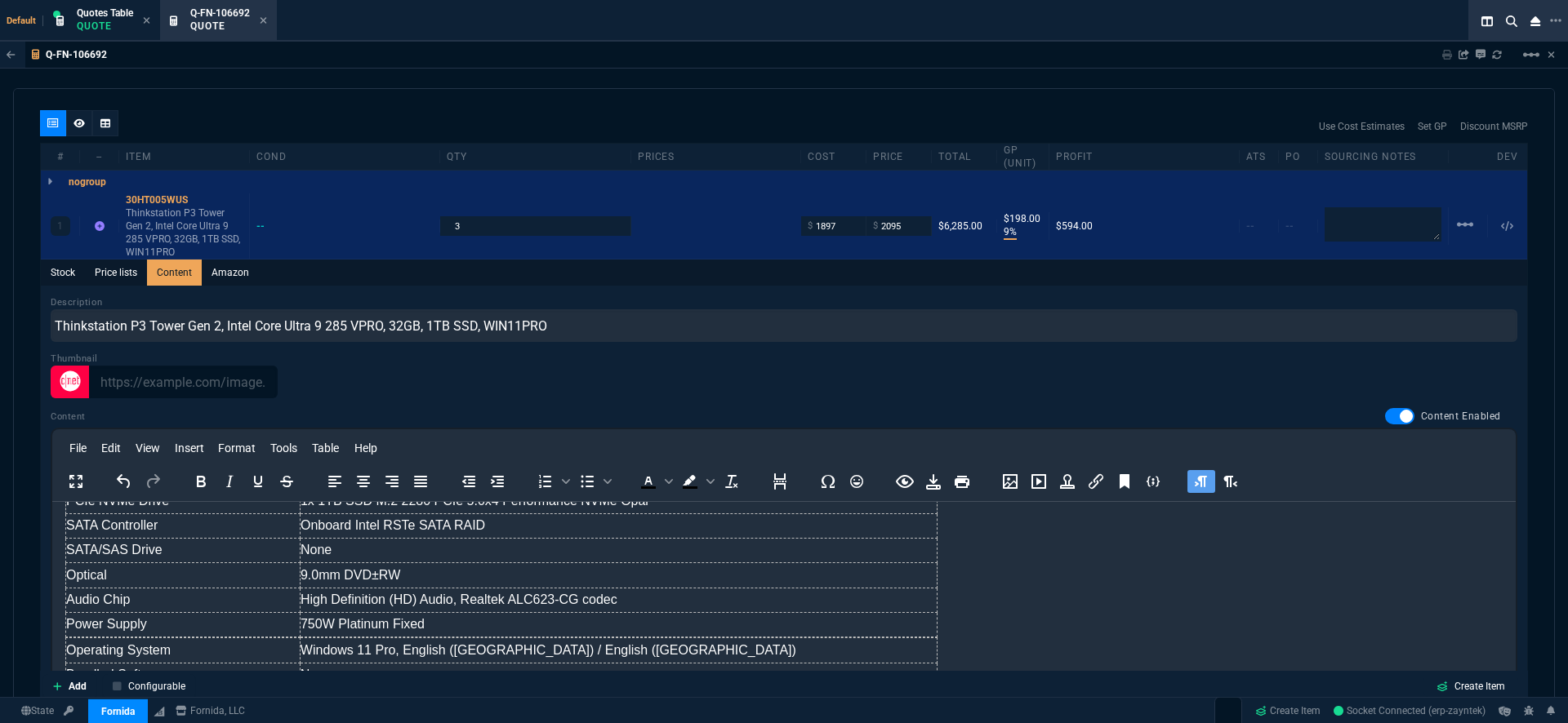
scroll to position [893, 0]
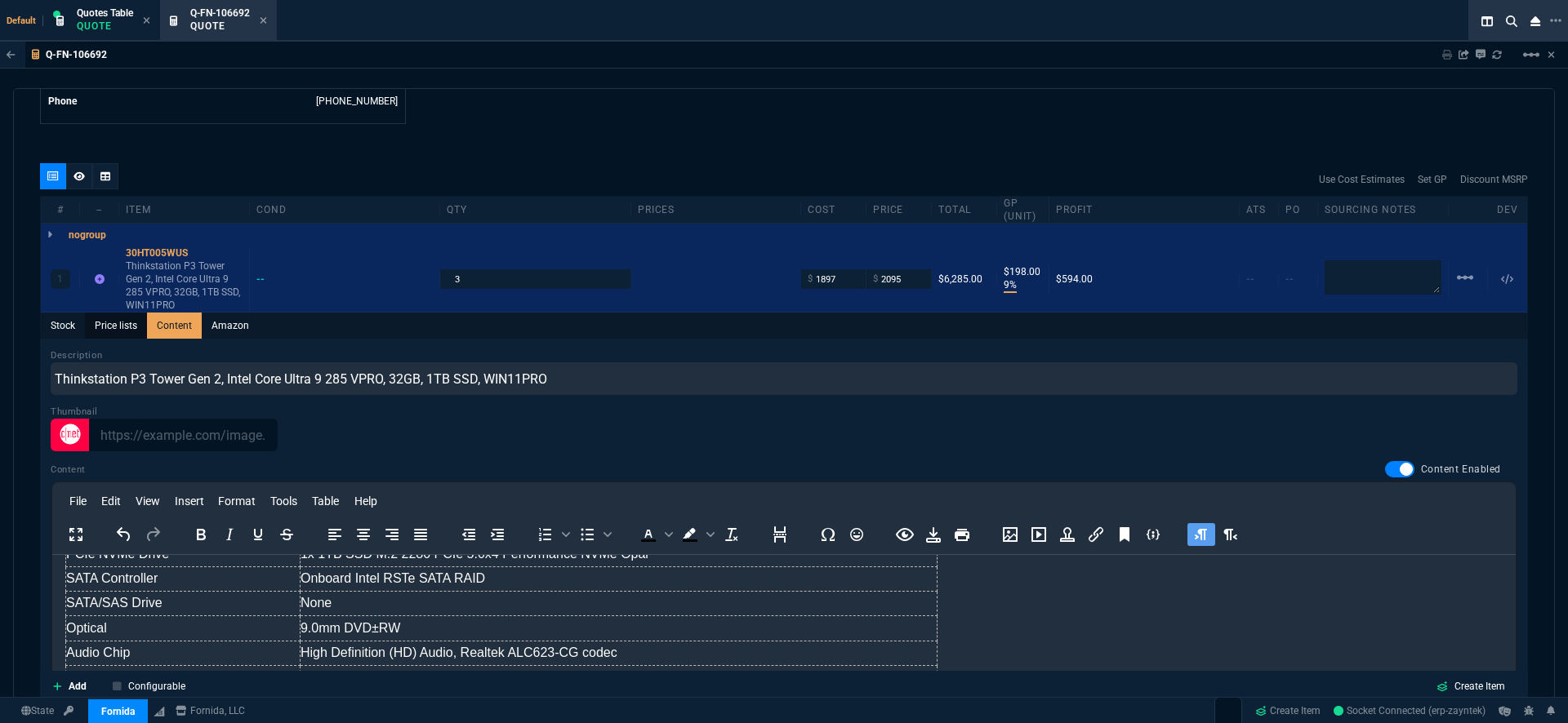
click at [102, 313] on link "Price lists" at bounding box center [116, 326] width 62 height 26
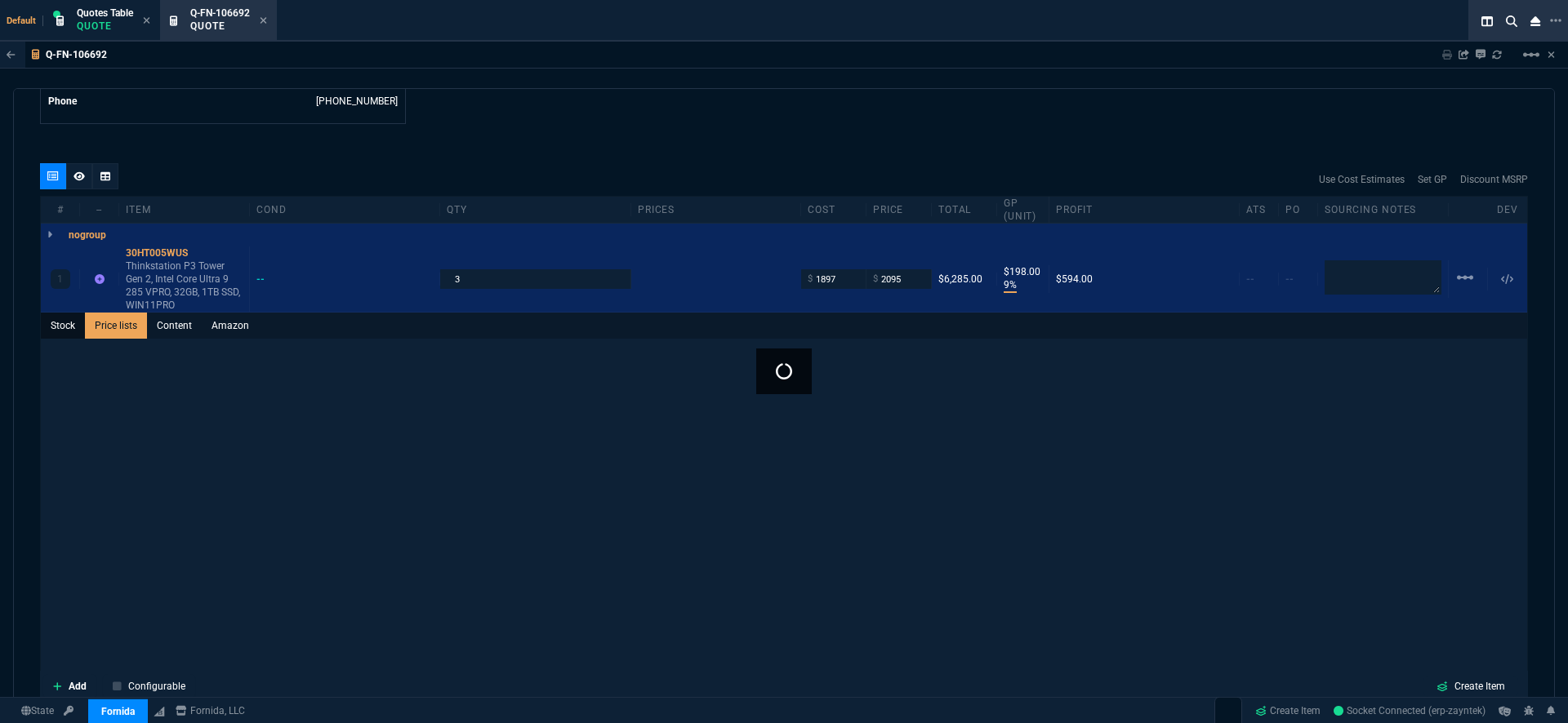
click at [59, 313] on link "Stock" at bounding box center [62, 326] width 44 height 26
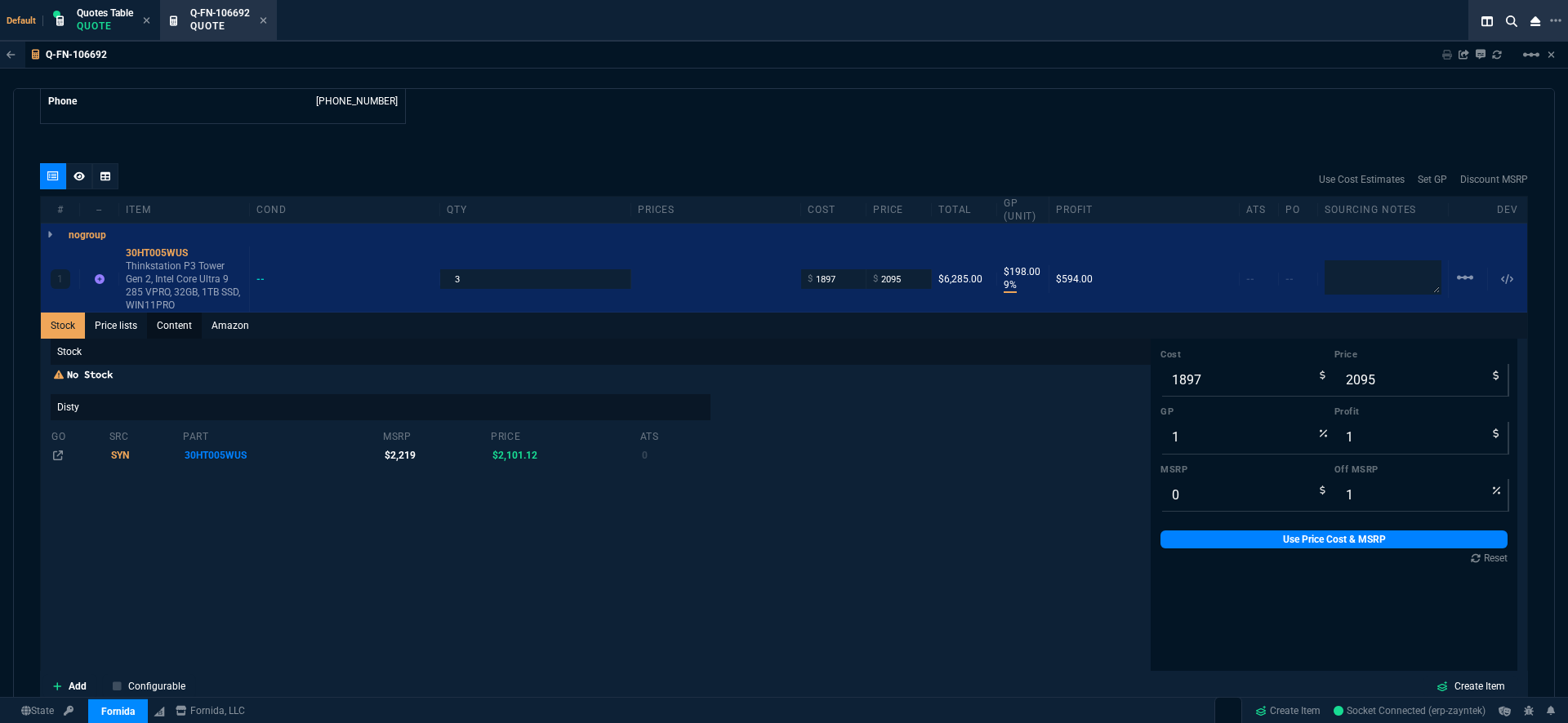
type input "9"
type input "198"
click at [129, 313] on link "Price lists" at bounding box center [116, 326] width 62 height 26
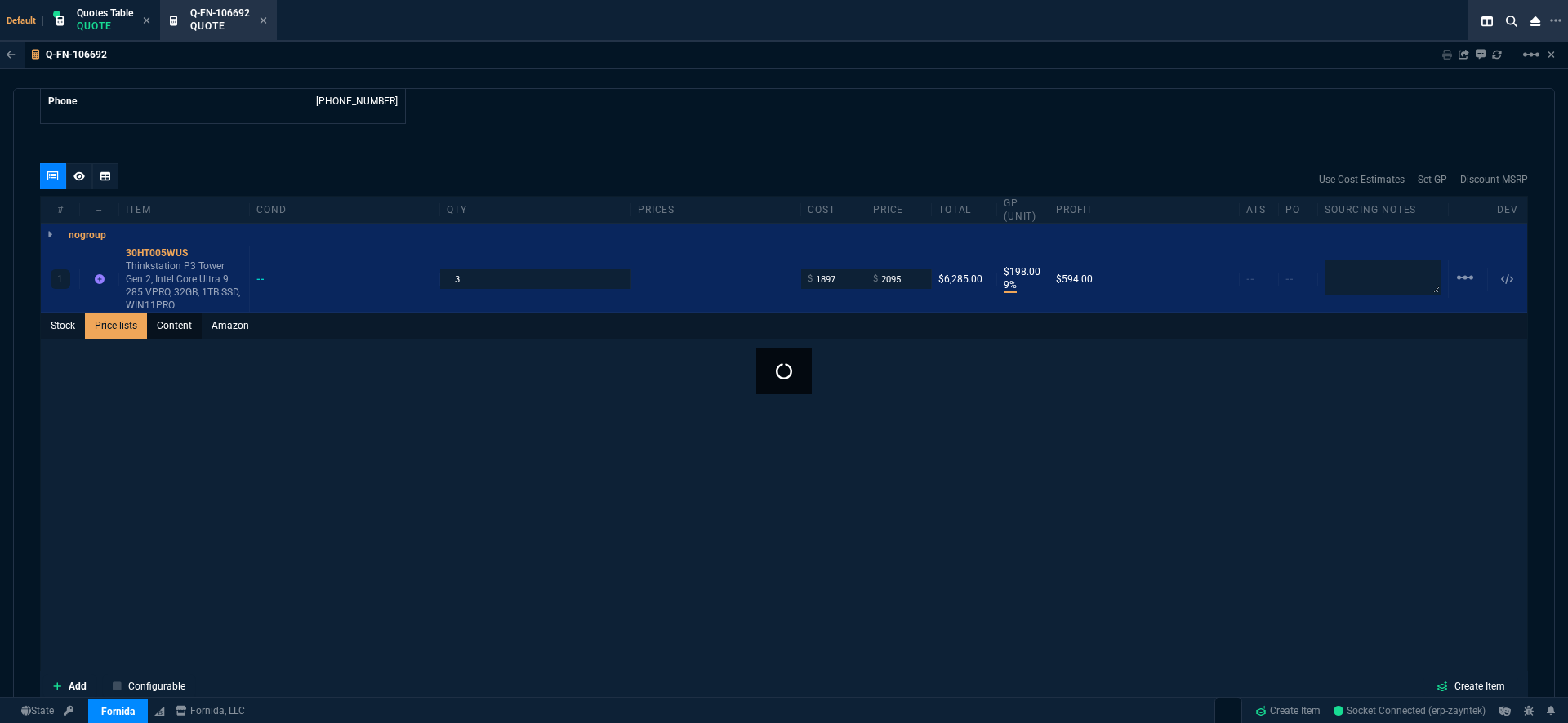
click at [185, 313] on link "Content" at bounding box center [174, 326] width 54 height 26
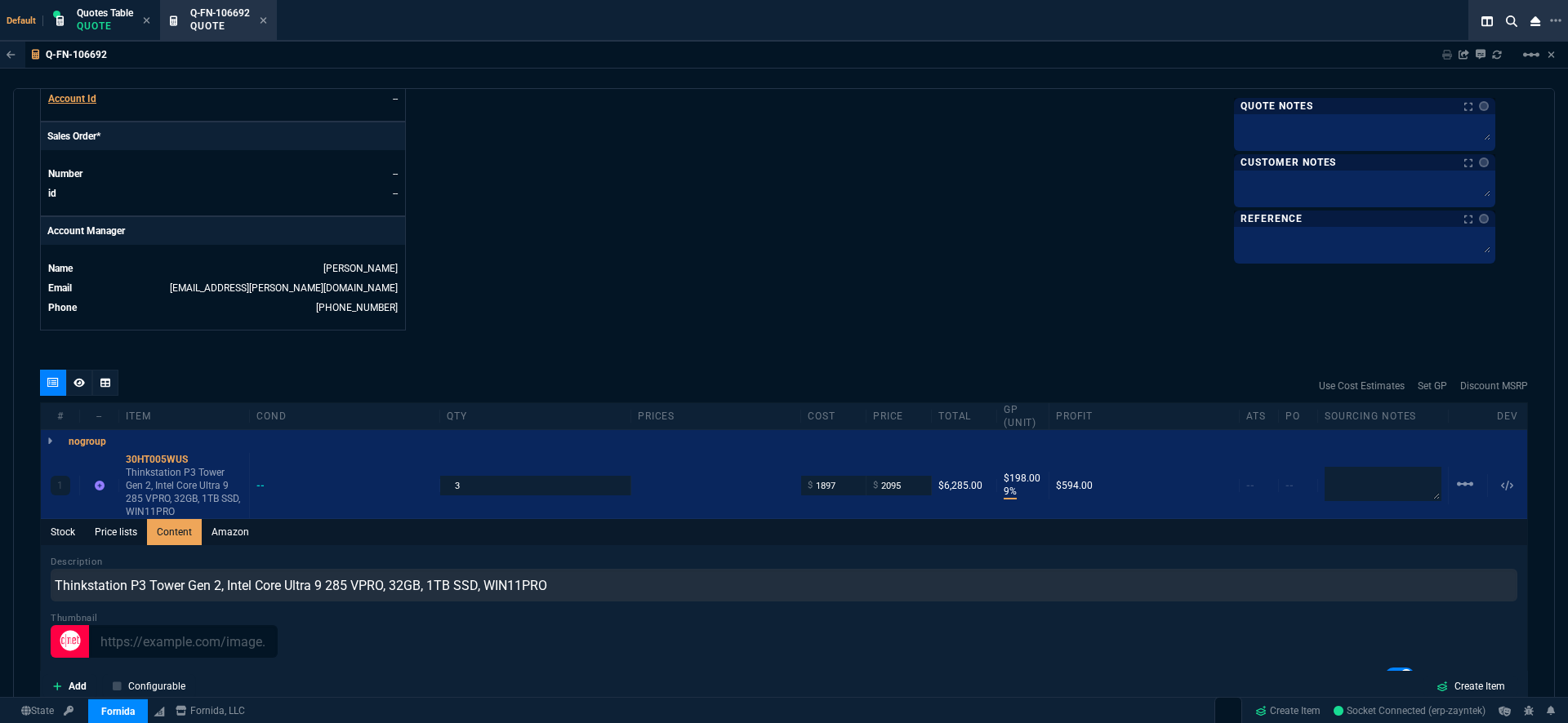
scroll to position [535, 0]
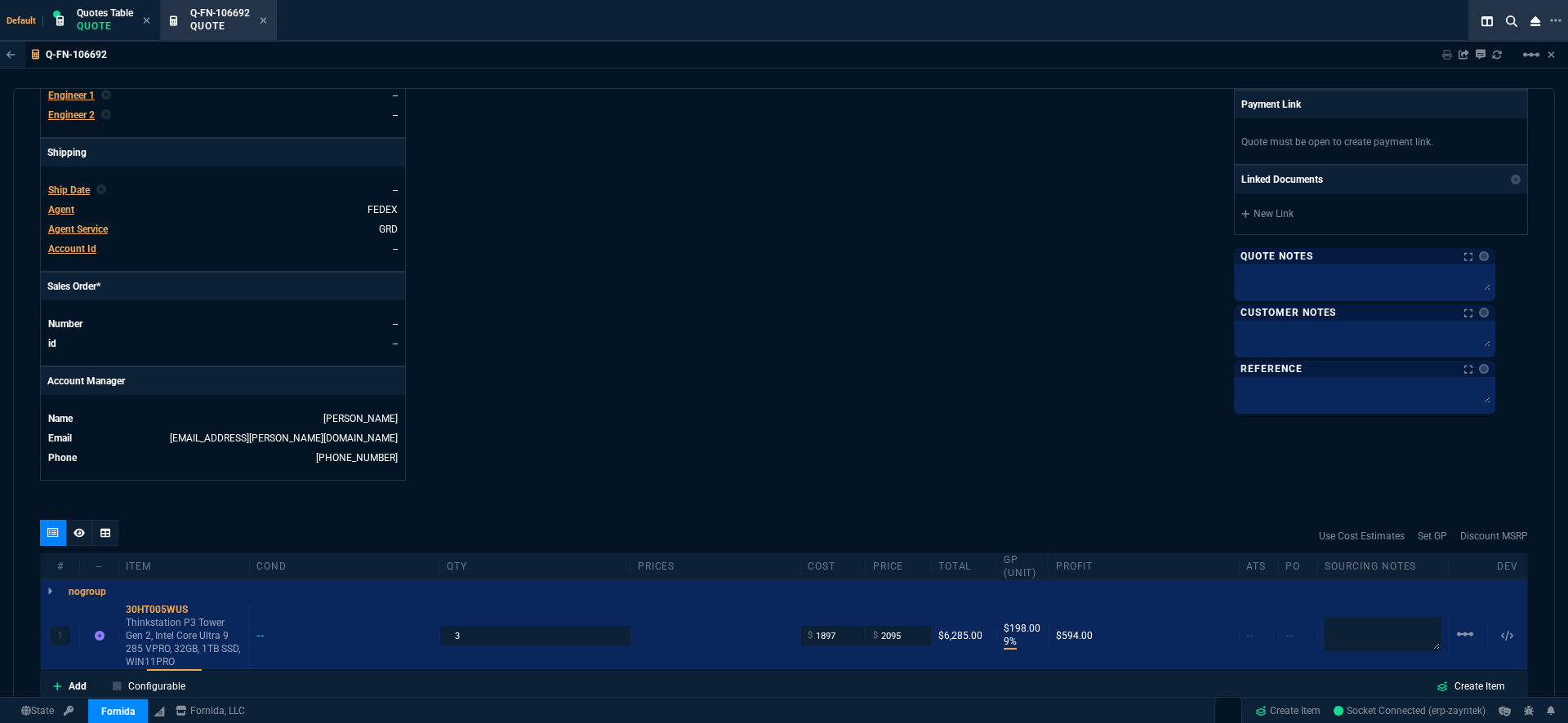
click at [77, 185] on span "Ship Date" at bounding box center [69, 191] width 41 height 12
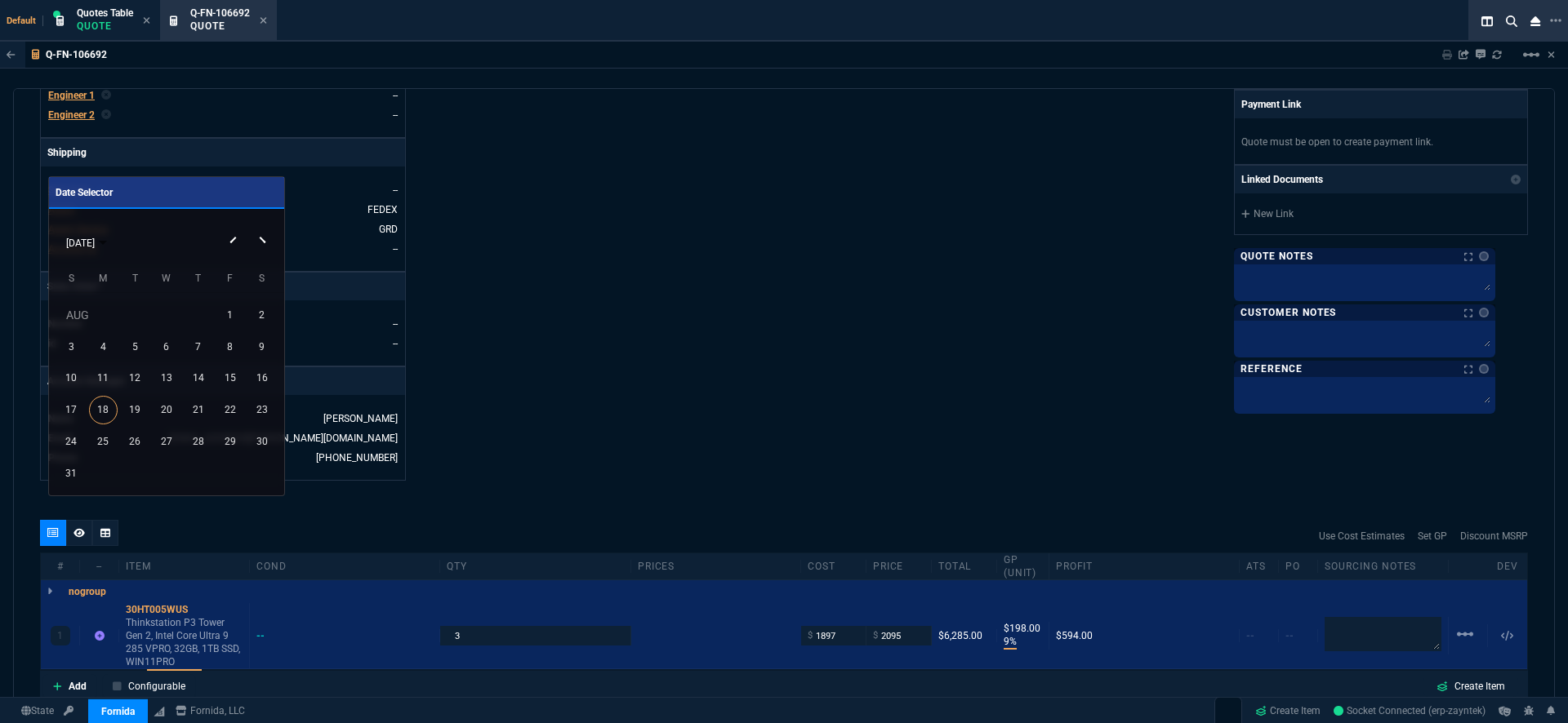
click at [742, 218] on div at bounding box center [784, 362] width 1568 height 723
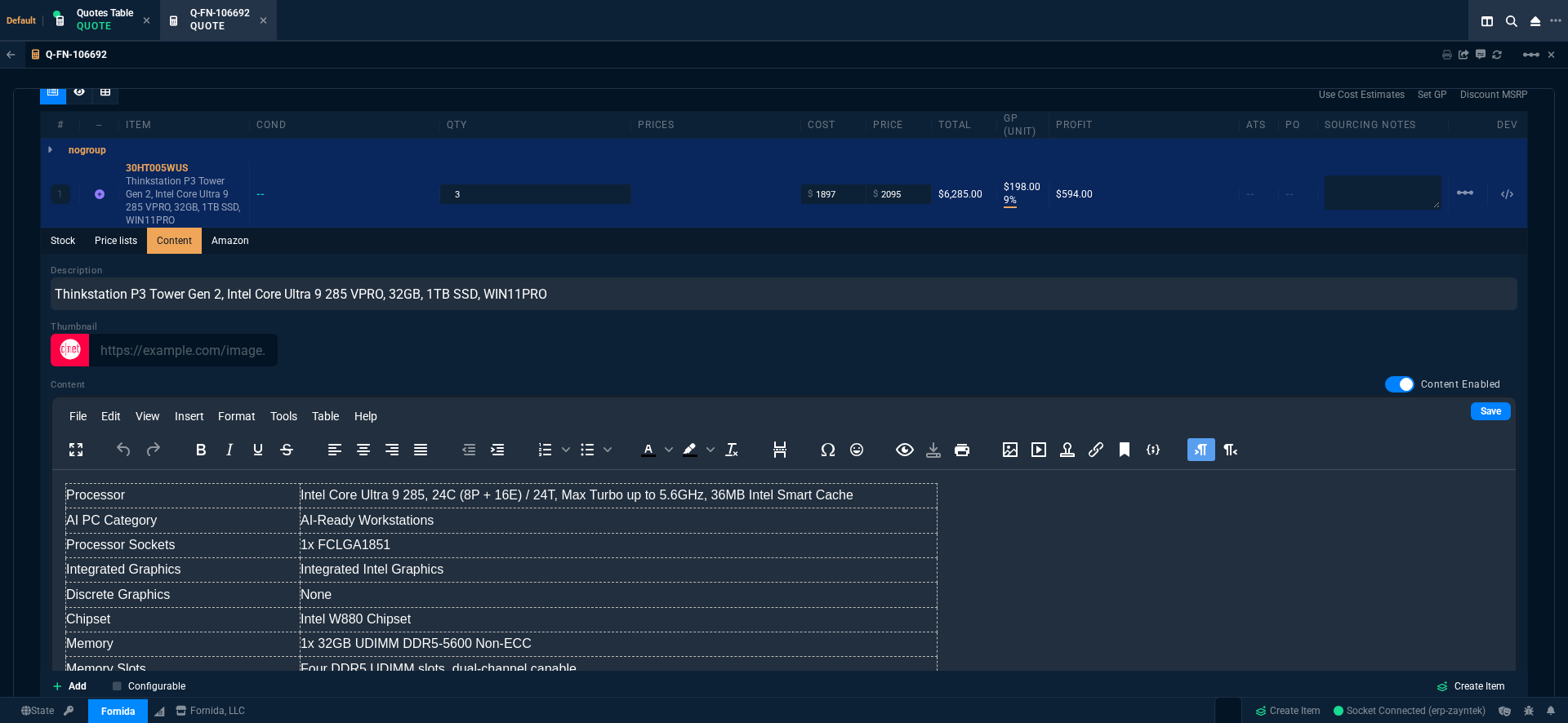
scroll to position [911, 0]
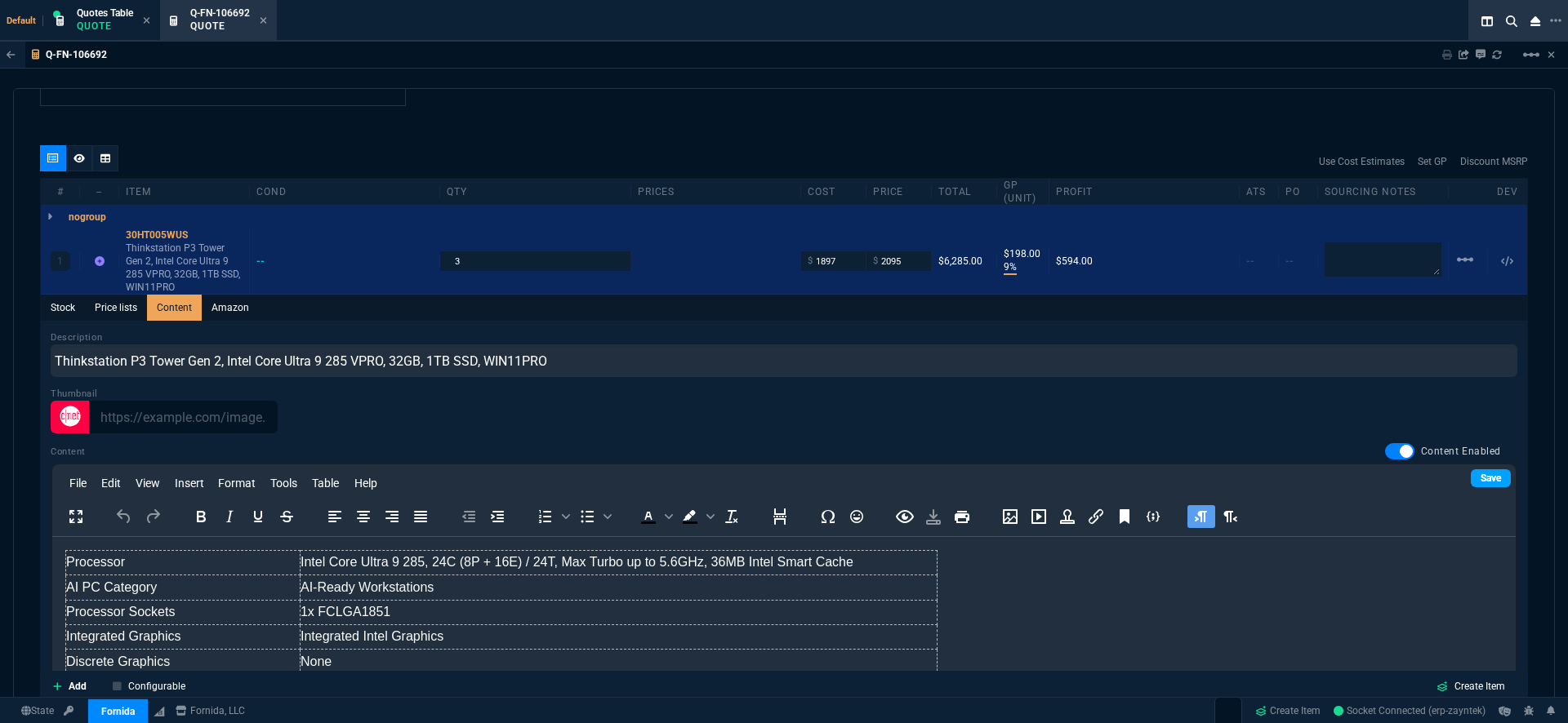
click at [1471, 469] on link "Save" at bounding box center [1491, 478] width 41 height 18
click at [53, 205] on div at bounding box center [49, 216] width 18 height 23
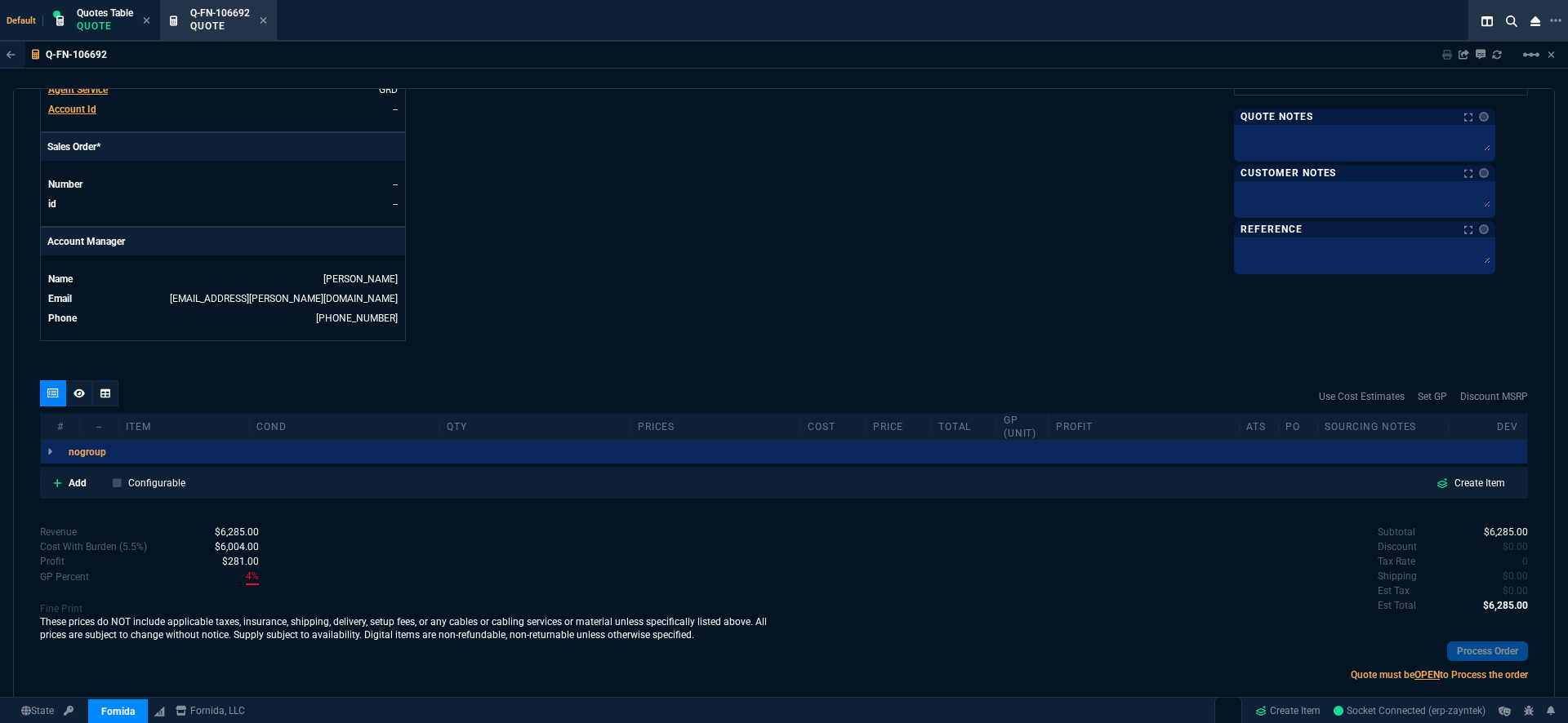
type input "9"
type input "198"
click at [54, 478] on icon at bounding box center [57, 483] width 9 height 10
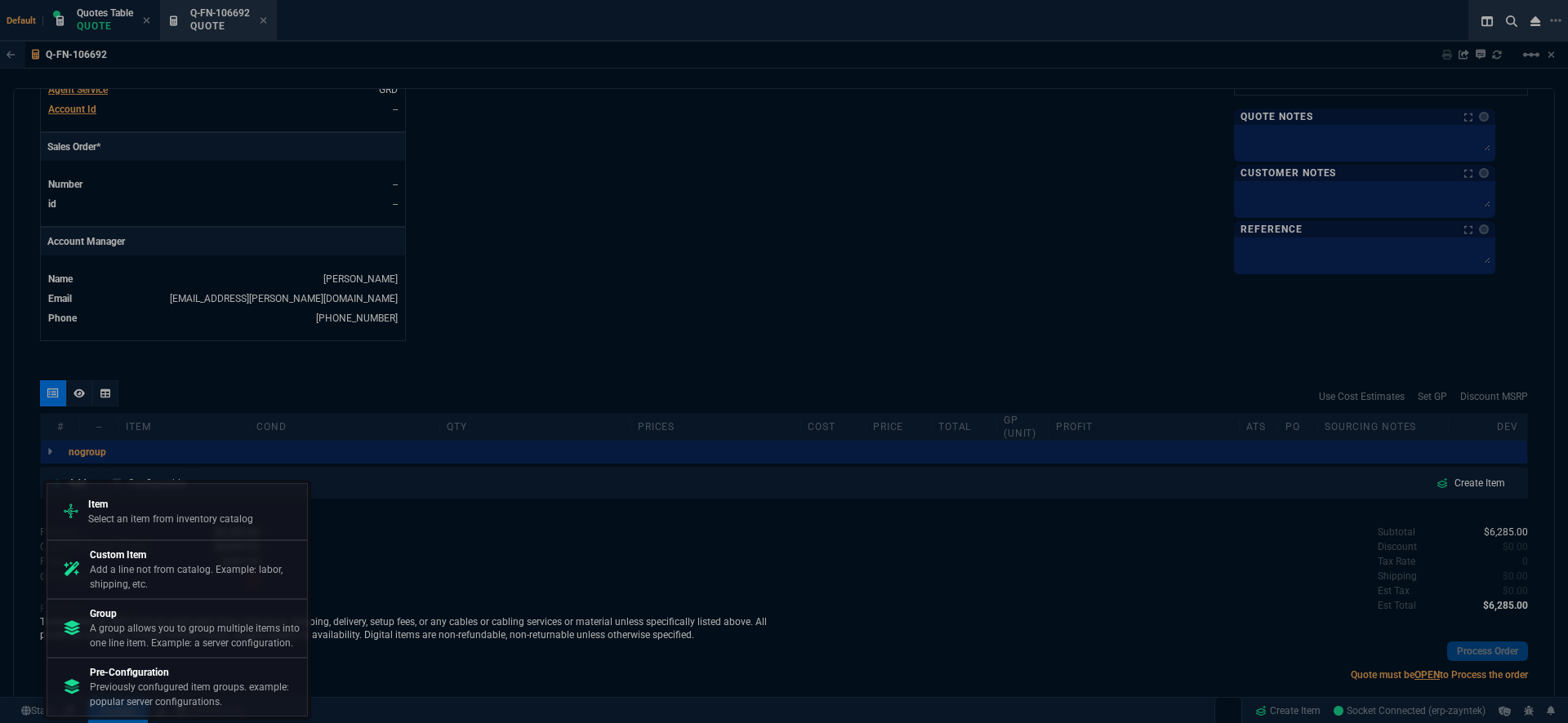
click at [50, 440] on div at bounding box center [784, 362] width 1568 height 723
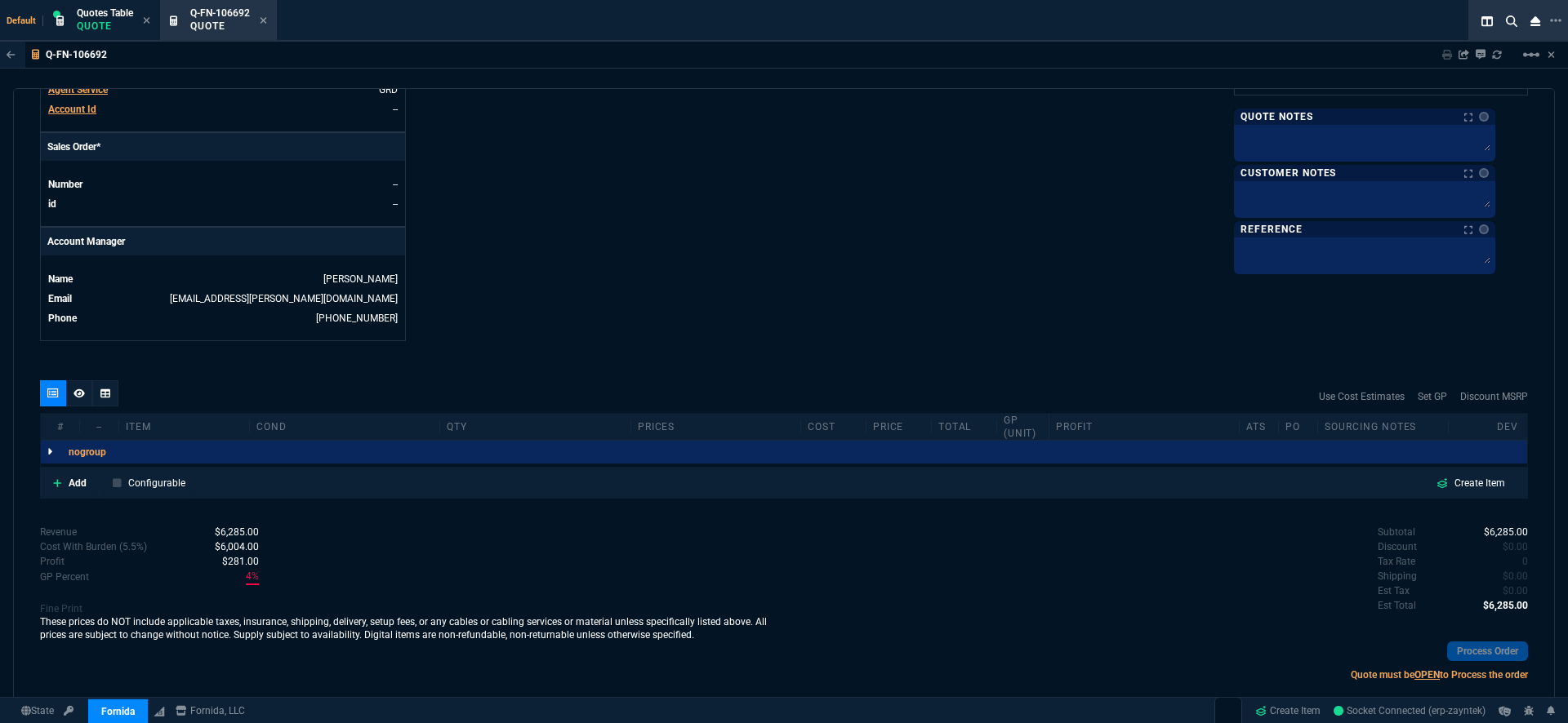
click at [47, 447] on icon at bounding box center [49, 452] width 5 height 10
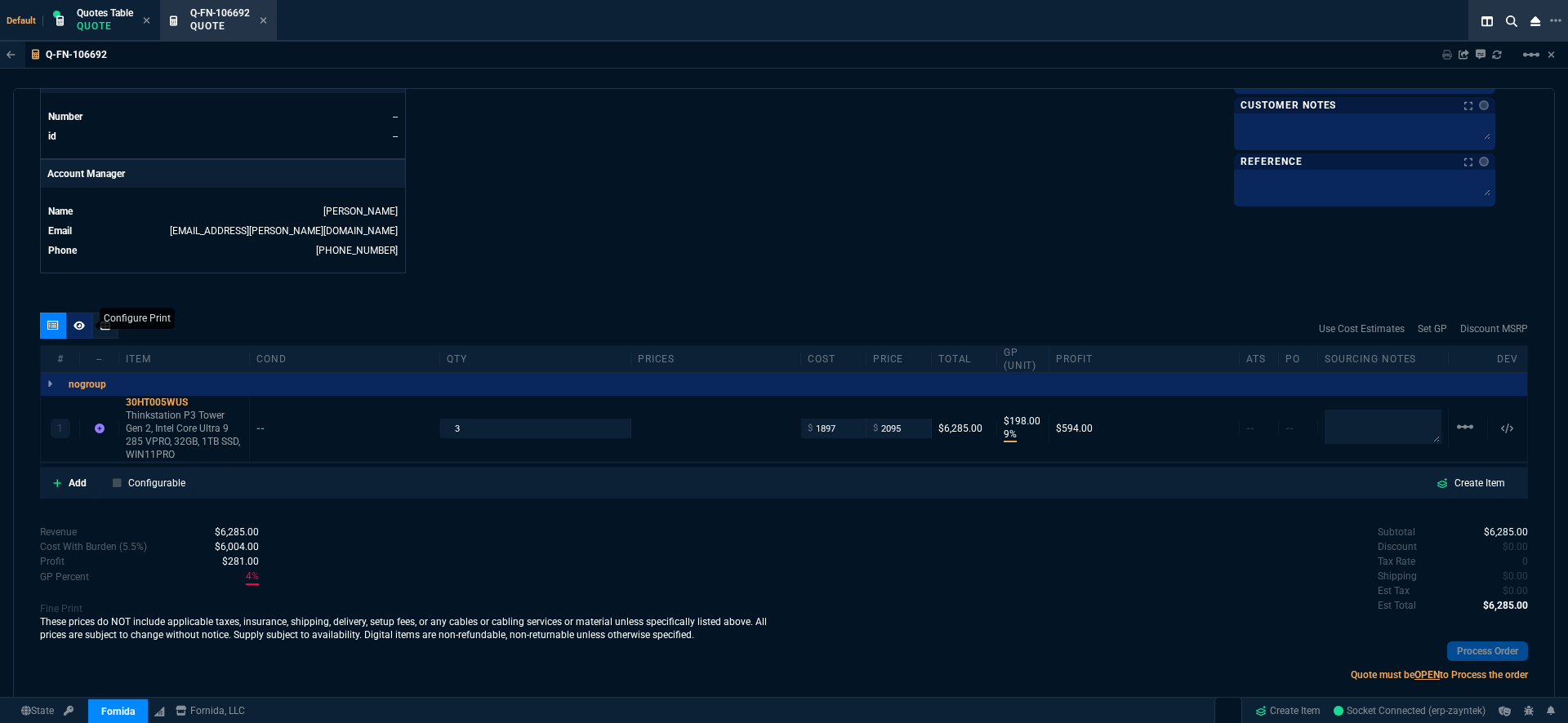
click at [81, 321] on icon at bounding box center [79, 326] width 12 height 10
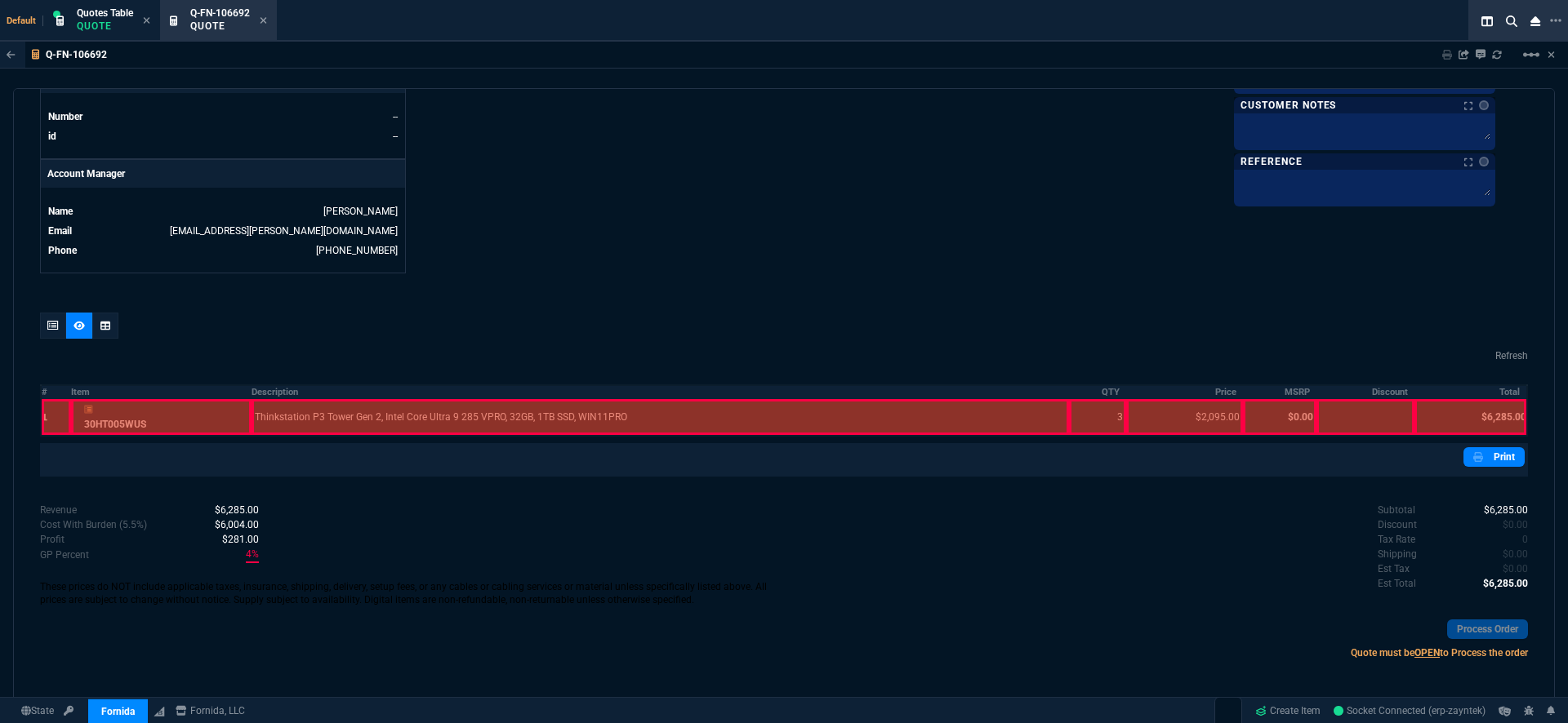
scroll to position [722, 0]
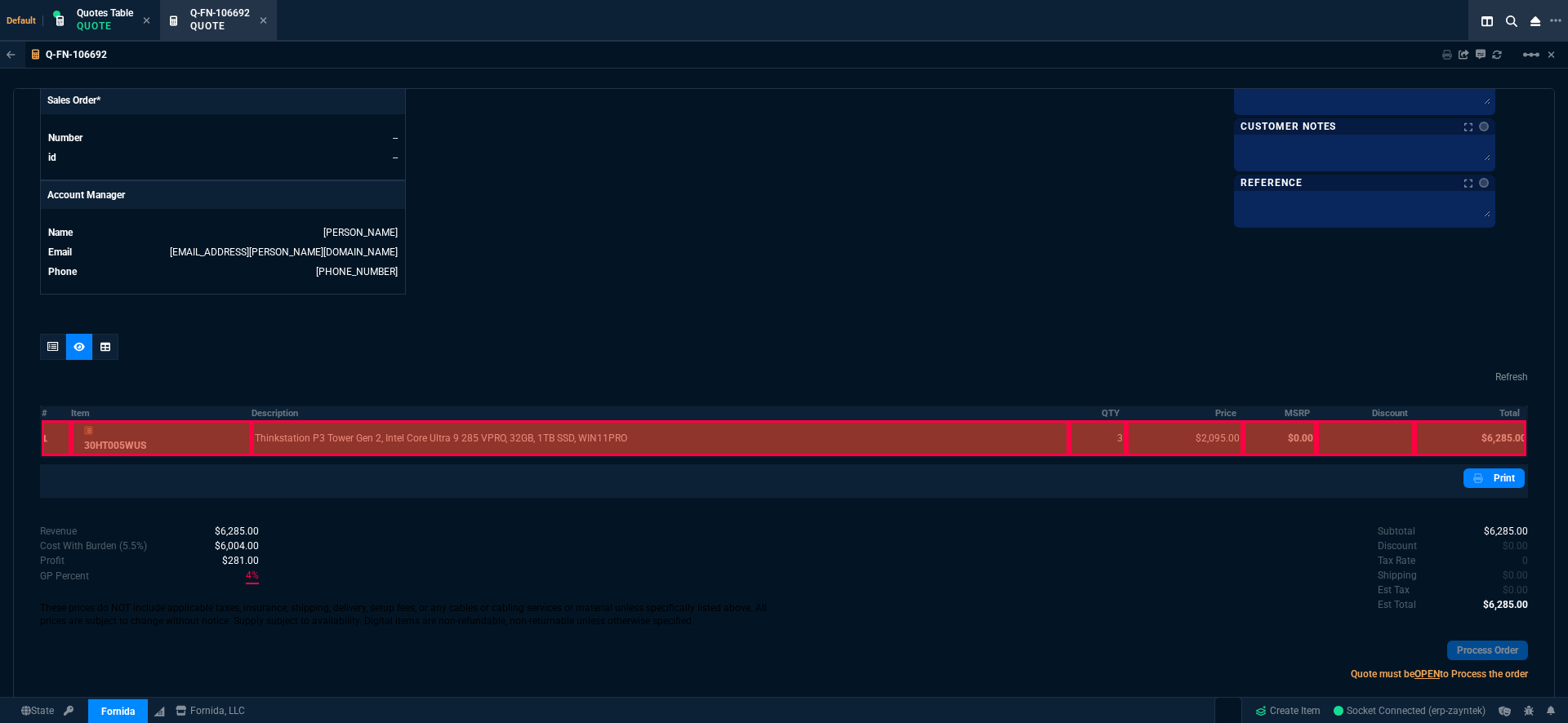
click at [158, 421] on div at bounding box center [161, 439] width 181 height 36
click at [422, 421] on div at bounding box center [661, 439] width 818 height 36
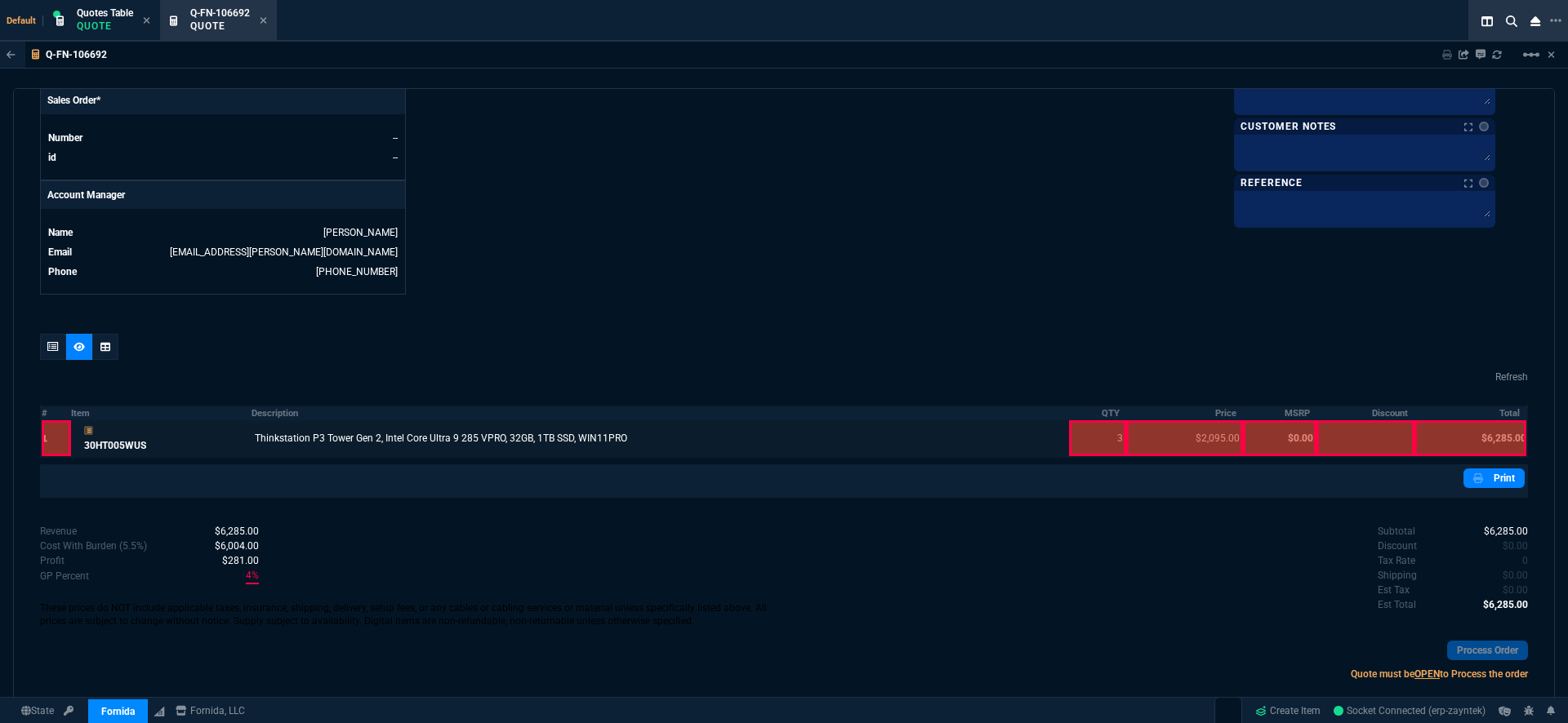
click at [1082, 427] on div at bounding box center [1097, 439] width 56 height 36
click at [1176, 421] on div at bounding box center [1185, 439] width 117 height 36
click at [1481, 421] on div at bounding box center [1470, 439] width 112 height 36
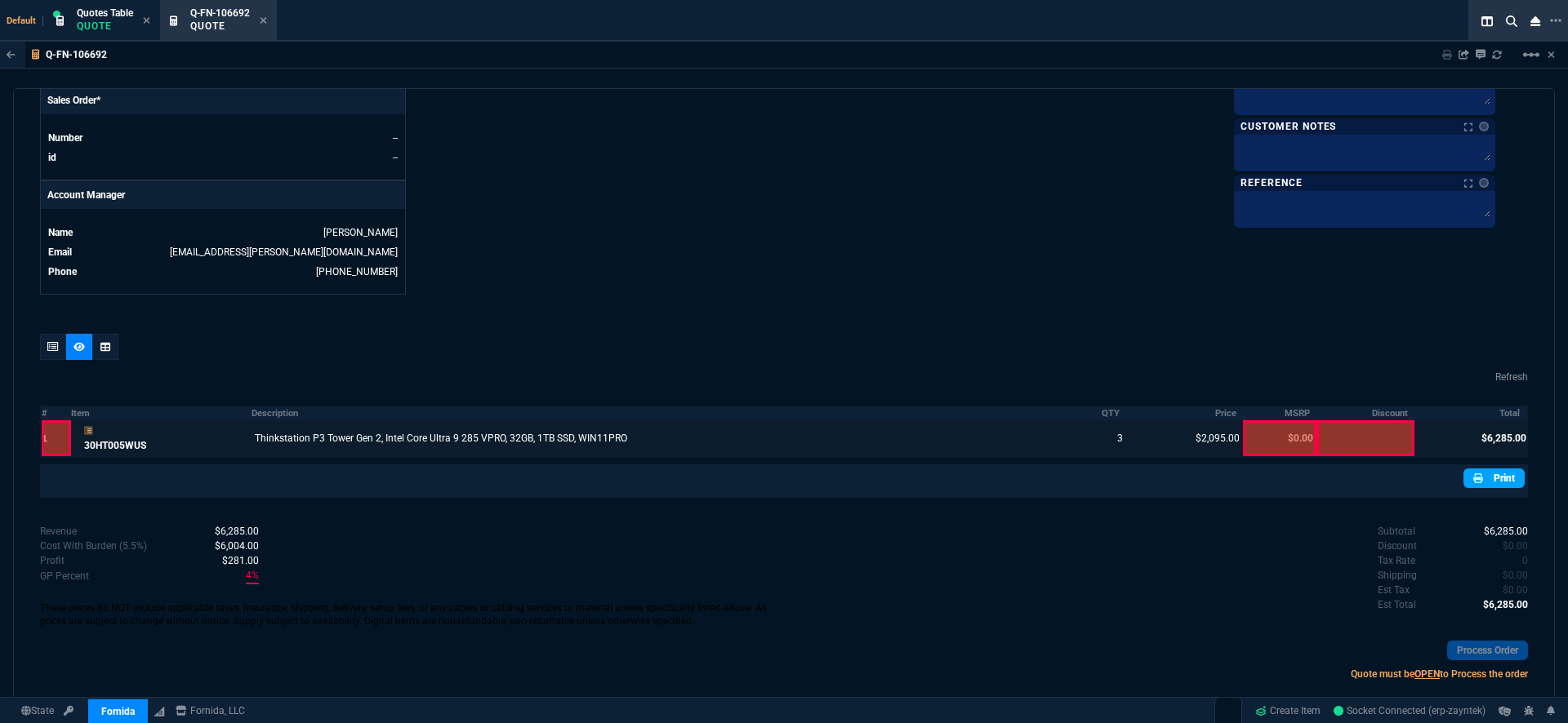
click at [1495, 469] on link "Print" at bounding box center [1494, 479] width 61 height 20
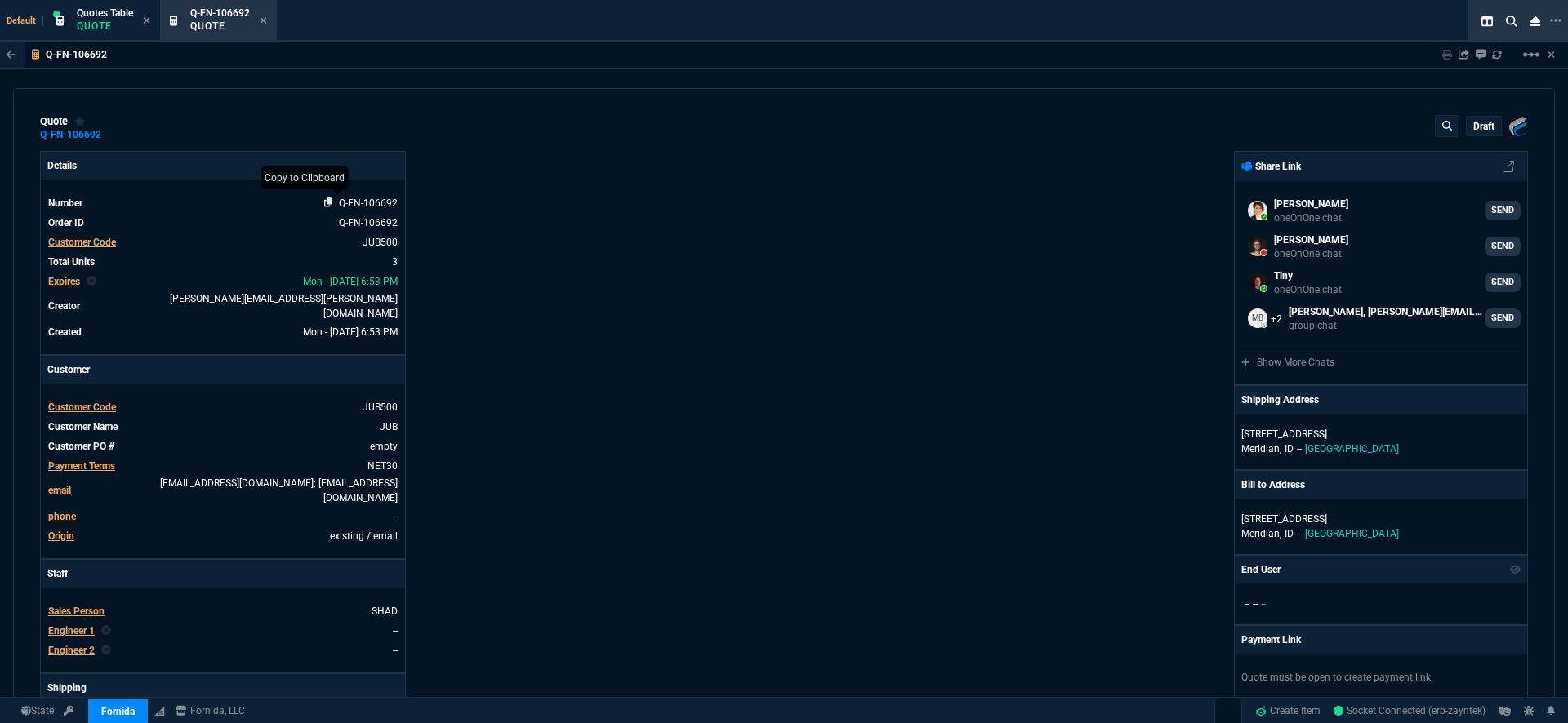
click at [327, 204] on icon at bounding box center [328, 202] width 9 height 10
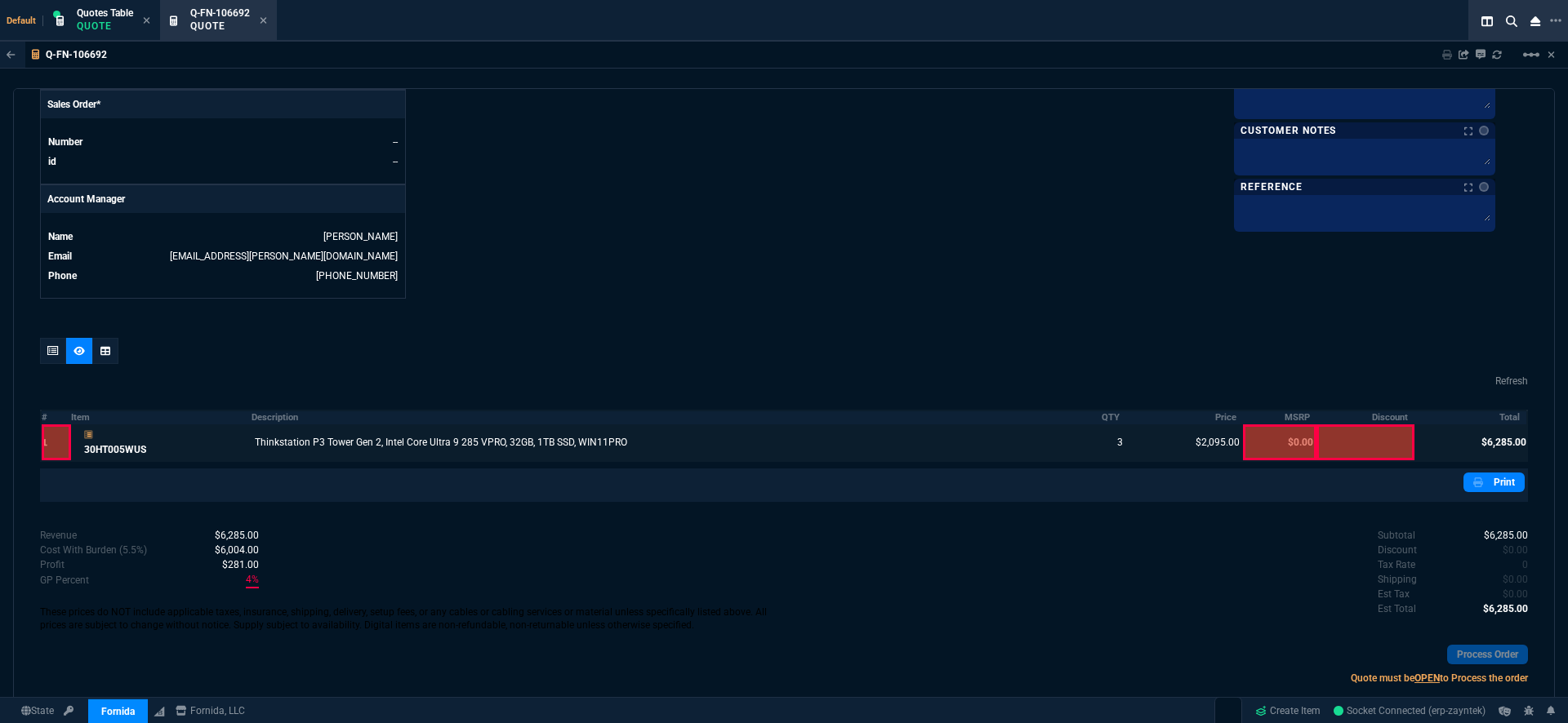
scroll to position [722, 0]
